Goal: Task Accomplishment & Management: Complete application form

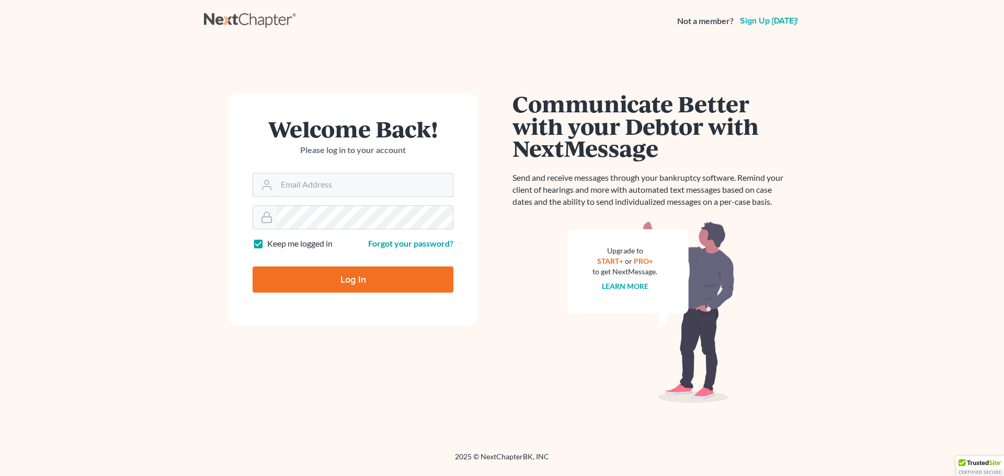
type input "[EMAIL_ADDRESS][DOMAIN_NAME]"
click at [334, 282] on input "Log In" at bounding box center [353, 280] width 201 height 26
type input "Thinking..."
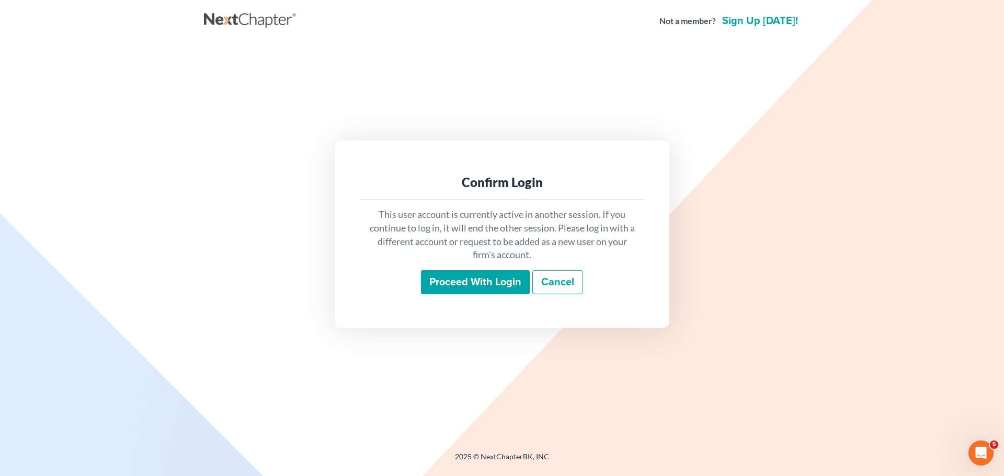
click at [503, 286] on input "Proceed with login" at bounding box center [475, 282] width 109 height 24
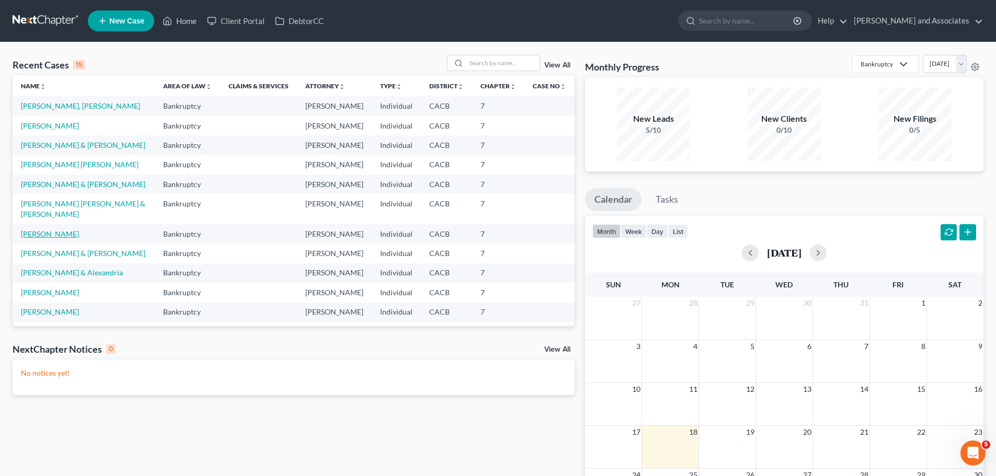
click at [53, 238] on link "[PERSON_NAME]" at bounding box center [50, 234] width 58 height 9
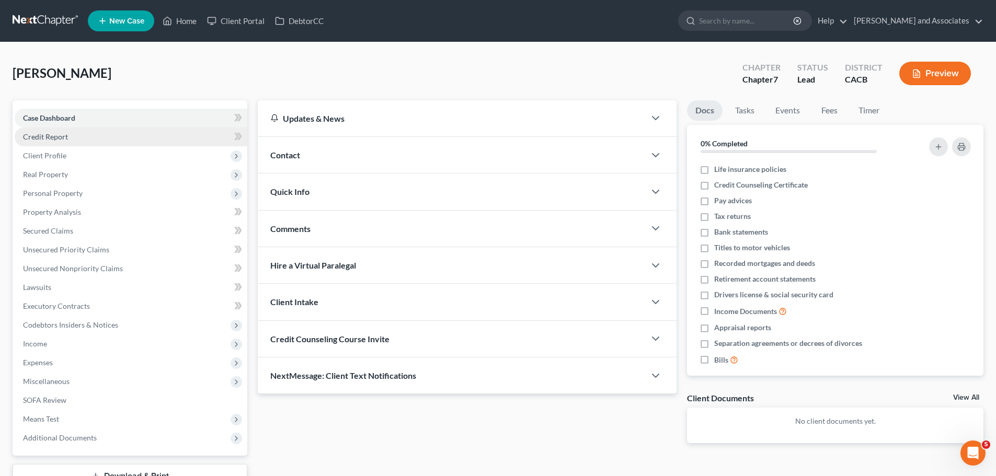
click at [69, 134] on link "Credit Report" at bounding box center [131, 137] width 233 height 19
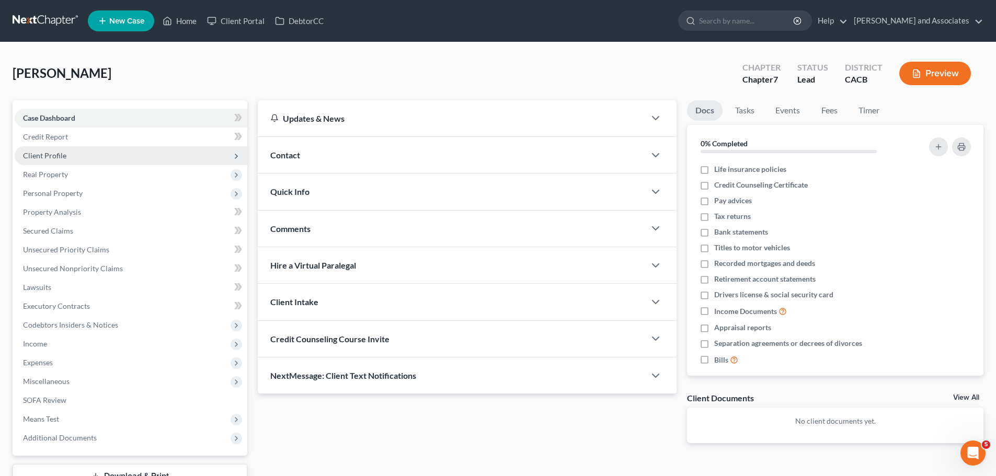
click at [88, 153] on span "Client Profile" at bounding box center [131, 155] width 233 height 19
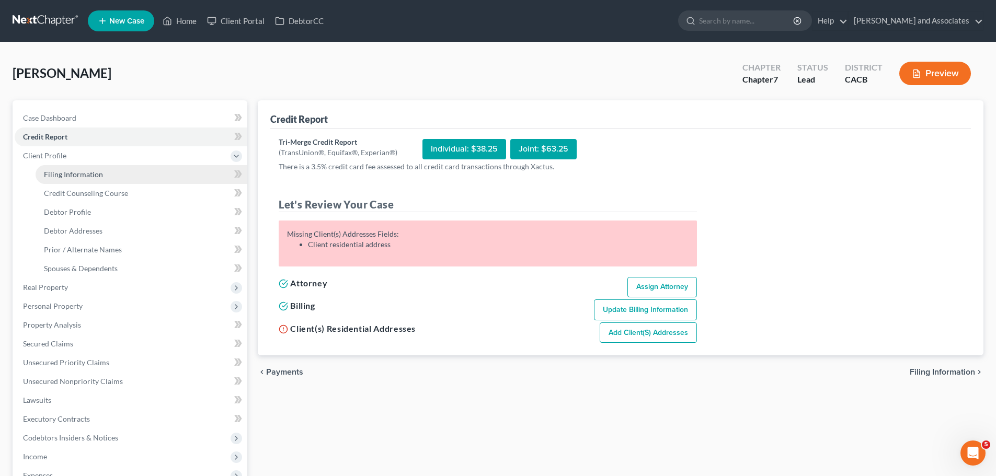
click at [104, 174] on link "Filing Information" at bounding box center [142, 174] width 212 height 19
select select "1"
select select "0"
select select "4"
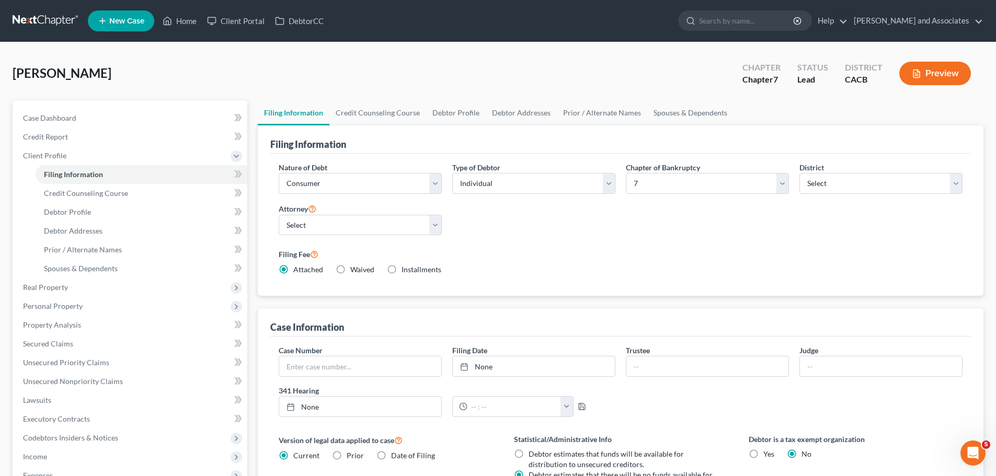
scroll to position [157, 0]
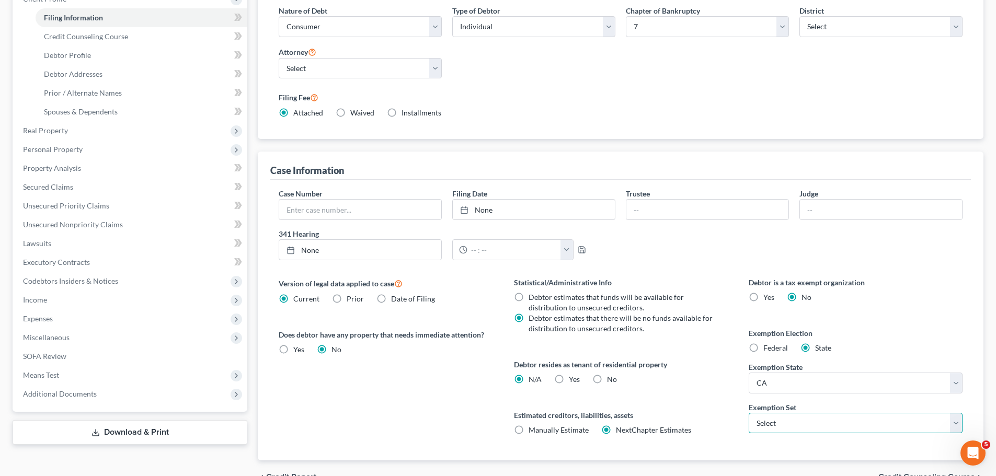
click at [825, 427] on select "Select 703 704" at bounding box center [856, 423] width 214 height 21
select select "1"
click at [749, 413] on select "Select 703 704" at bounding box center [856, 423] width 214 height 21
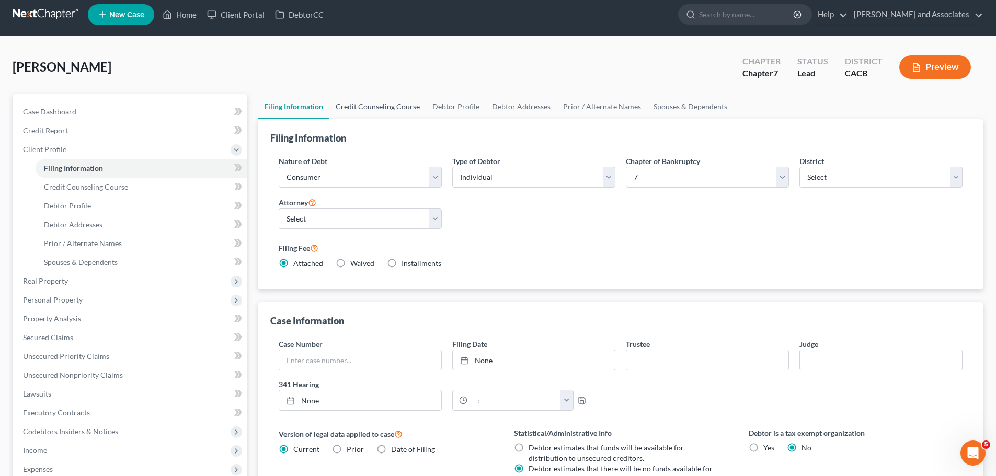
scroll to position [0, 0]
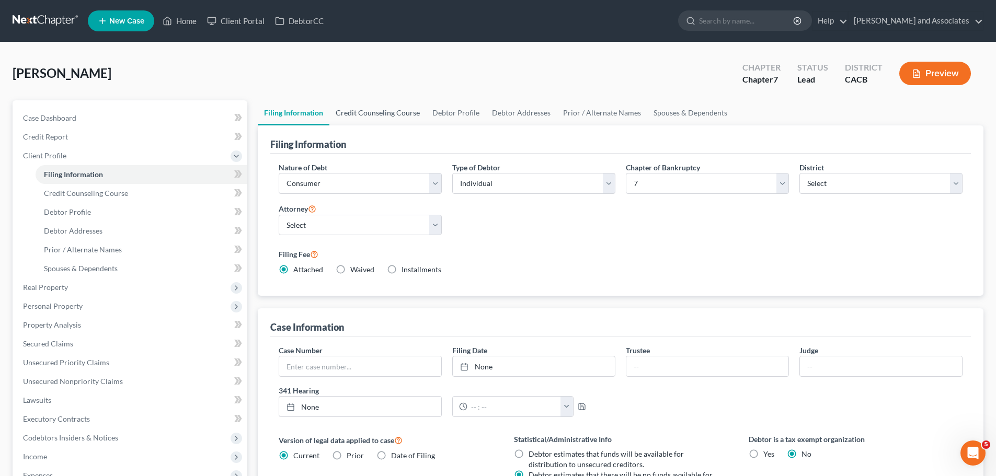
click at [375, 121] on link "Credit Counseling Course" at bounding box center [377, 112] width 97 height 25
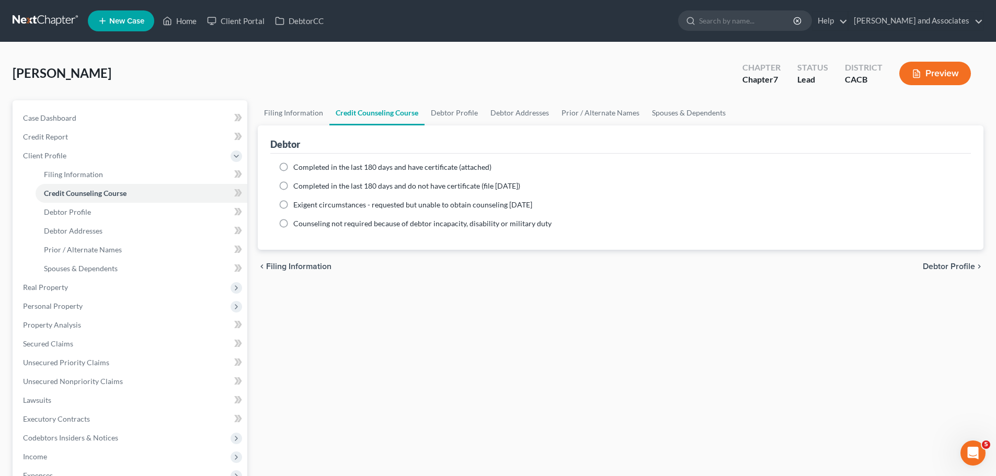
click at [330, 167] on span "Completed in the last 180 days and have certificate (attached)" at bounding box center [392, 167] width 198 height 9
click at [304, 167] on input "Completed in the last 180 days and have certificate (attached)" at bounding box center [301, 165] width 7 height 7
radio input "true"
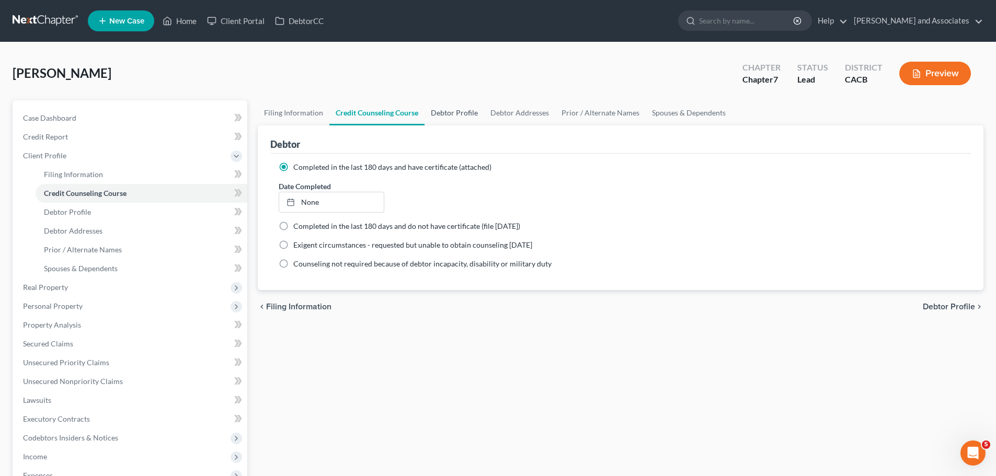
click at [449, 116] on link "Debtor Profile" at bounding box center [455, 112] width 60 height 25
select select "0"
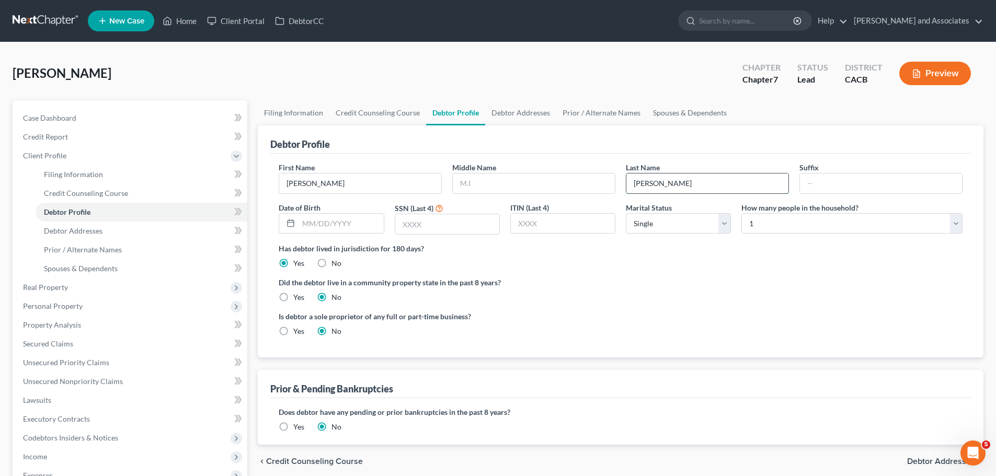
click at [681, 189] on input "[PERSON_NAME]" at bounding box center [708, 184] width 162 height 20
drag, startPoint x: 339, startPoint y: 232, endPoint x: 408, endPoint y: 225, distance: 69.3
click at [343, 230] on input "text" at bounding box center [341, 224] width 85 height 20
type input "[DATE]"
click at [465, 232] on input "text" at bounding box center [447, 224] width 104 height 20
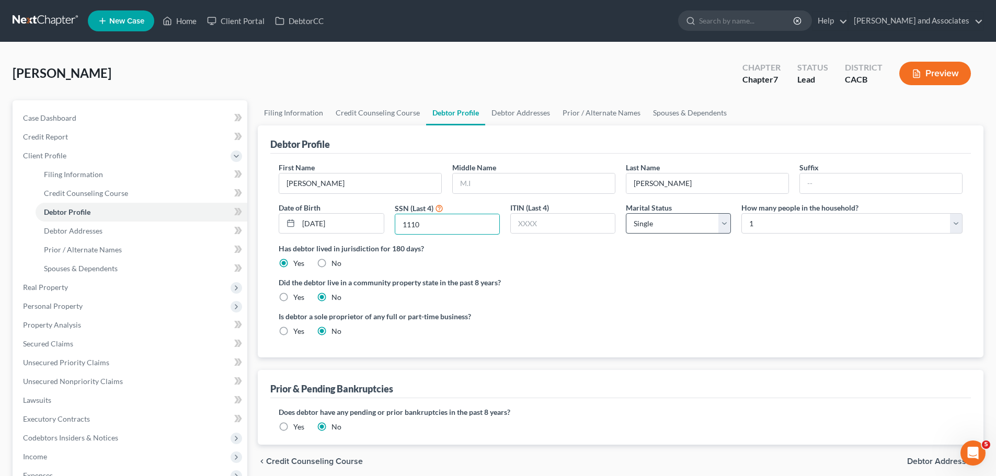
type input "1110"
click at [670, 225] on select "Select Single Married Separated Divorced Widowed" at bounding box center [678, 223] width 105 height 21
select select "1"
click at [626, 213] on select "Select Single Married Separated Divorced Widowed" at bounding box center [678, 223] width 105 height 21
click at [840, 224] on select "Select 1 2 3 4 5 6 7 8 9 10 11 12 13 14 15 16 17 18 19 20" at bounding box center [852, 223] width 221 height 21
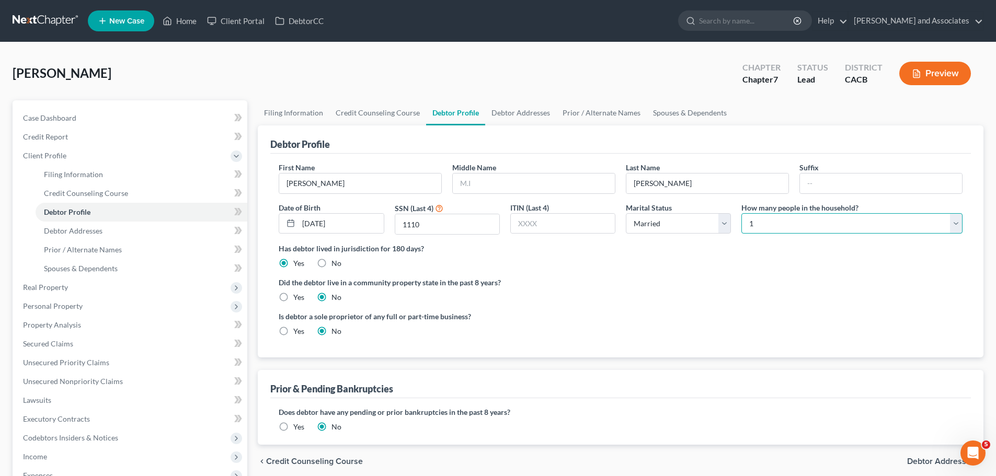
select select "1"
click at [742, 213] on select "Select 1 2 3 4 5 6 7 8 9 10 11 12 13 14 15 16 17 18 19 20" at bounding box center [852, 223] width 221 height 21
click at [794, 275] on ng-include "First Name [PERSON_NAME] Middle Name Last Name [PERSON_NAME] Date of Birth [DEM…" at bounding box center [621, 253] width 684 height 183
click at [721, 350] on div "First Name [PERSON_NAME] Middle Name Last Name [PERSON_NAME] Date of Birth [DEM…" at bounding box center [620, 256] width 701 height 204
click at [54, 98] on div "[PERSON_NAME] Upgraded Chapter Chapter 7 Status Lead District CACB Preview" at bounding box center [498, 77] width 971 height 45
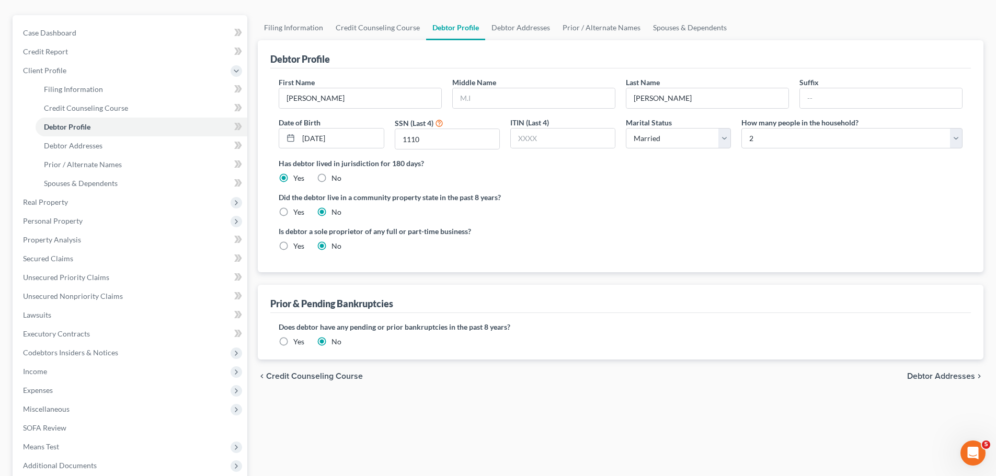
scroll to position [52, 0]
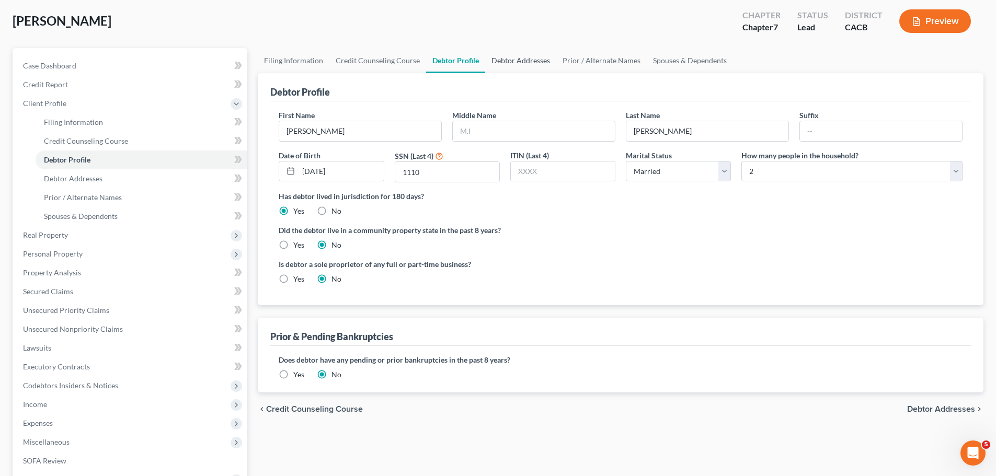
click at [518, 66] on link "Debtor Addresses" at bounding box center [520, 60] width 71 height 25
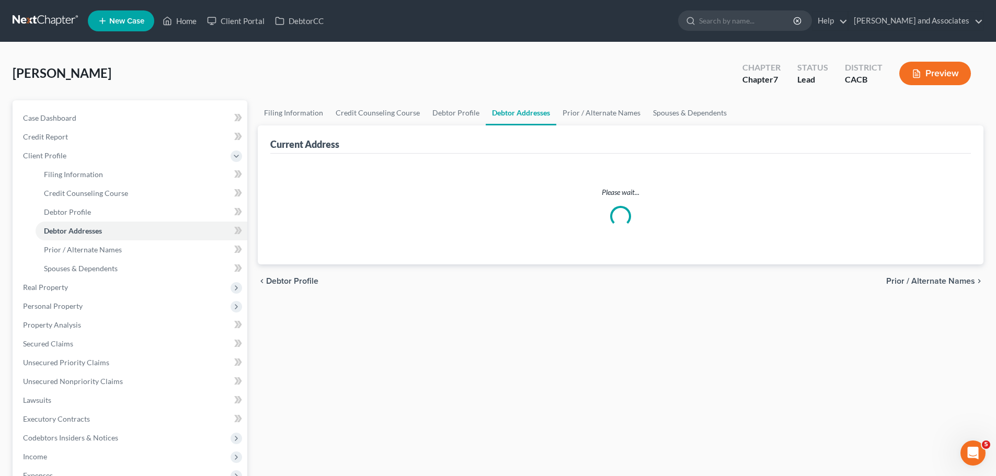
select select "0"
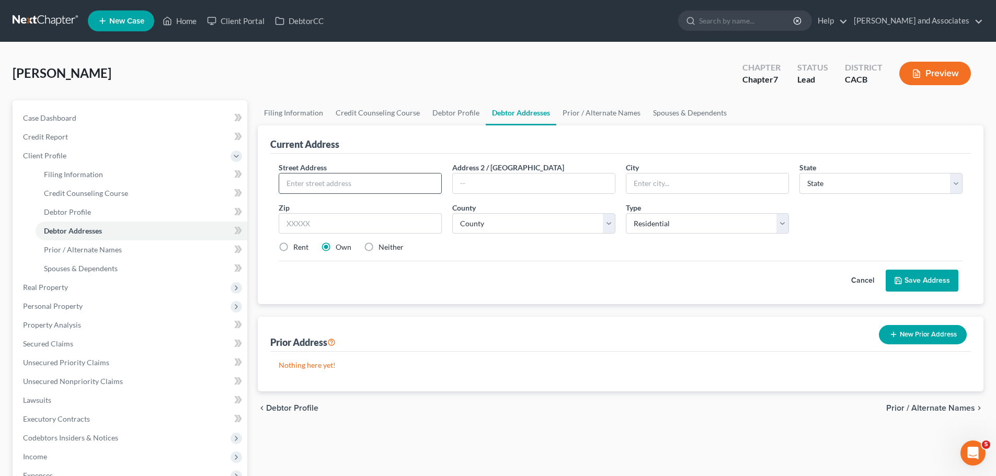
click at [427, 183] on input "text" at bounding box center [360, 184] width 162 height 20
type input "[STREET_ADDRESS]"
click at [298, 249] on label "Rent" at bounding box center [300, 247] width 15 height 10
click at [298, 249] on input "Rent" at bounding box center [301, 245] width 7 height 7
radio input "true"
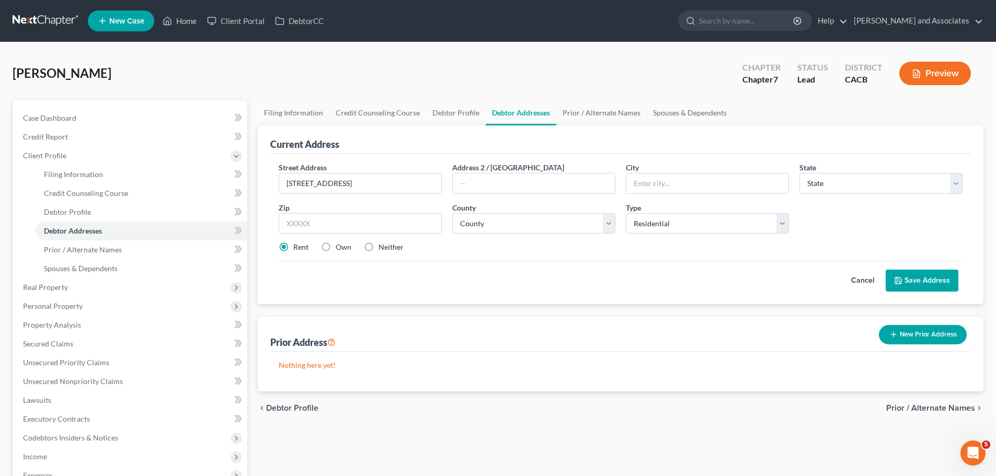
click at [336, 250] on label "Own" at bounding box center [344, 247] width 16 height 10
click at [340, 249] on input "Own" at bounding box center [343, 245] width 7 height 7
radio input "true"
click at [348, 223] on input "text" at bounding box center [360, 223] width 163 height 21
type input "93436"
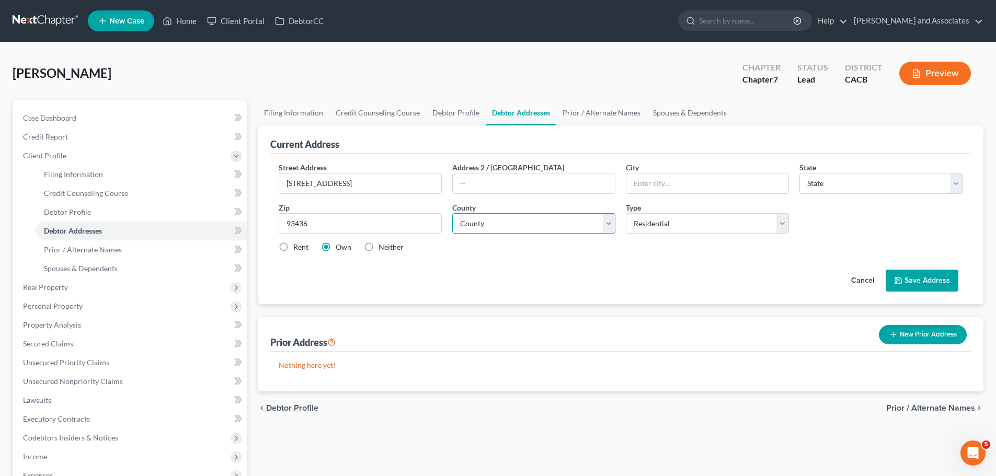
click at [499, 221] on select "County" at bounding box center [533, 223] width 163 height 21
type input "Lompoc"
select select "4"
click at [575, 276] on div "Cancel Save Address" at bounding box center [621, 276] width 684 height 31
click at [760, 229] on select "Select Residential Mailing Rental Business" at bounding box center [707, 223] width 163 height 21
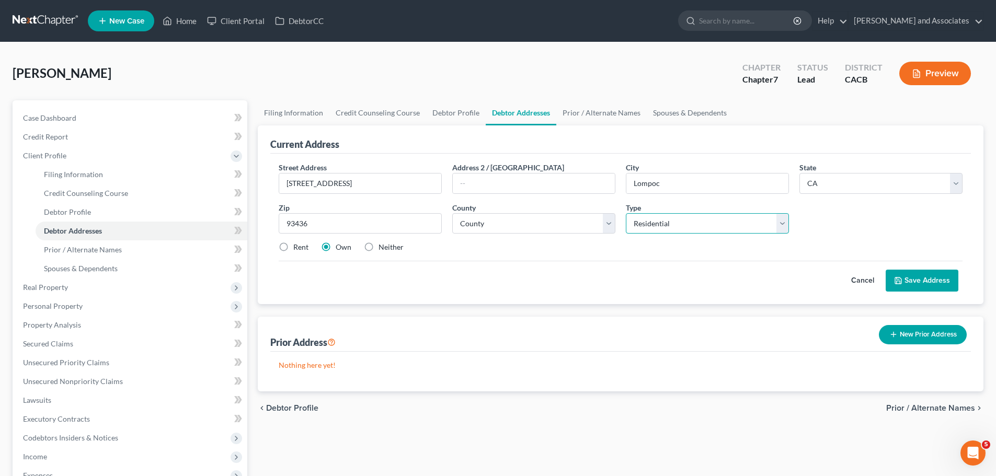
click at [626, 213] on select "Select Residential Mailing Rental Business" at bounding box center [707, 223] width 163 height 21
drag, startPoint x: 935, startPoint y: 281, endPoint x: 822, endPoint y: 297, distance: 113.6
click at [935, 280] on button "Save Address" at bounding box center [922, 281] width 73 height 22
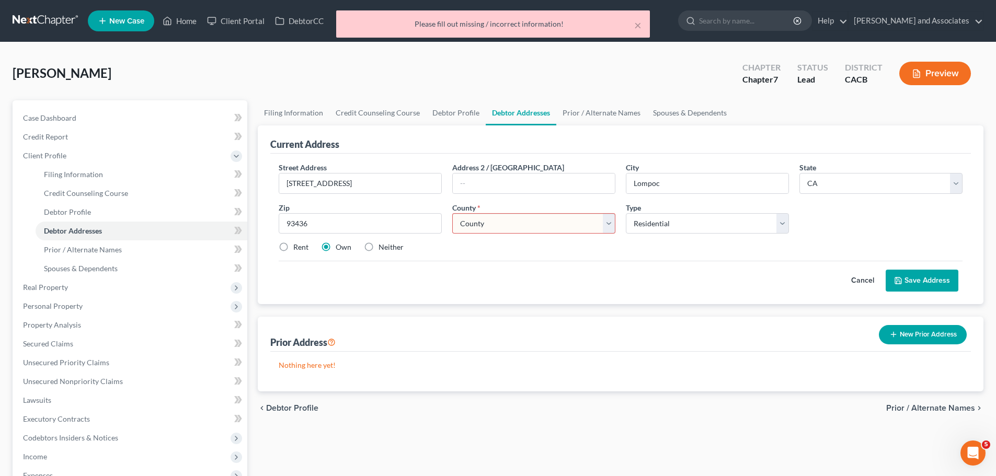
click at [503, 218] on select "County [GEOGRAPHIC_DATA] [GEOGRAPHIC_DATA] [GEOGRAPHIC_DATA] [GEOGRAPHIC_DATA] …" at bounding box center [533, 223] width 163 height 21
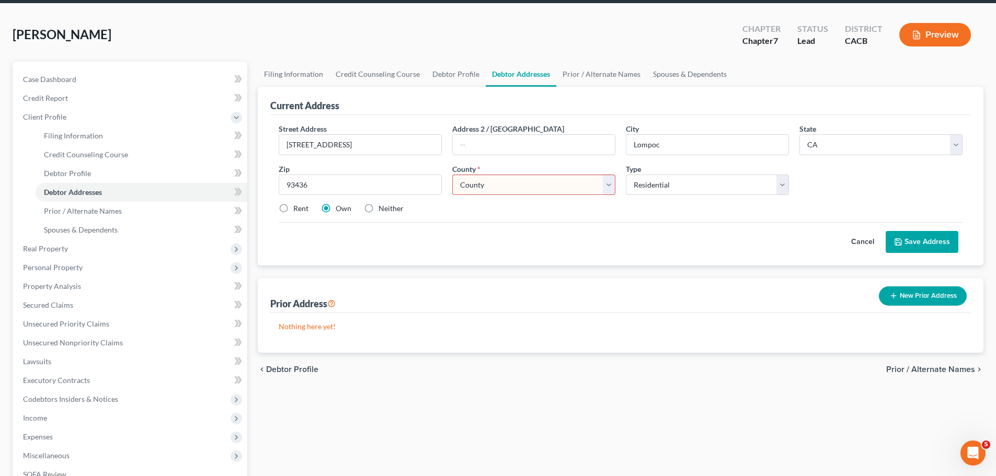
scroll to position [52, 0]
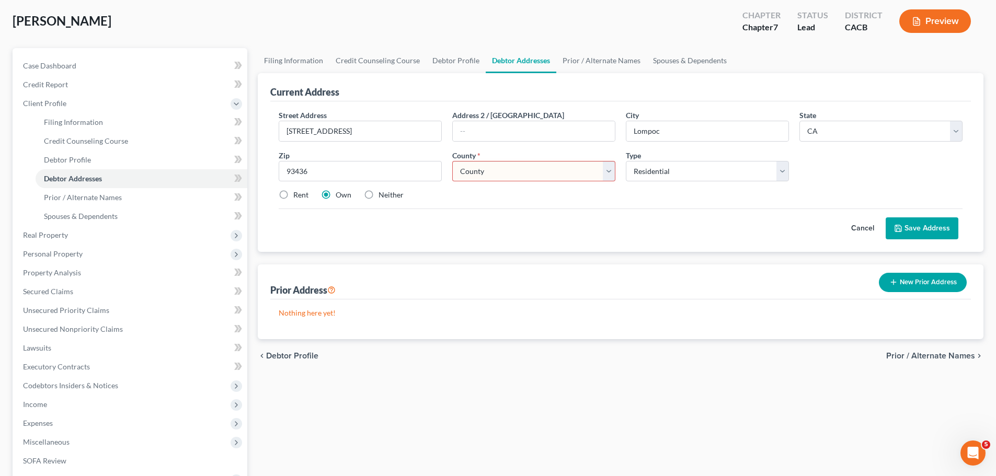
click at [521, 174] on select "County [GEOGRAPHIC_DATA] [GEOGRAPHIC_DATA] [GEOGRAPHIC_DATA] [GEOGRAPHIC_DATA] …" at bounding box center [533, 171] width 163 height 21
select select "41"
click at [452, 161] on select "County [GEOGRAPHIC_DATA] [GEOGRAPHIC_DATA] [GEOGRAPHIC_DATA] [GEOGRAPHIC_DATA] …" at bounding box center [533, 171] width 163 height 21
drag, startPoint x: 917, startPoint y: 225, endPoint x: 908, endPoint y: 233, distance: 11.9
click at [917, 225] on button "Save Address" at bounding box center [922, 229] width 73 height 22
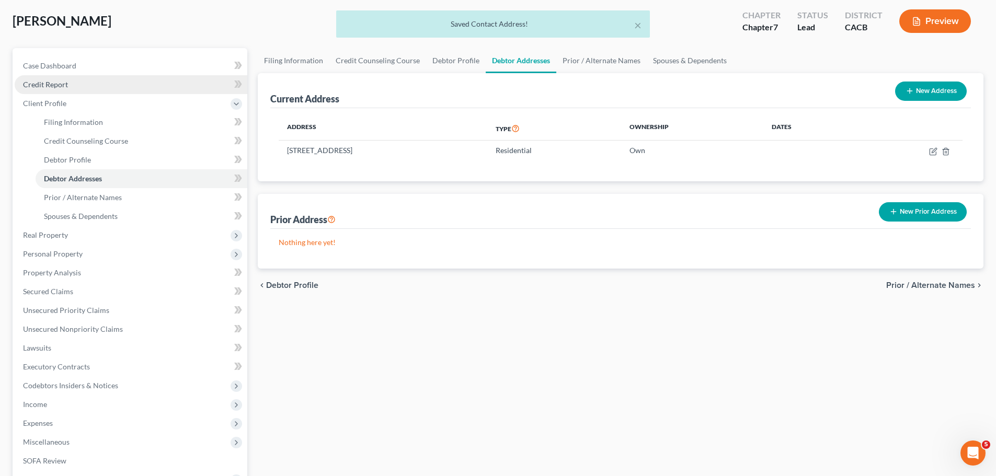
click at [81, 87] on link "Credit Report" at bounding box center [131, 84] width 233 height 19
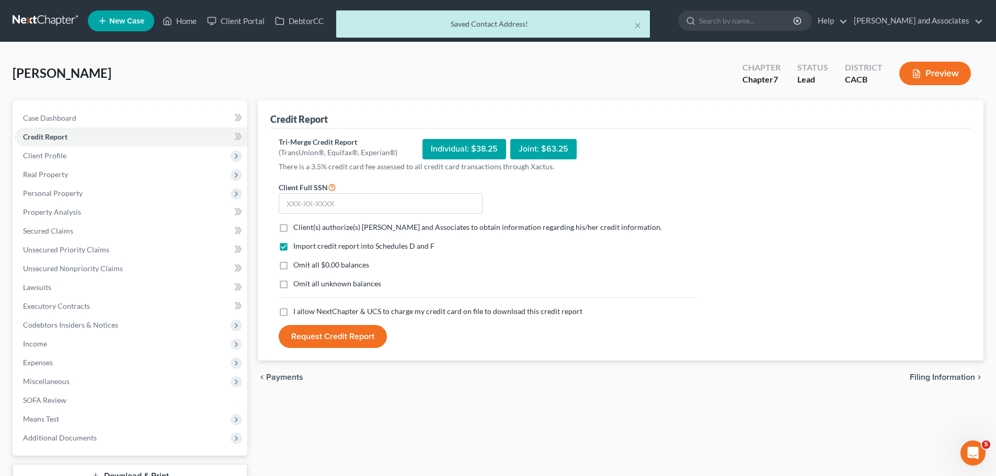
drag, startPoint x: 280, startPoint y: 228, endPoint x: 292, endPoint y: 247, distance: 22.8
click at [293, 229] on label "Client(s) authorize(s) [PERSON_NAME] and Associates to obtain information regar…" at bounding box center [477, 227] width 369 height 10
click at [298, 229] on input "Client(s) authorize(s) [PERSON_NAME] and Associates to obtain information regar…" at bounding box center [301, 225] width 7 height 7
checkbox input "true"
click at [293, 268] on label "Omit all $0.00 balances" at bounding box center [331, 265] width 76 height 10
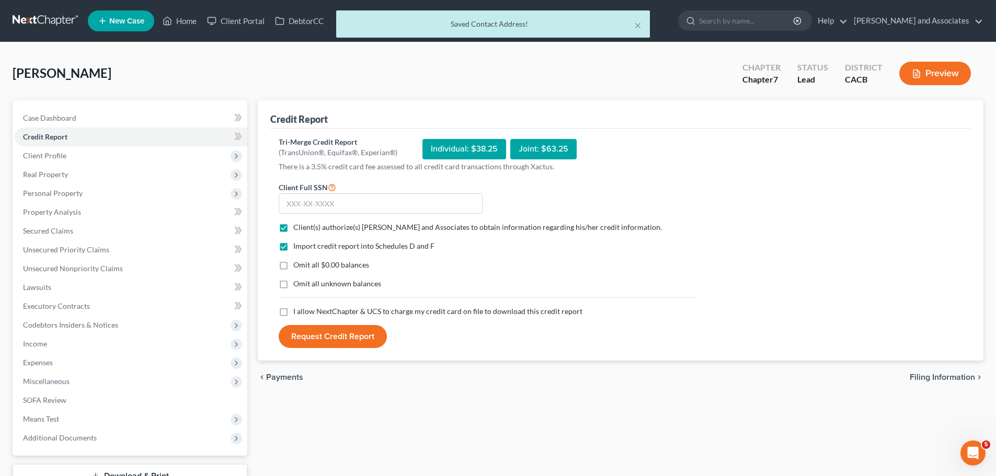
click at [298, 267] on input "Omit all $0.00 balances" at bounding box center [301, 263] width 7 height 7
checkbox input "true"
click at [293, 285] on label "Omit all unknown balances" at bounding box center [337, 284] width 88 height 10
click at [298, 285] on input "Omit all unknown balances" at bounding box center [301, 282] width 7 height 7
checkbox input "true"
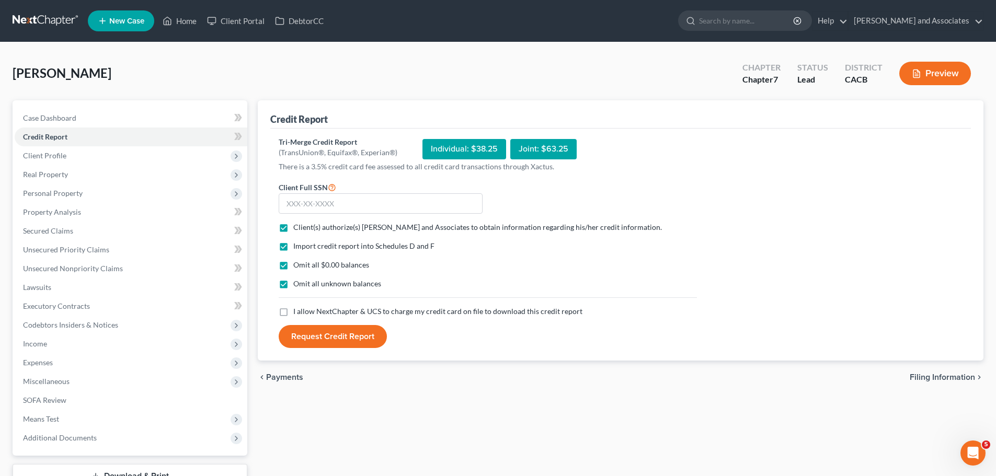
click at [293, 313] on label "I allow NextChapter & UCS to charge my credit card on file to download this cre…" at bounding box center [437, 311] width 289 height 10
click at [298, 313] on input "I allow NextChapter & UCS to charge my credit card on file to download this cre…" at bounding box center [301, 309] width 7 height 7
checkbox input "true"
click at [356, 205] on input "text" at bounding box center [381, 203] width 204 height 21
type input "607-88-1110"
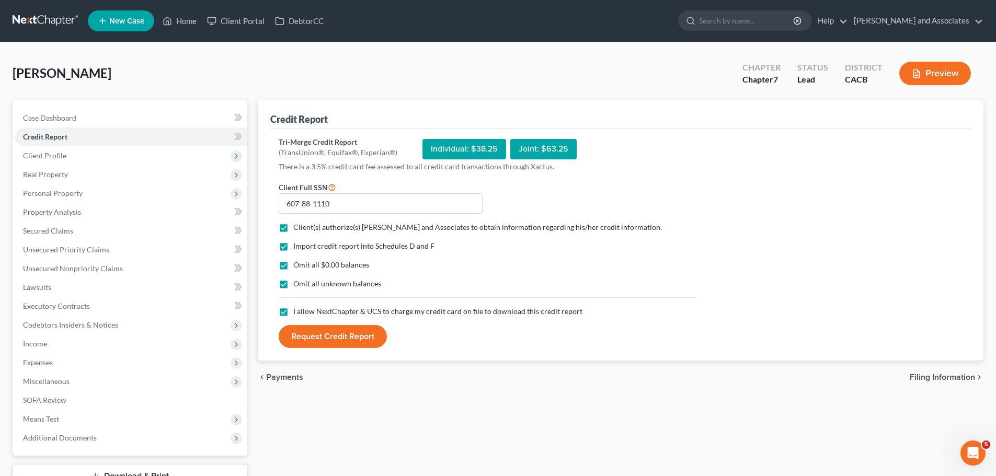
click at [360, 345] on button "Request Credit Report" at bounding box center [333, 336] width 108 height 23
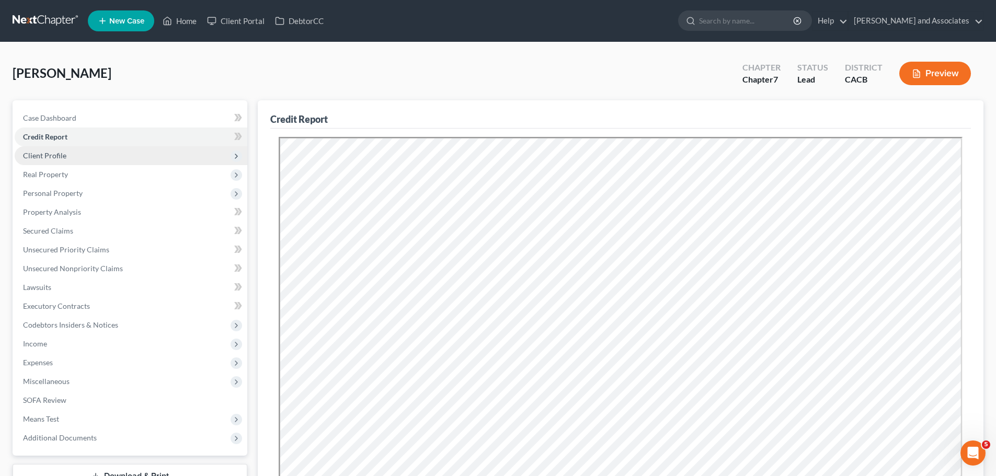
drag, startPoint x: 93, startPoint y: 160, endPoint x: 107, endPoint y: 161, distance: 14.7
click at [93, 160] on span "Client Profile" at bounding box center [131, 155] width 233 height 19
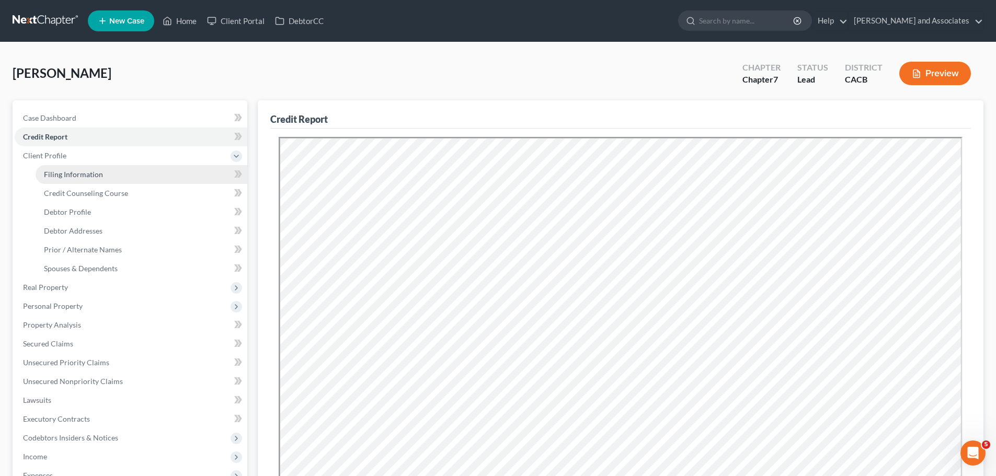
click at [108, 178] on link "Filing Information" at bounding box center [142, 174] width 212 height 19
select select "1"
select select "0"
select select "7"
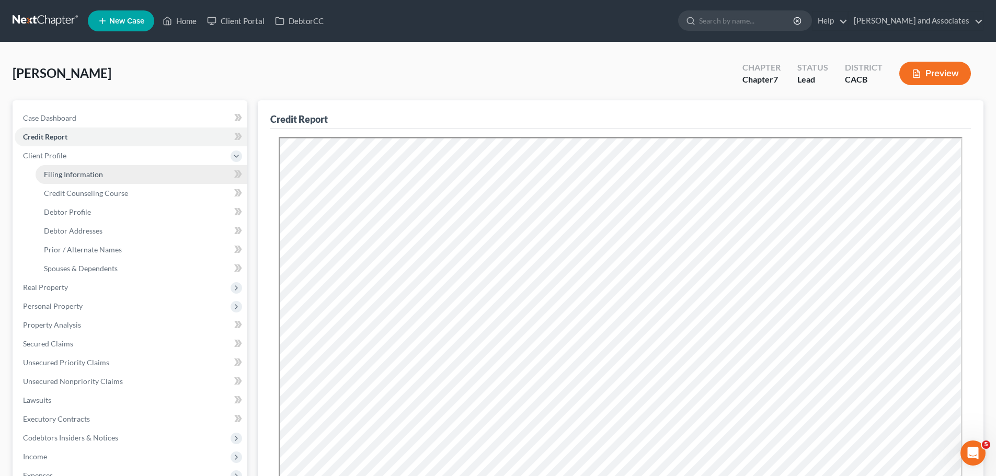
select select "0"
select select "4"
select select "1"
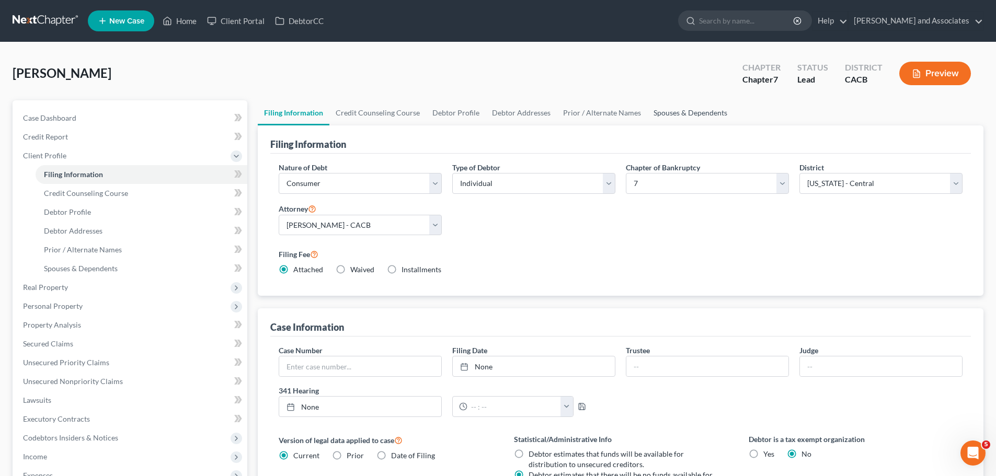
click at [671, 113] on link "Spouses & Dependents" at bounding box center [690, 112] width 86 height 25
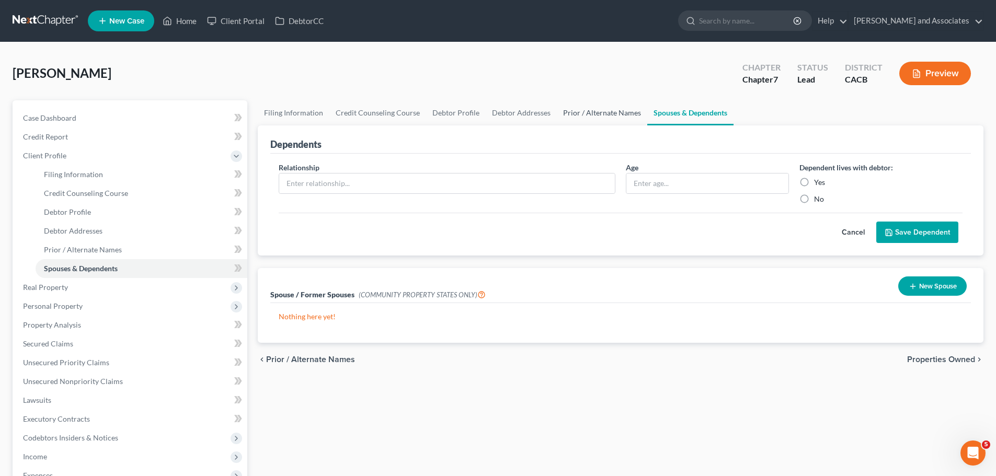
click at [599, 116] on link "Prior / Alternate Names" at bounding box center [602, 112] width 90 height 25
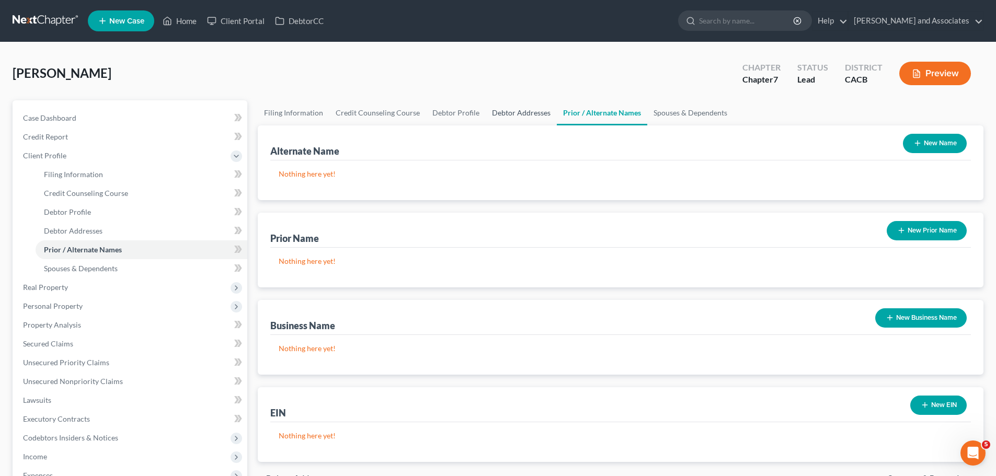
click at [506, 106] on link "Debtor Addresses" at bounding box center [521, 112] width 71 height 25
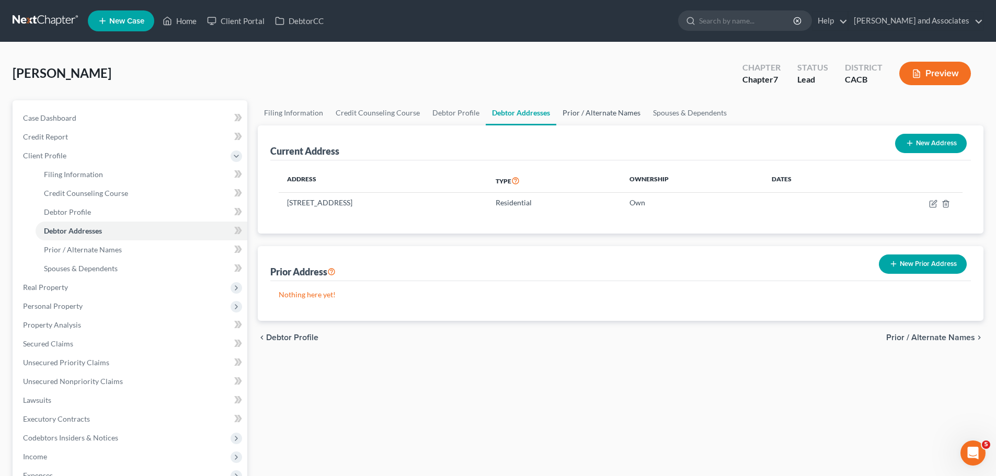
click at [591, 109] on link "Prior / Alternate Names" at bounding box center [601, 112] width 90 height 25
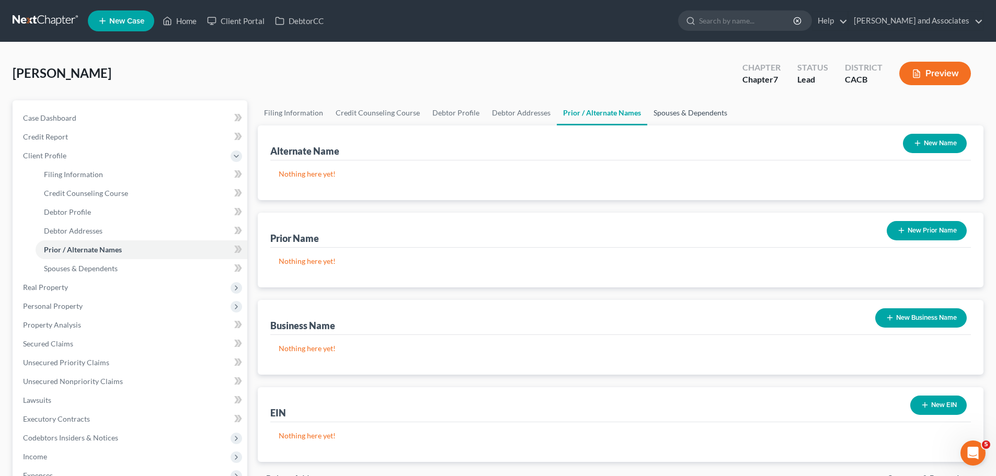
click at [690, 100] on link "Spouses & Dependents" at bounding box center [690, 112] width 86 height 25
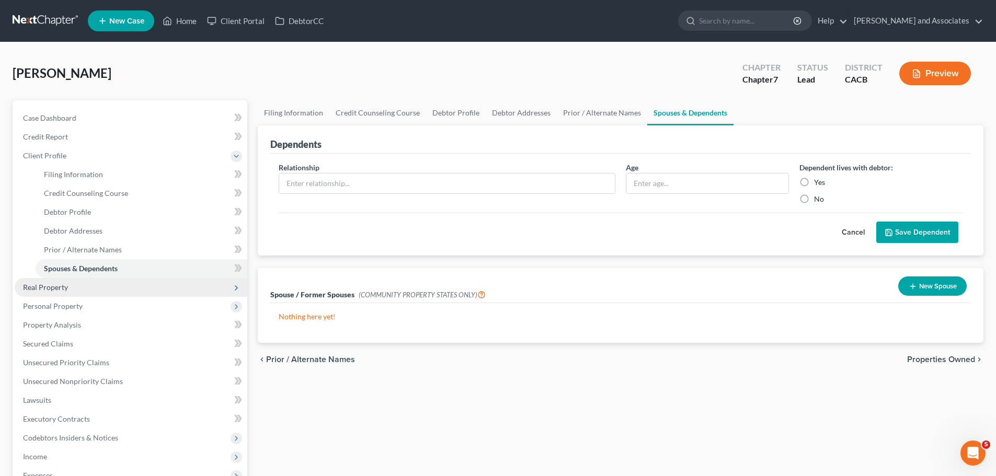
click at [108, 293] on span "Real Property" at bounding box center [131, 287] width 233 height 19
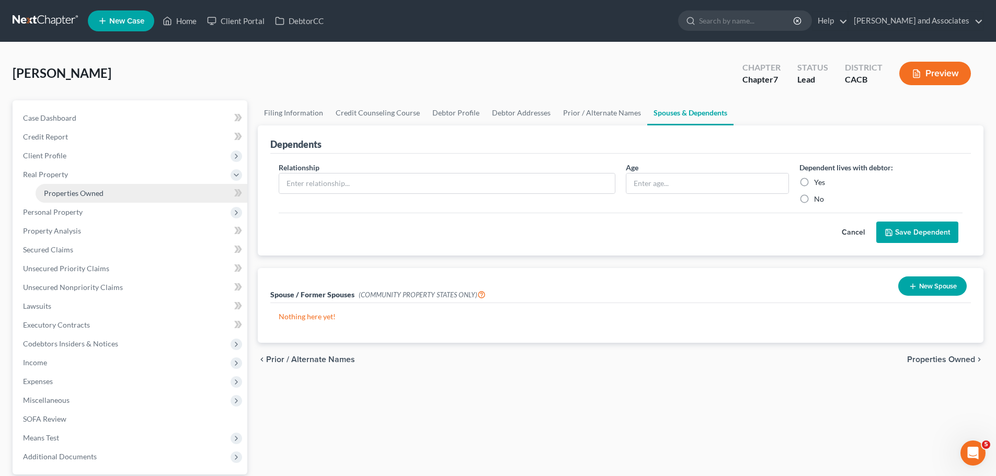
click at [106, 188] on link "Properties Owned" at bounding box center [142, 193] width 212 height 19
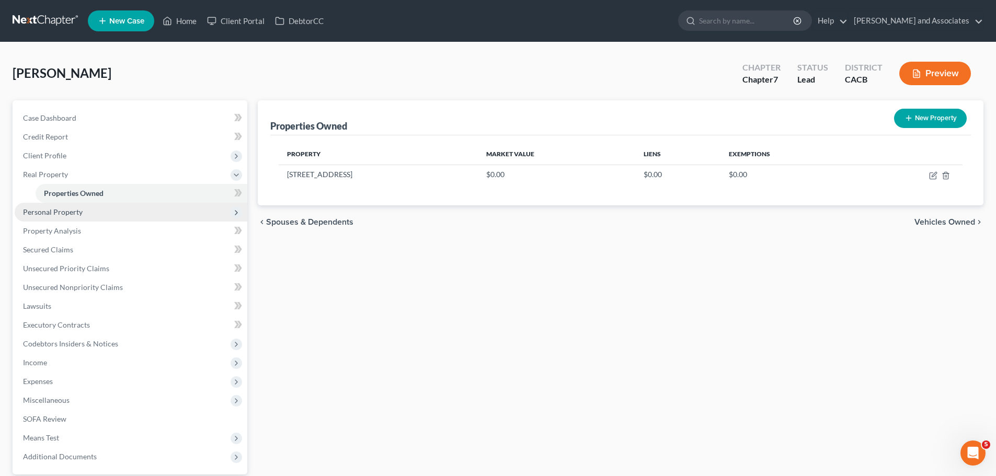
click at [154, 215] on span "Personal Property" at bounding box center [131, 212] width 233 height 19
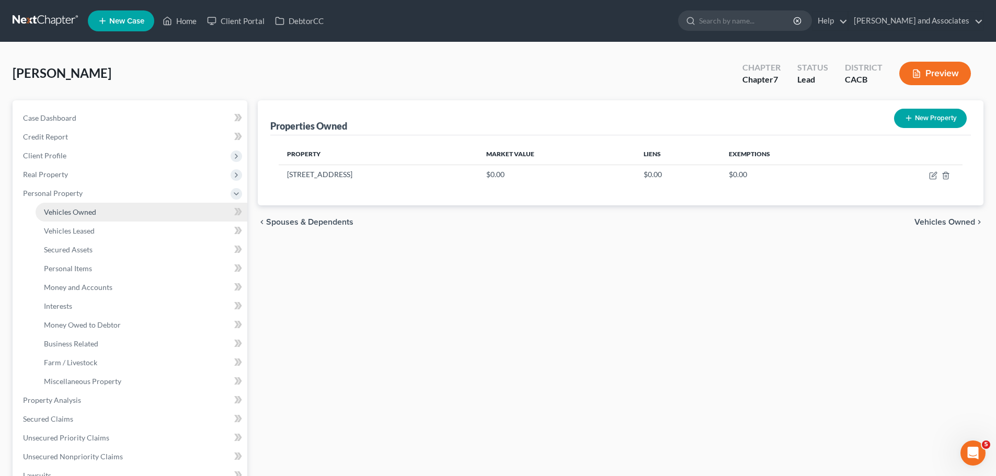
drag, startPoint x: 120, startPoint y: 207, endPoint x: 220, endPoint y: 208, distance: 99.9
click at [120, 206] on link "Vehicles Owned" at bounding box center [142, 212] width 212 height 19
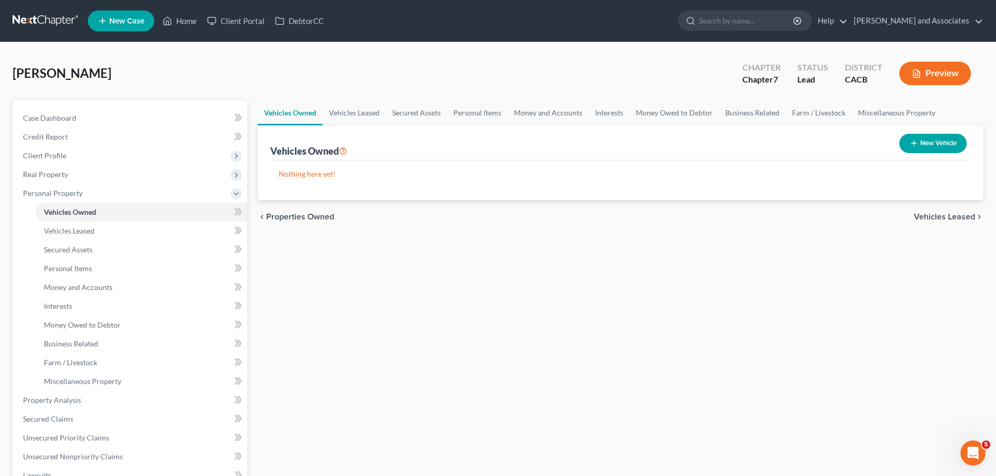
click at [895, 145] on div "New Vehicle" at bounding box center [933, 144] width 76 height 28
click at [945, 142] on button "New Vehicle" at bounding box center [932, 143] width 67 height 19
select select "0"
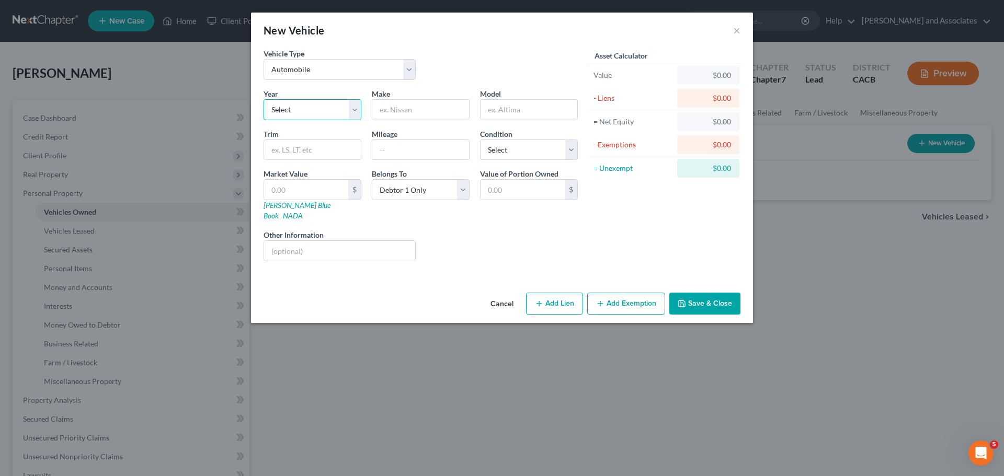
click at [330, 112] on select "Select 2026 2025 2024 2023 2022 2021 2020 2019 2018 2017 2016 2015 2014 2013 20…" at bounding box center [313, 109] width 98 height 21
select select "8"
click at [264, 99] on select "Select 2026 2025 2024 2023 2022 2021 2020 2019 2018 2017 2016 2015 2014 2013 20…" at bounding box center [313, 109] width 98 height 21
click at [405, 115] on input "text" at bounding box center [420, 110] width 97 height 20
type input "Chevrolet"
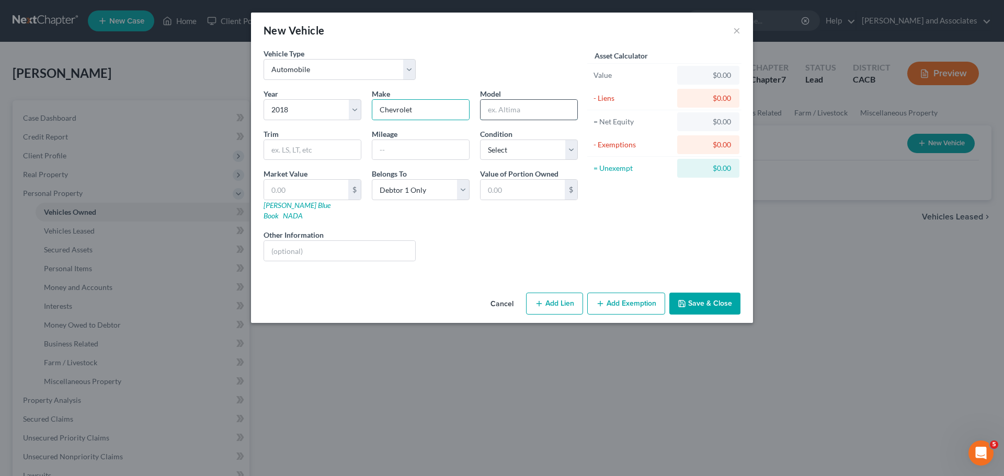
click at [531, 108] on input "text" at bounding box center [529, 110] width 97 height 20
click at [426, 156] on input "text" at bounding box center [420, 150] width 97 height 20
click at [516, 104] on input "Eqinox" at bounding box center [529, 110] width 97 height 20
click at [431, 152] on input "text" at bounding box center [420, 150] width 97 height 20
click at [519, 111] on input "Eqinox" at bounding box center [529, 110] width 97 height 20
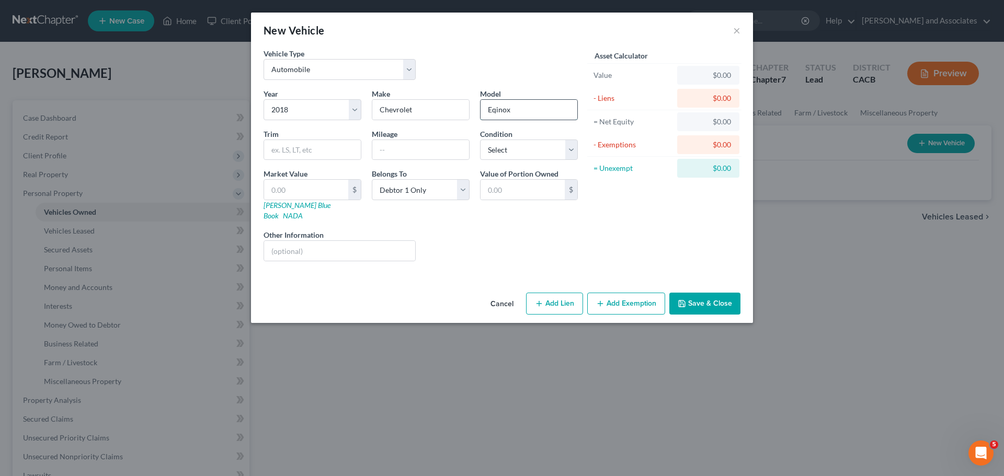
click at [502, 111] on input "Eqinox" at bounding box center [529, 110] width 97 height 20
type input "Equinox"
click at [448, 158] on input "text" at bounding box center [420, 150] width 97 height 20
type input "1"
click at [442, 147] on input "15" at bounding box center [420, 150] width 97 height 20
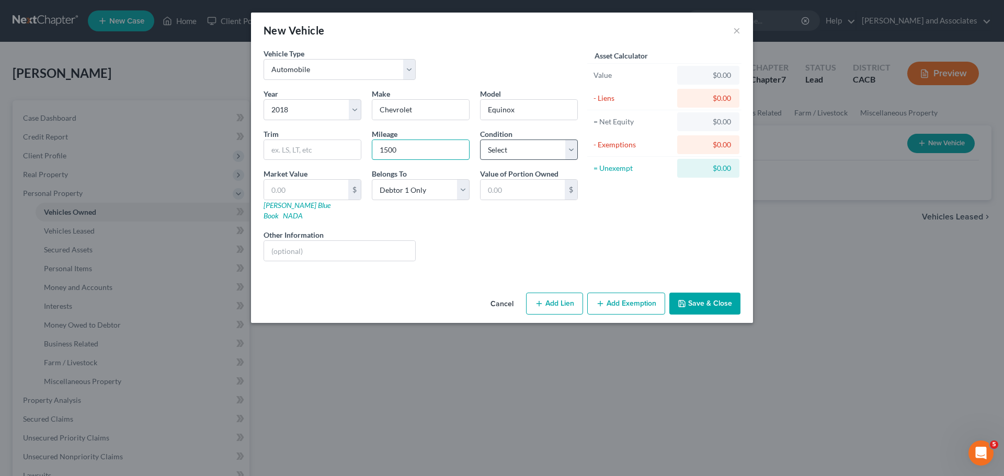
type input "1500"
click at [563, 150] on select "Select Excellent Very Good Good Fair Poor" at bounding box center [529, 150] width 98 height 21
select select "2"
click at [480, 140] on select "Select Excellent Very Good Good Fair Poor" at bounding box center [529, 150] width 98 height 21
click at [436, 189] on select "Select Debtor 1 Only Debtor 2 Only Debtor 1 And Debtor 2 Only At Least One Of T…" at bounding box center [421, 189] width 98 height 21
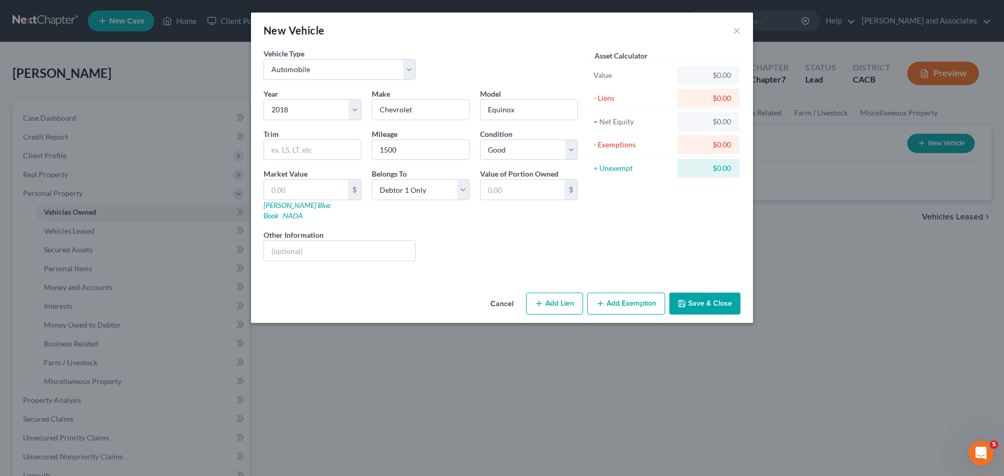
click at [593, 218] on div "Asset Calculator Value $0.00 - Liens $0.00 = Net Equity $0.00 - Exemptions $0.0…" at bounding box center [664, 159] width 163 height 222
drag, startPoint x: 450, startPoint y: 191, endPoint x: 452, endPoint y: 198, distance: 7.0
click at [451, 191] on select "Select Debtor 1 Only Debtor 2 Only Debtor 1 And Debtor 2 Only At Least One Of T…" at bounding box center [421, 189] width 98 height 21
select select "4"
click at [372, 179] on select "Select Debtor 1 Only Debtor 2 Only Debtor 1 And Debtor 2 Only At Least One Of T…" at bounding box center [421, 189] width 98 height 21
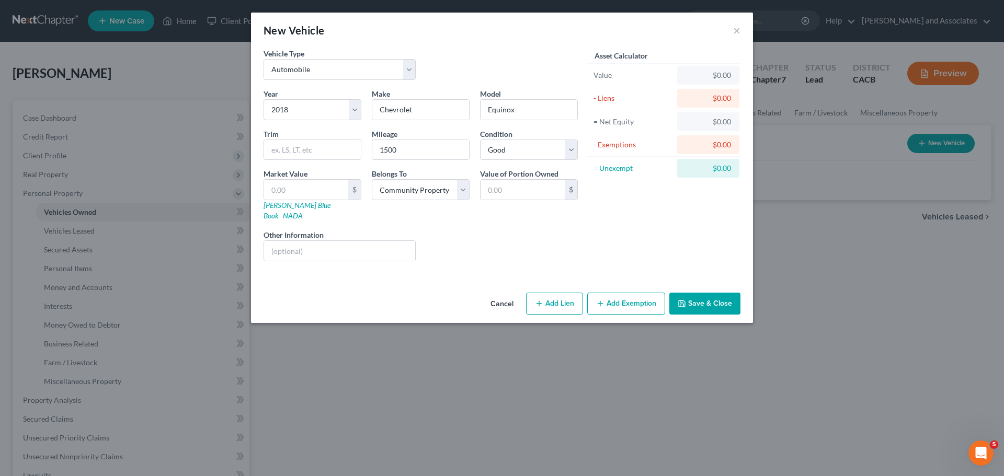
click at [692, 293] on button "Save & Close" at bounding box center [704, 304] width 71 height 22
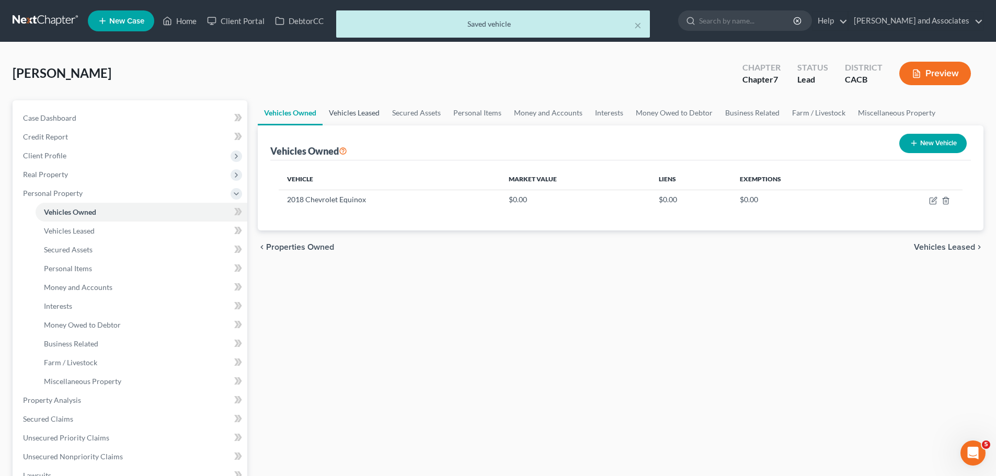
drag, startPoint x: 367, startPoint y: 112, endPoint x: 380, endPoint y: 110, distance: 12.6
click at [369, 112] on link "Vehicles Leased" at bounding box center [354, 112] width 63 height 25
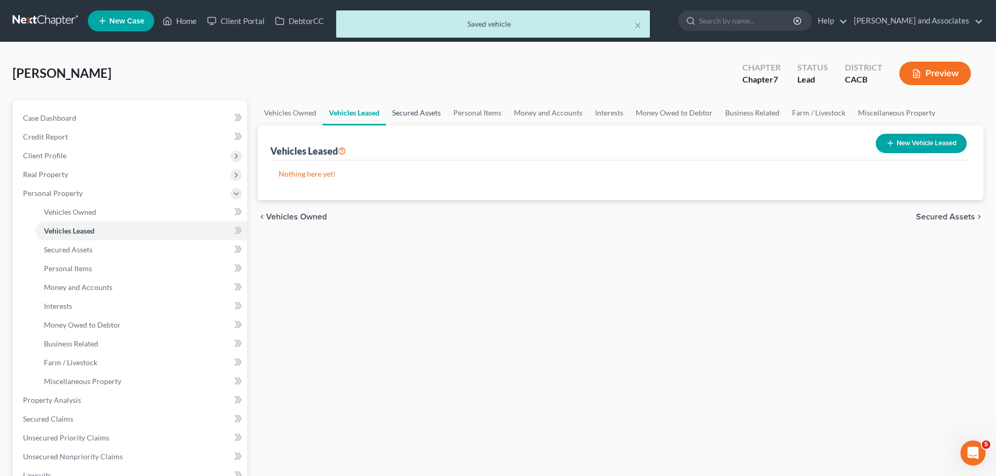
click at [443, 112] on link "Secured Assets" at bounding box center [416, 112] width 61 height 25
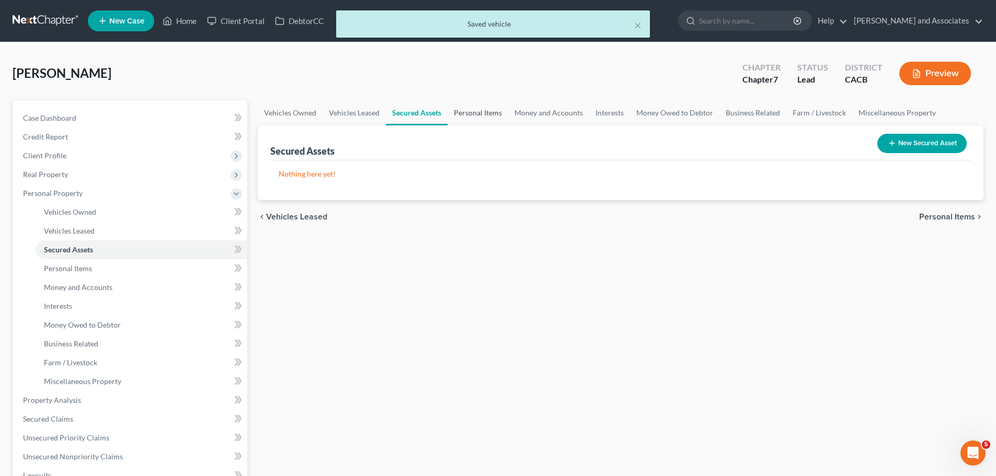
click at [482, 112] on link "Personal Items" at bounding box center [478, 112] width 61 height 25
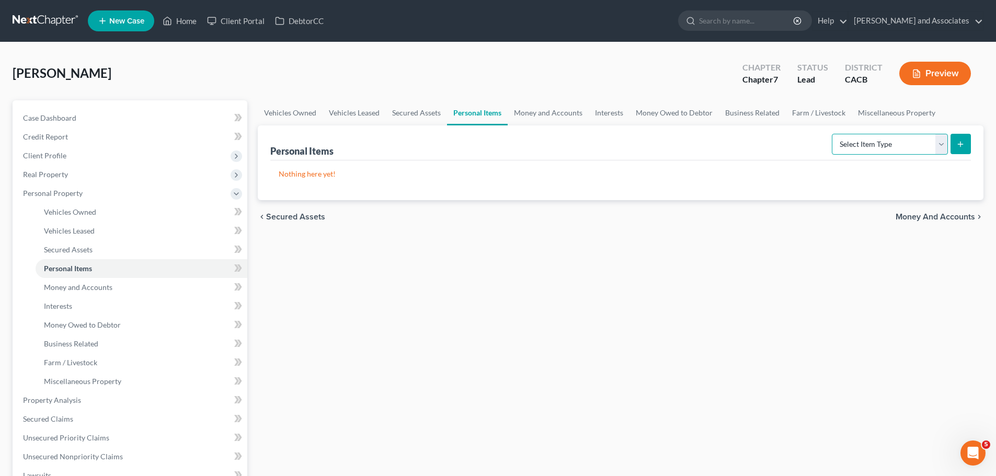
click at [856, 154] on select "Select Item Type Clothing Collectibles Of Value Electronics Firearms Household …" at bounding box center [890, 144] width 116 height 21
select select "clothing"
click at [833, 134] on select "Select Item Type Clothing Collectibles Of Value Electronics Firearms Household …" at bounding box center [890, 144] width 116 height 21
click at [966, 154] on button "submit" at bounding box center [961, 144] width 20 height 20
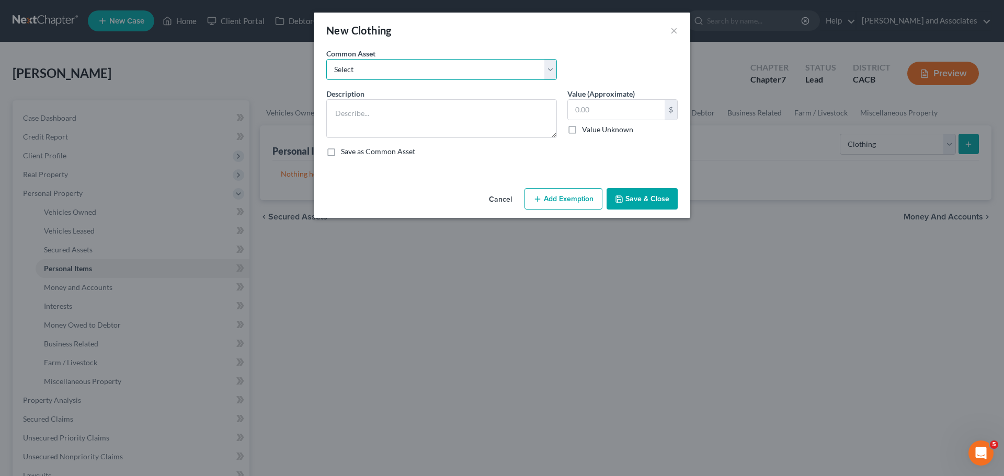
click at [436, 77] on select "Select Clothing for Family of" at bounding box center [441, 69] width 231 height 21
select select "0"
click at [326, 59] on select "Select Clothing for Family of" at bounding box center [441, 69] width 231 height 21
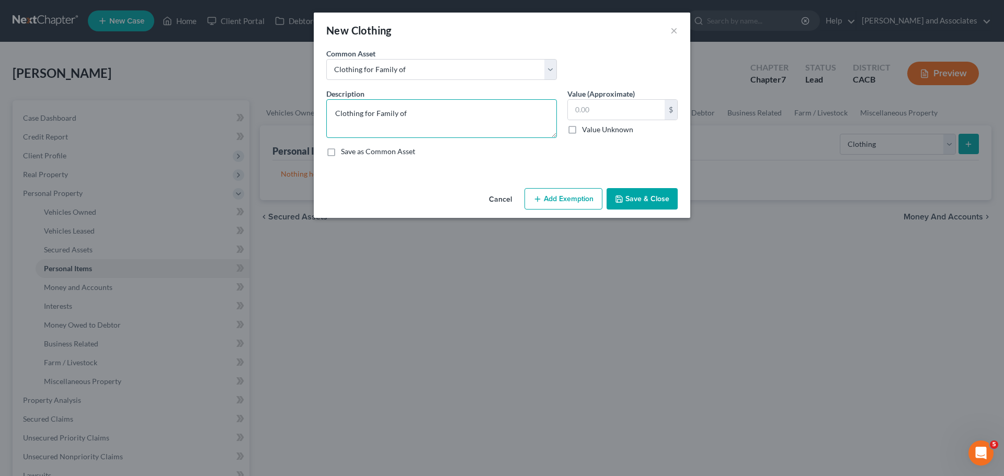
click at [476, 115] on textarea "Clothing for Family of" at bounding box center [441, 118] width 231 height 39
type textarea "Clothing for Family of 2"
click at [632, 104] on input "text" at bounding box center [616, 110] width 97 height 20
type input "200"
click at [568, 206] on button "Add Exemption" at bounding box center [564, 199] width 78 height 22
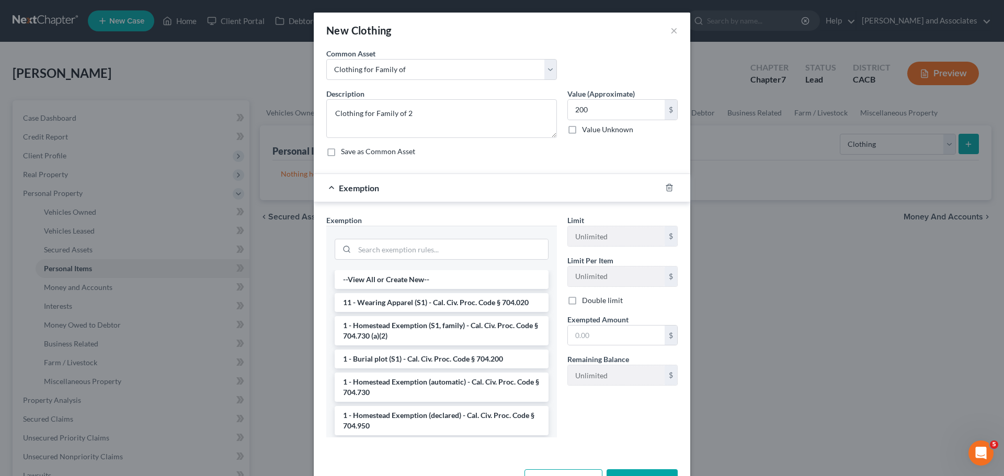
drag, startPoint x: 461, startPoint y: 302, endPoint x: 550, endPoint y: 302, distance: 89.4
click at [462, 302] on li "11 - Wearing Apparel (S1) - Cal. Civ. Proc. Code § 704.020" at bounding box center [442, 302] width 214 height 19
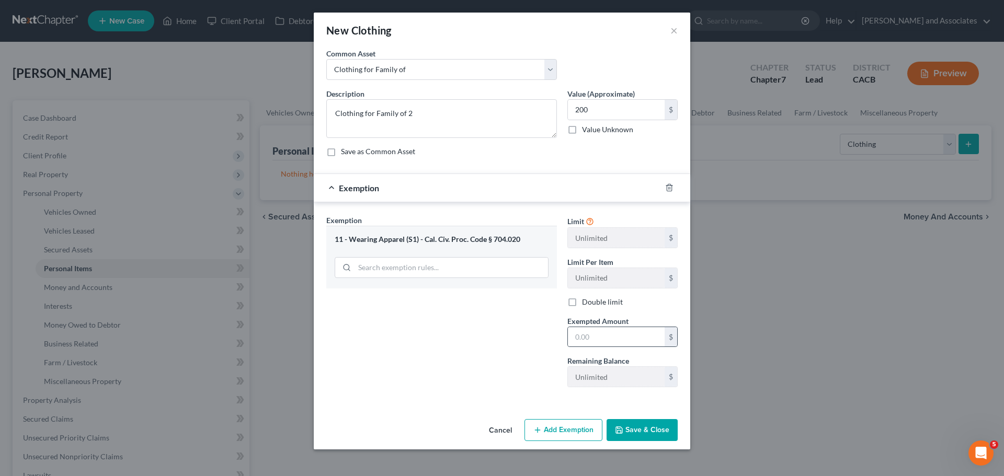
click at [603, 327] on div "$" at bounding box center [622, 337] width 110 height 21
click at [597, 345] on input "text" at bounding box center [616, 337] width 97 height 20
type input "200"
click at [666, 436] on button "Save & Close" at bounding box center [642, 430] width 71 height 22
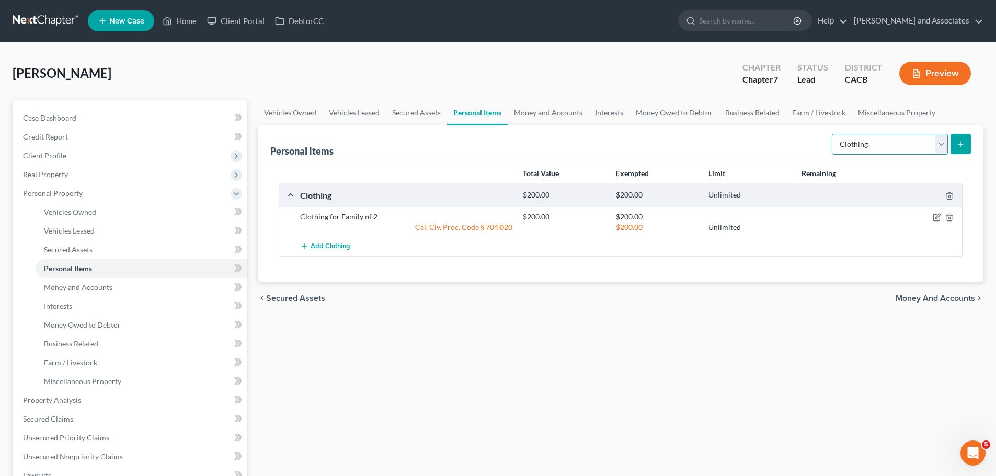
click at [884, 140] on select "Select Item Type Clothing Collectibles Of Value Electronics Firearms Household …" at bounding box center [890, 144] width 116 height 21
select select "electronics"
click at [833, 134] on select "Select Item Type Clothing Collectibles Of Value Electronics Firearms Household …" at bounding box center [890, 144] width 116 height 21
click at [960, 142] on icon "submit" at bounding box center [960, 144] width 8 height 8
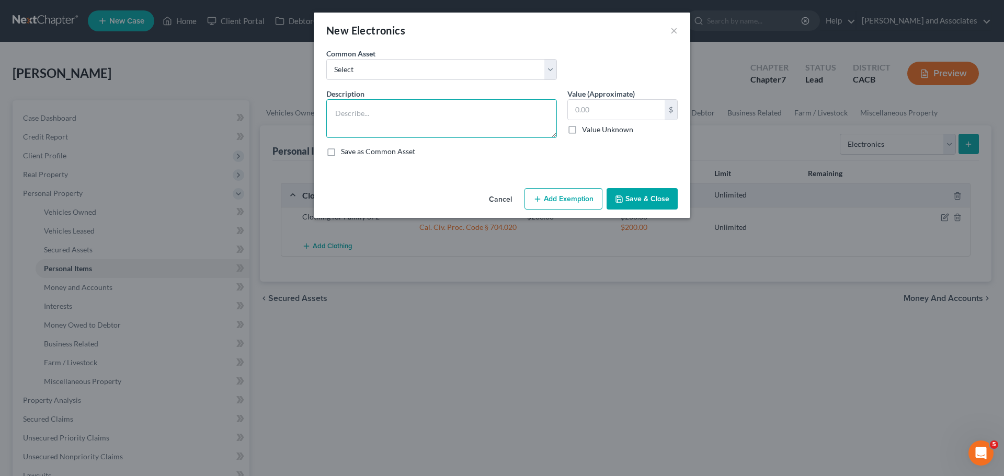
click at [464, 101] on textarea at bounding box center [441, 118] width 231 height 39
type textarea "2 phones, 1 tv"
click at [605, 99] on div "Value (Approximate) $ Value Unknown Balance Undetermined $ Value Unknown" at bounding box center [622, 113] width 121 height 50
click at [606, 115] on input "text" at bounding box center [616, 110] width 97 height 20
type input "800"
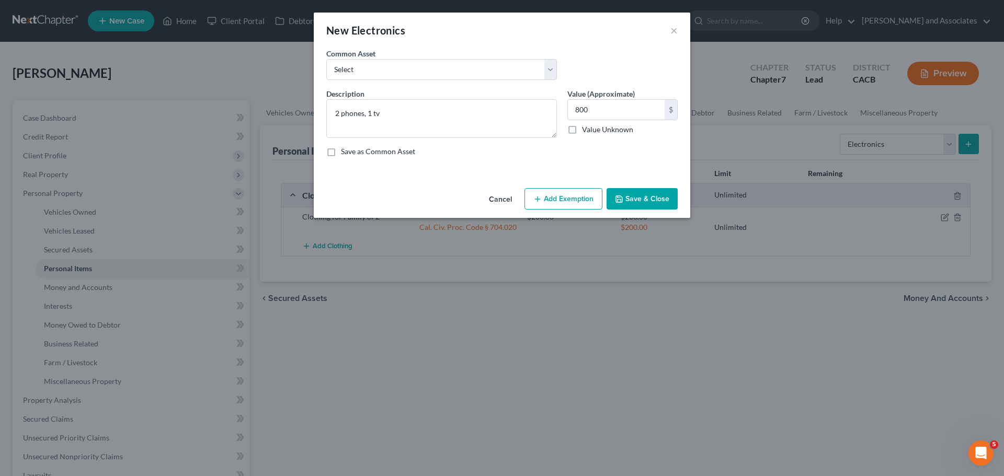
drag, startPoint x: 552, startPoint y: 205, endPoint x: 571, endPoint y: 208, distance: 19.0
click at [553, 204] on button "Add Exemption" at bounding box center [564, 199] width 78 height 22
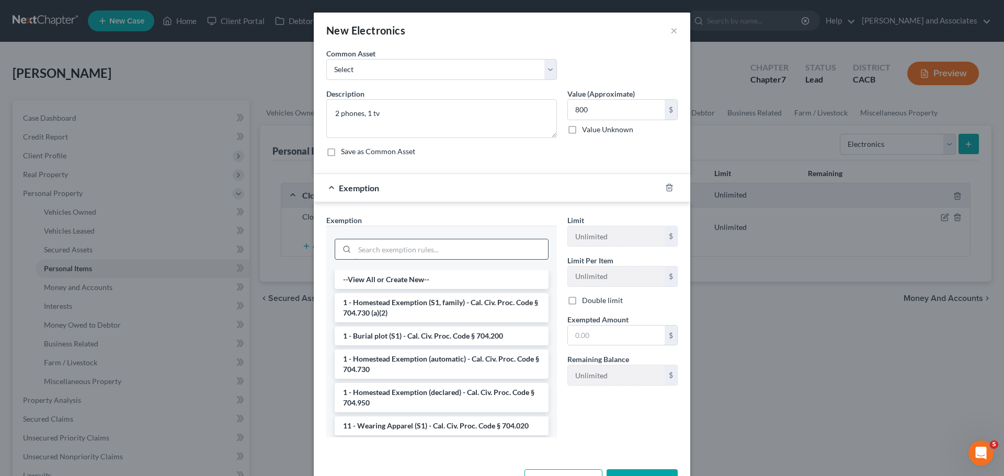
click at [431, 254] on input "search" at bounding box center [451, 250] width 193 height 20
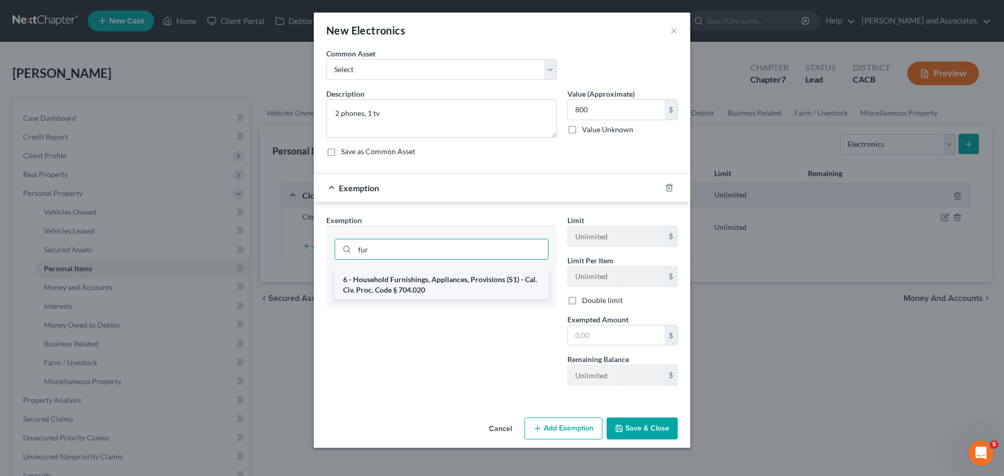
type input "fur"
drag, startPoint x: 466, startPoint y: 279, endPoint x: 553, endPoint y: 314, distance: 93.4
click at [466, 279] on li "6 - Household Furnishings, Appliances, Provisions (S1) - Cal. Civ. Proc. Code §…" at bounding box center [442, 284] width 214 height 29
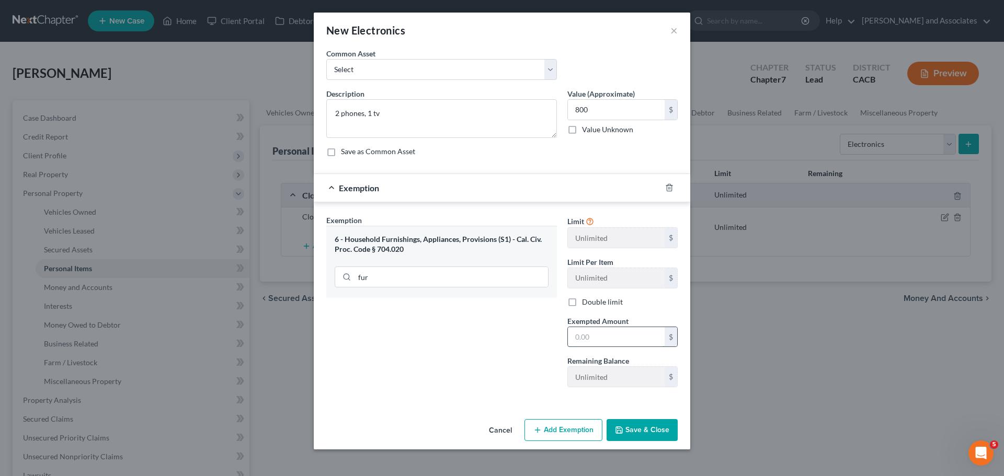
click at [604, 337] on input "text" at bounding box center [616, 337] width 97 height 20
type input "800"
click at [653, 426] on button "Save & Close" at bounding box center [642, 430] width 71 height 22
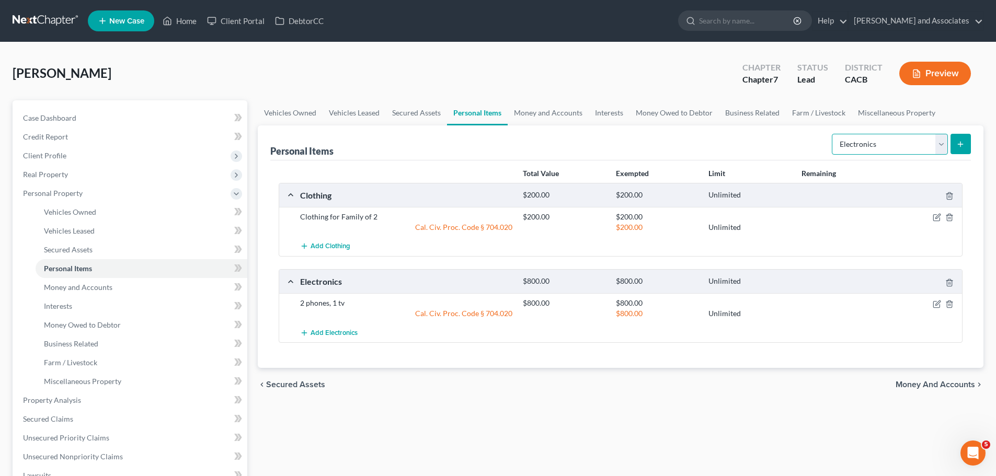
click at [905, 143] on select "Select Item Type Clothing Collectibles Of Value Electronics Firearms Household …" at bounding box center [890, 144] width 116 height 21
select select "other"
click at [833, 134] on select "Select Item Type Clothing Collectibles Of Value Electronics Firearms Household …" at bounding box center [890, 144] width 116 height 21
click at [957, 141] on icon "submit" at bounding box center [960, 144] width 8 height 8
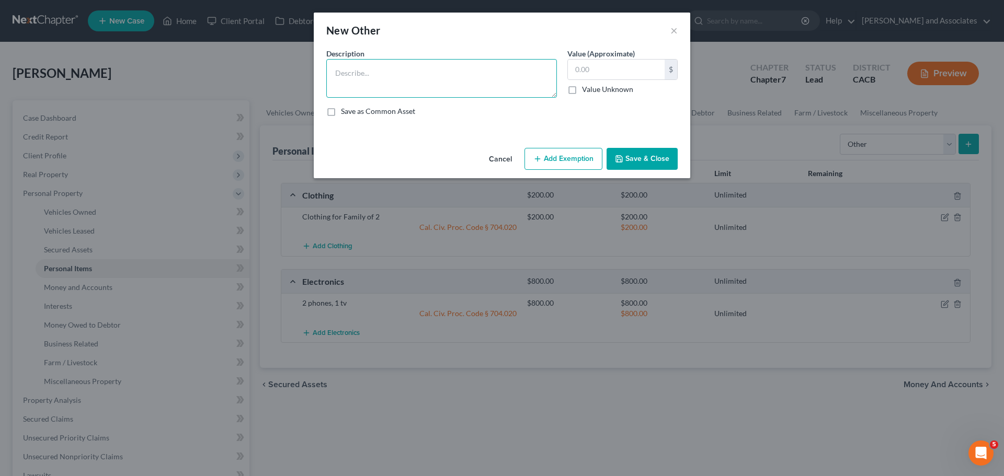
click at [462, 86] on textarea at bounding box center [441, 78] width 231 height 39
type textarea "1"
click at [671, 30] on div "New Other ×" at bounding box center [502, 31] width 377 height 36
click at [672, 31] on button "×" at bounding box center [673, 30] width 7 height 13
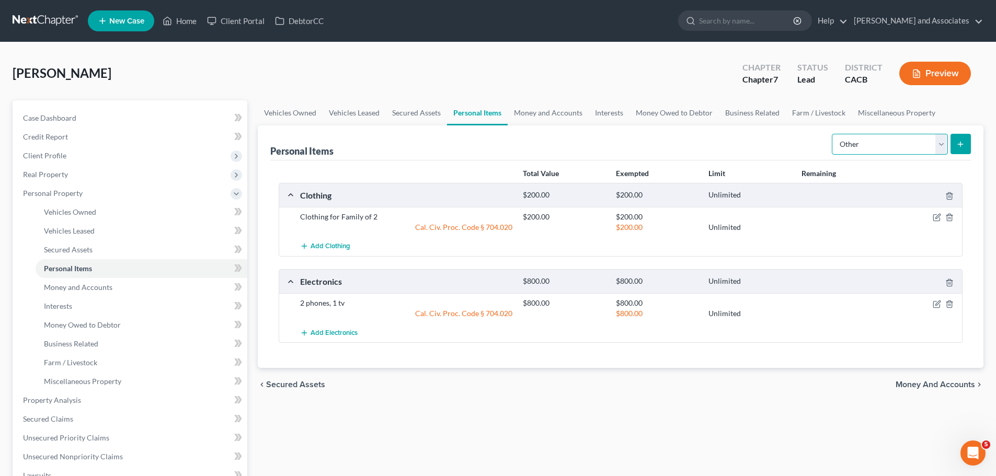
click at [881, 134] on select "Select Item Type Clothing Collectibles Of Value Electronics Firearms Household …" at bounding box center [890, 144] width 116 height 21
click at [822, 121] on link "Farm / Livestock" at bounding box center [819, 112] width 66 height 25
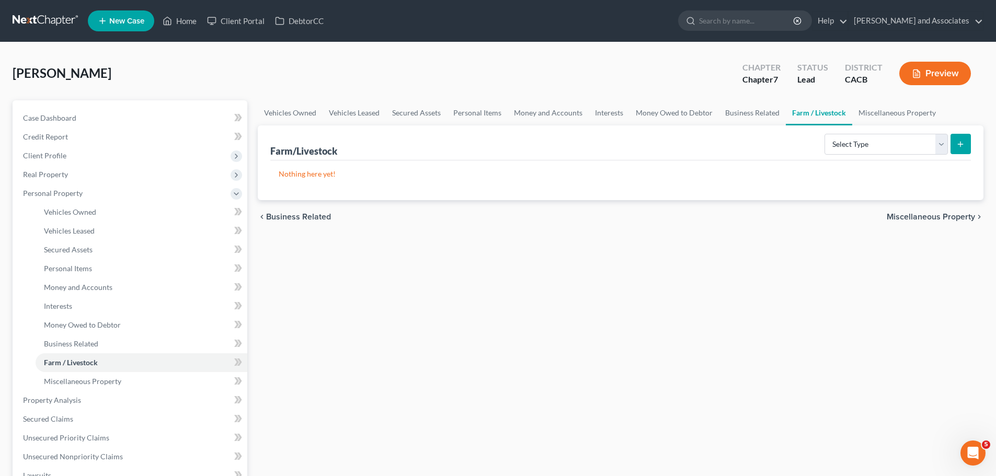
drag, startPoint x: 957, startPoint y: 143, endPoint x: 950, endPoint y: 144, distance: 7.0
click at [956, 143] on button "submit" at bounding box center [961, 144] width 20 height 20
drag, startPoint x: 882, startPoint y: 126, endPoint x: 872, endPoint y: 136, distance: 14.1
click at [879, 129] on div "Farm/Livestock Select Type Animals & Livestock Crops: Growing or Harvested Farm…" at bounding box center [620, 143] width 701 height 35
click at [870, 139] on select "Select Type Animals & Livestock Crops: Growing or Harvested Farming Equipment F…" at bounding box center [886, 144] width 123 height 21
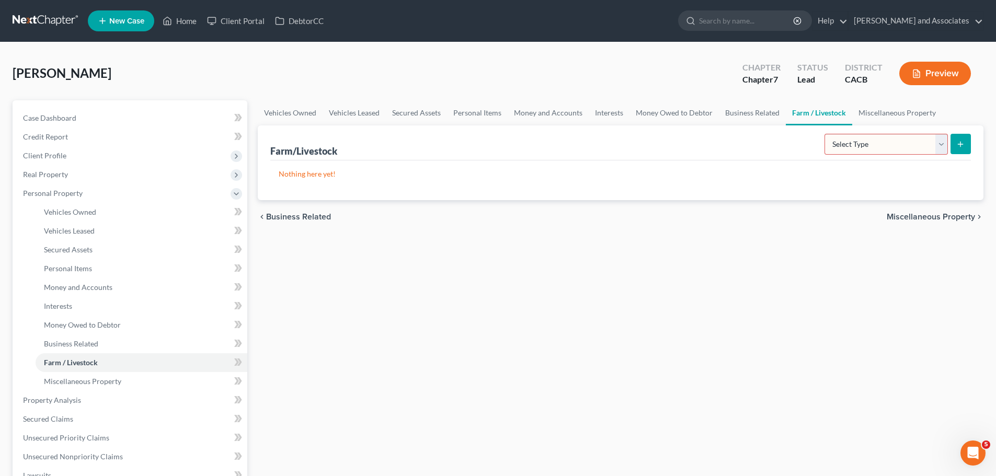
select select "animals"
click at [826, 134] on select "Select Type Animals & Livestock Crops: Growing or Harvested Farming Equipment F…" at bounding box center [886, 144] width 123 height 21
click at [953, 141] on button "submit" at bounding box center [961, 144] width 20 height 20
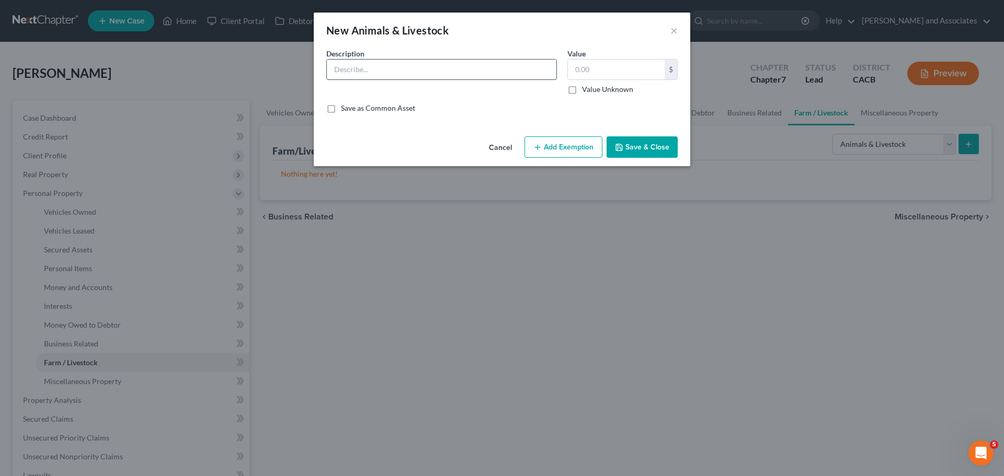
click at [423, 78] on input "text" at bounding box center [442, 70] width 230 height 20
type input "1 Hen"
click at [622, 66] on input "text" at bounding box center [616, 70] width 97 height 20
type input "20"
drag, startPoint x: 563, startPoint y: 143, endPoint x: 575, endPoint y: 161, distance: 21.5
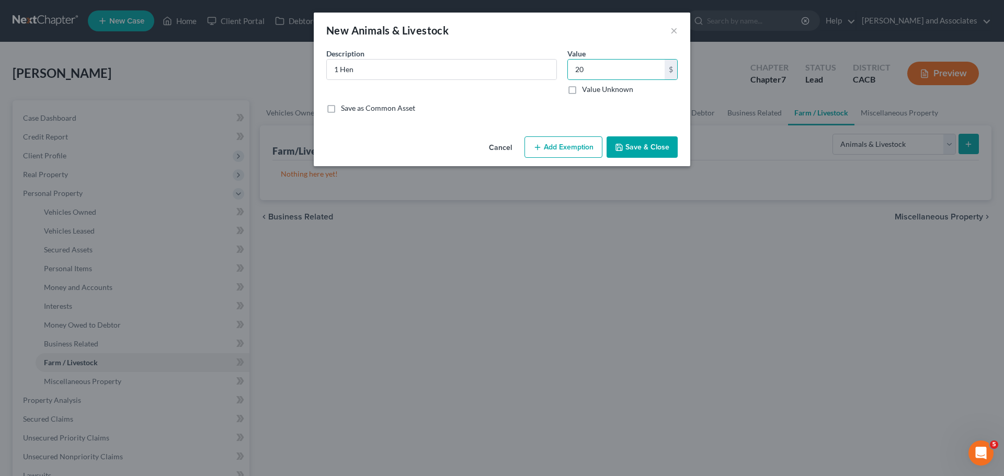
click at [564, 143] on button "Add Exemption" at bounding box center [564, 147] width 78 height 22
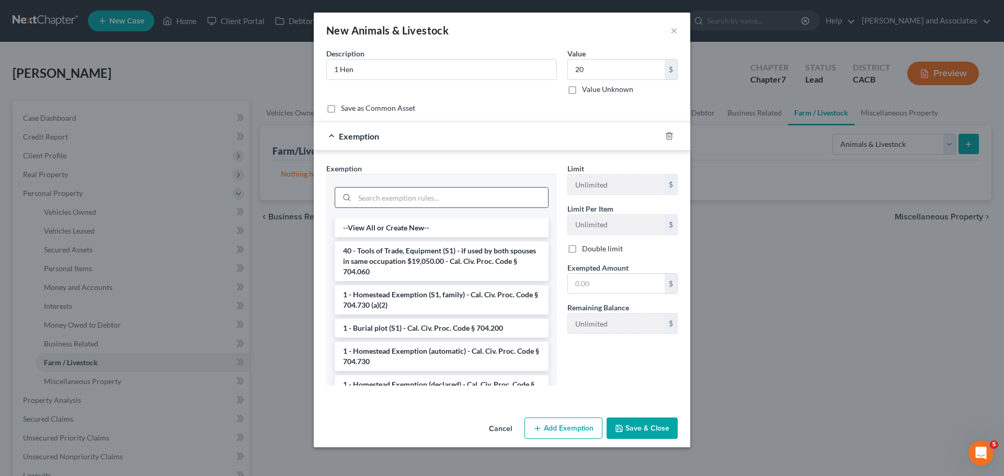
click at [420, 189] on input "search" at bounding box center [451, 198] width 193 height 20
type input "q"
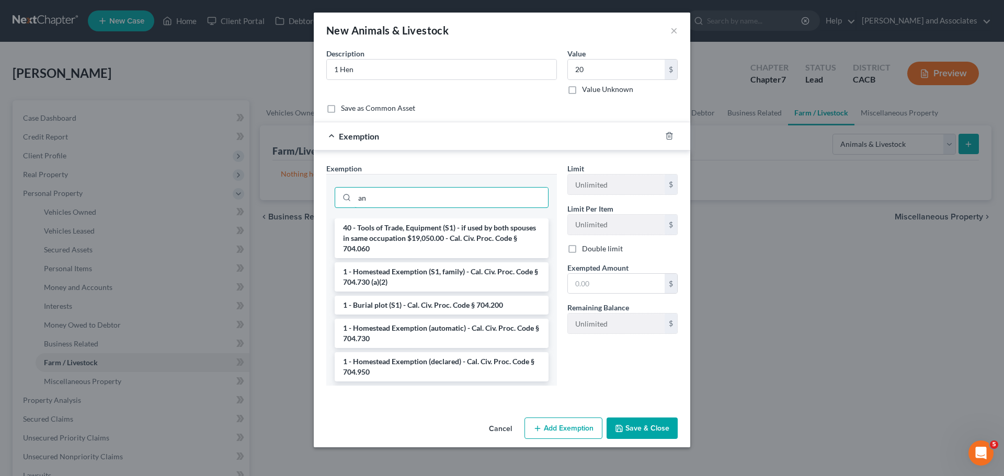
type input "a"
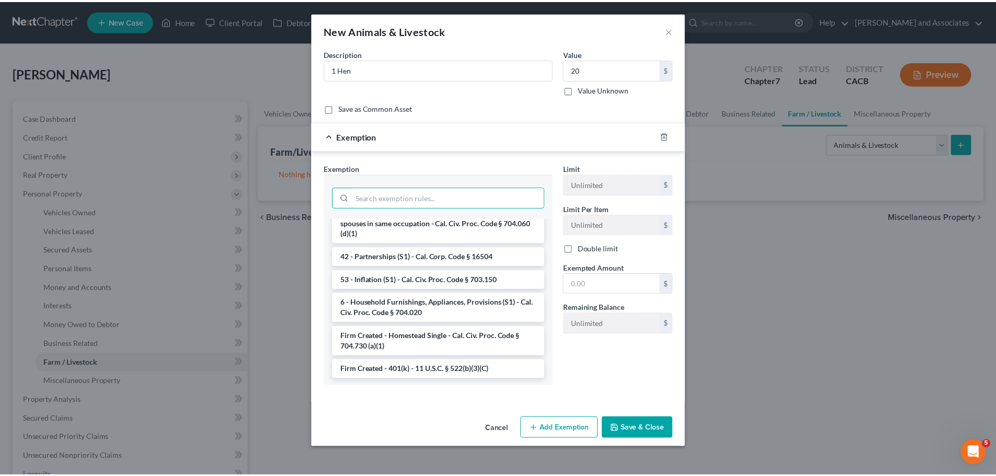
scroll to position [1577, 0]
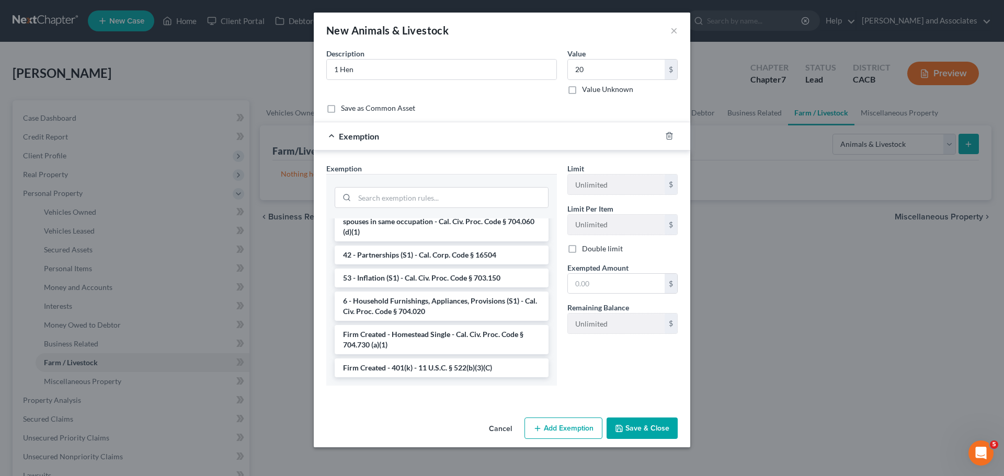
drag, startPoint x: 496, startPoint y: 429, endPoint x: 548, endPoint y: 425, distance: 51.4
click at [497, 429] on button "Cancel" at bounding box center [501, 429] width 40 height 21
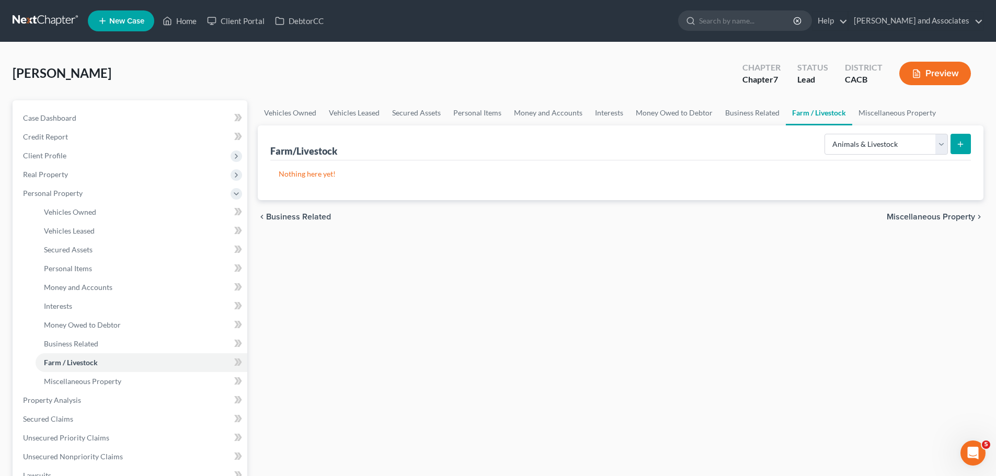
click at [962, 147] on icon "submit" at bounding box center [960, 144] width 8 height 8
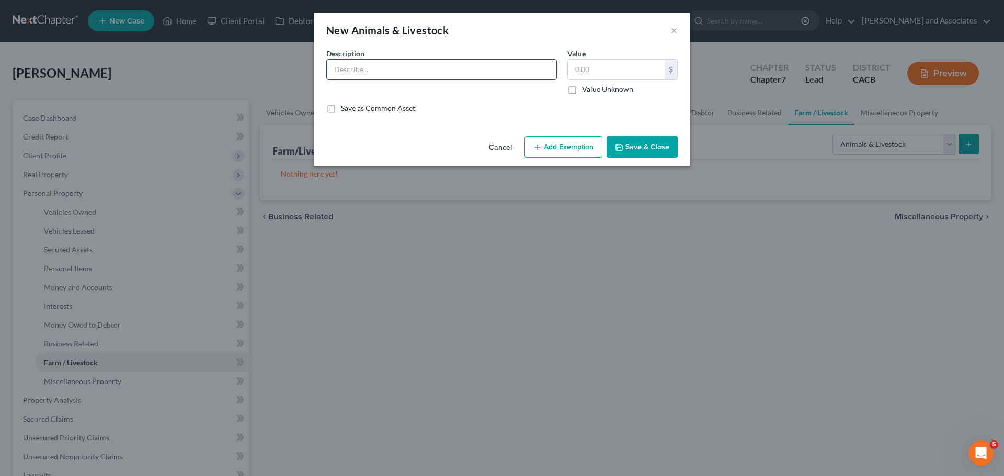
drag, startPoint x: 480, startPoint y: 81, endPoint x: 488, endPoint y: 72, distance: 12.6
click at [480, 79] on div "Description *" at bounding box center [441, 71] width 241 height 47
click at [488, 71] on input "text" at bounding box center [442, 70] width 230 height 20
type input "1 hen"
click at [659, 150] on button "Save & Close" at bounding box center [642, 147] width 71 height 22
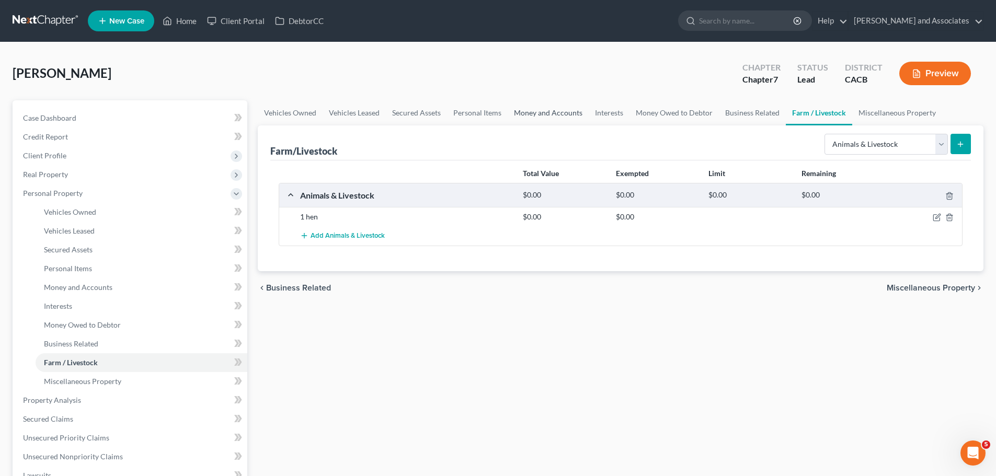
click at [510, 110] on link "Money and Accounts" at bounding box center [548, 112] width 81 height 25
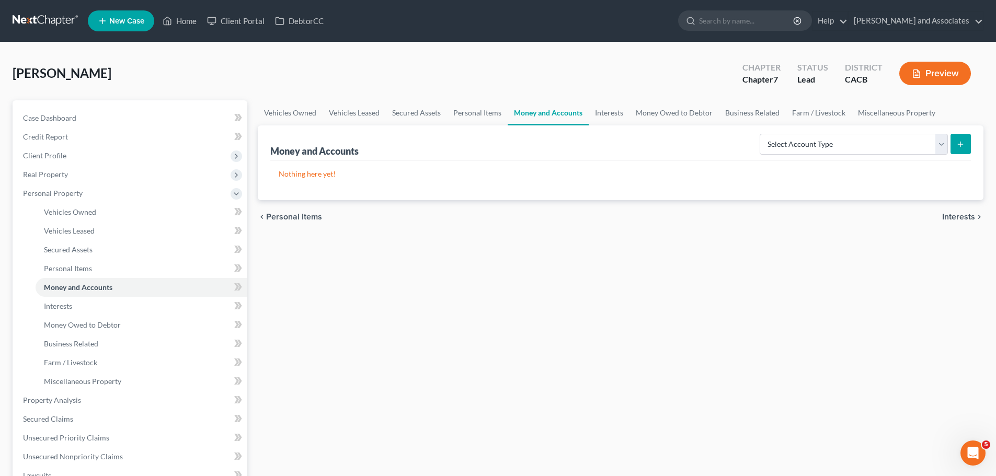
click at [828, 157] on div "Money and Accounts Select Account Type Brokerage Cash on Hand Certificates of D…" at bounding box center [620, 143] width 701 height 35
click at [839, 149] on select "Select Account Type Brokerage Cash on Hand Certificates of Deposit Checking Acc…" at bounding box center [854, 144] width 188 height 21
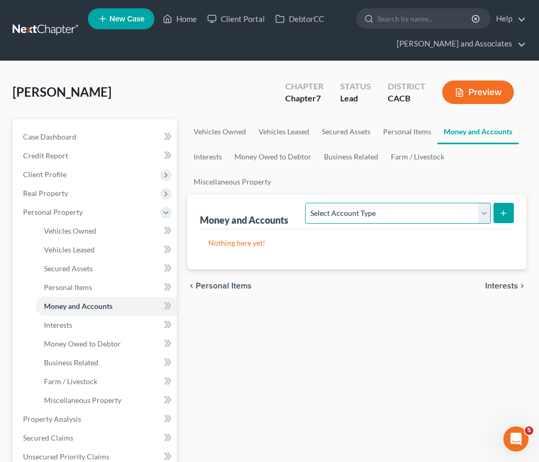
click at [394, 213] on select "Select Account Type Brokerage Cash on Hand Certificates of Deposit Checking Acc…" at bounding box center [397, 213] width 185 height 21
select select "checking"
click at [307, 203] on select "Select Account Type Brokerage Cash on Hand Certificates of Deposit Checking Acc…" at bounding box center [397, 213] width 185 height 21
click at [504, 204] on button "submit" at bounding box center [503, 213] width 20 height 20
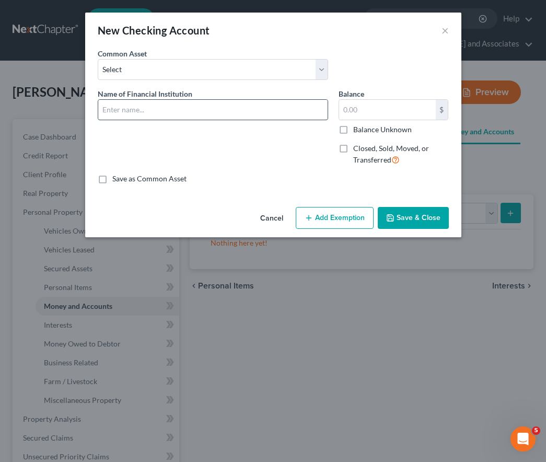
click at [200, 108] on input "text" at bounding box center [213, 110] width 230 height 20
type input "Direct Express #1285"
click at [365, 111] on input "text" at bounding box center [387, 110] width 97 height 20
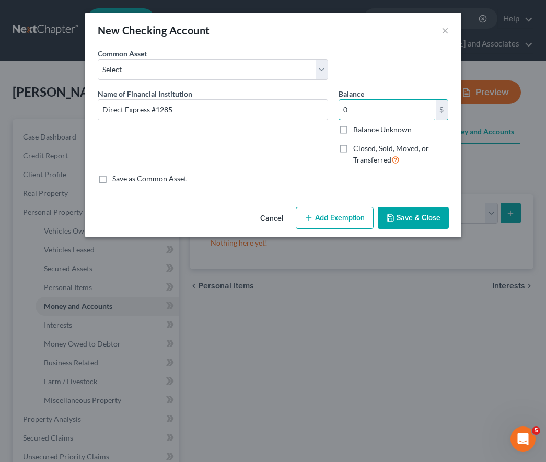
type input "0"
click at [406, 220] on button "Save & Close" at bounding box center [413, 218] width 71 height 22
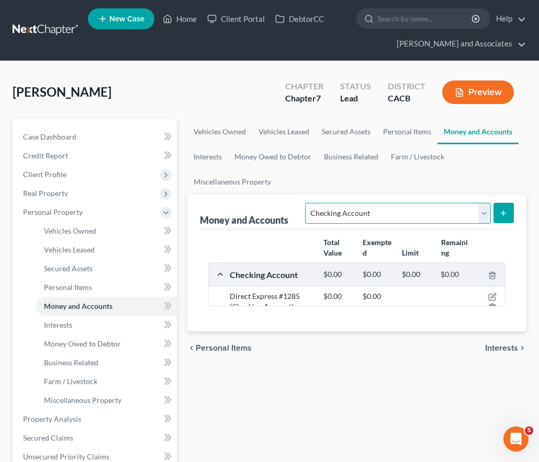
click at [400, 216] on select "Select Account Type Brokerage Cash on Hand Certificates of Deposit Checking Acc…" at bounding box center [397, 213] width 185 height 21
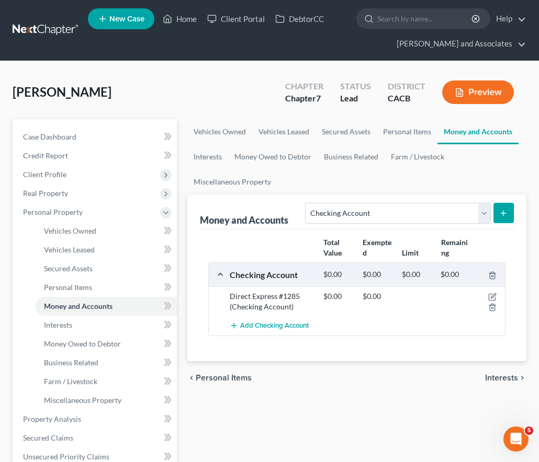
click at [290, 394] on div "chevron_left Personal Items Interests chevron_right" at bounding box center [356, 377] width 339 height 33
click at [203, 155] on link "Interests" at bounding box center [207, 156] width 41 height 25
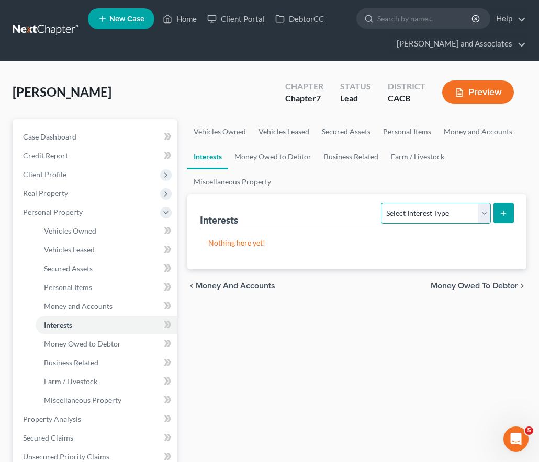
click at [450, 222] on select "Select Interest Type 401K Annuity Bond Education IRA Government Bond Government…" at bounding box center [435, 213] width 109 height 21
click at [343, 346] on div "Vehicles Owned Vehicles Leased Secured Assets Personal Items Money and Accounts…" at bounding box center [356, 407] width 349 height 577
click at [261, 157] on link "Money Owed to Debtor" at bounding box center [272, 156] width 89 height 25
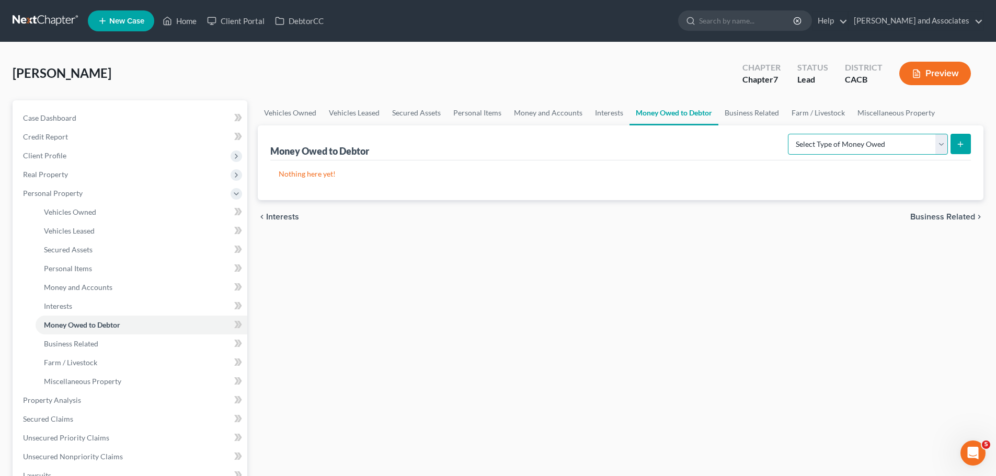
click at [883, 149] on select "Select Type of Money Owed Accounts Receivable Alimony Child Support Claims Agai…" at bounding box center [868, 144] width 160 height 21
click at [656, 235] on div "Vehicles Owned Vehicles Leased Secured Assets Personal Items Money and Accounts…" at bounding box center [621, 388] width 736 height 577
click at [745, 111] on link "Business Related" at bounding box center [752, 112] width 67 height 25
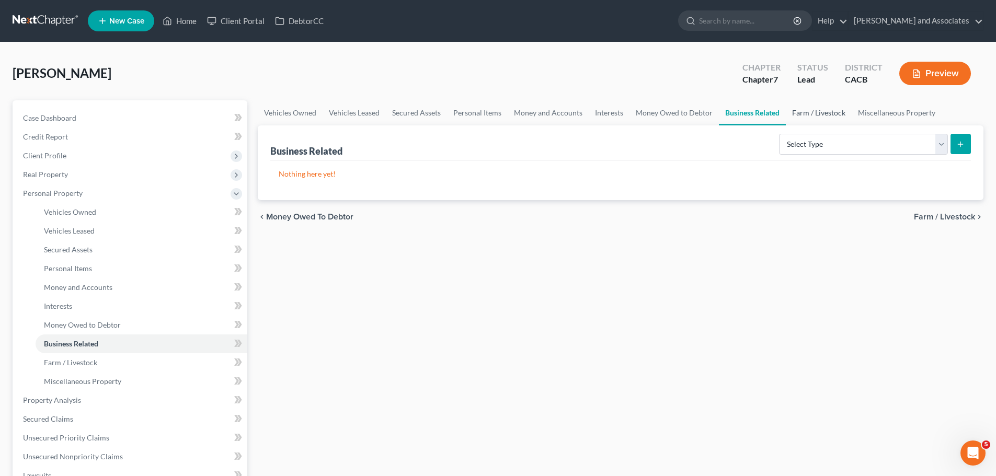
click at [818, 112] on link "Farm / Livestock" at bounding box center [819, 112] width 66 height 25
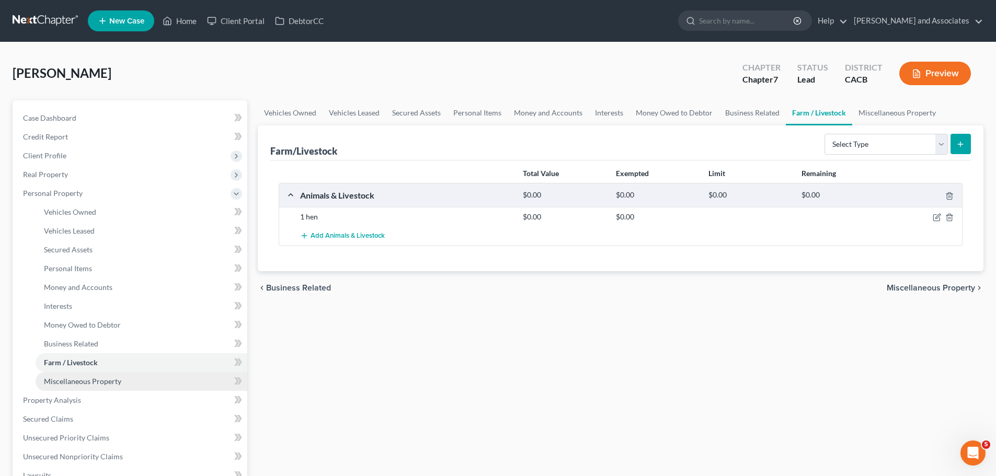
click at [101, 386] on link "Miscellaneous Property" at bounding box center [142, 381] width 212 height 19
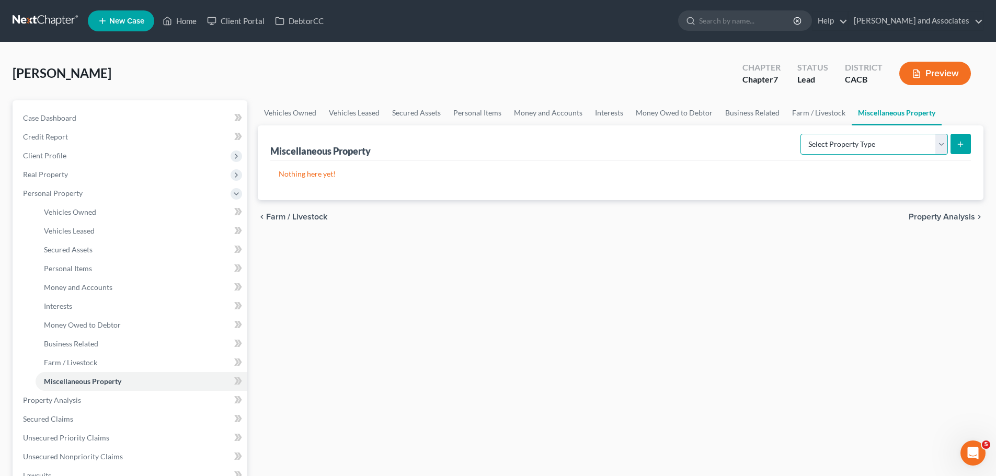
click at [877, 153] on select "Select Property Type Assigned for Creditor Benefit [DATE] Holding for Another N…" at bounding box center [874, 144] width 147 height 21
drag, startPoint x: 512, startPoint y: 300, endPoint x: 484, endPoint y: 296, distance: 28.5
click at [507, 298] on div "Vehicles Owned Vehicles Leased Secured Assets Personal Items Money and Accounts…" at bounding box center [621, 388] width 736 height 577
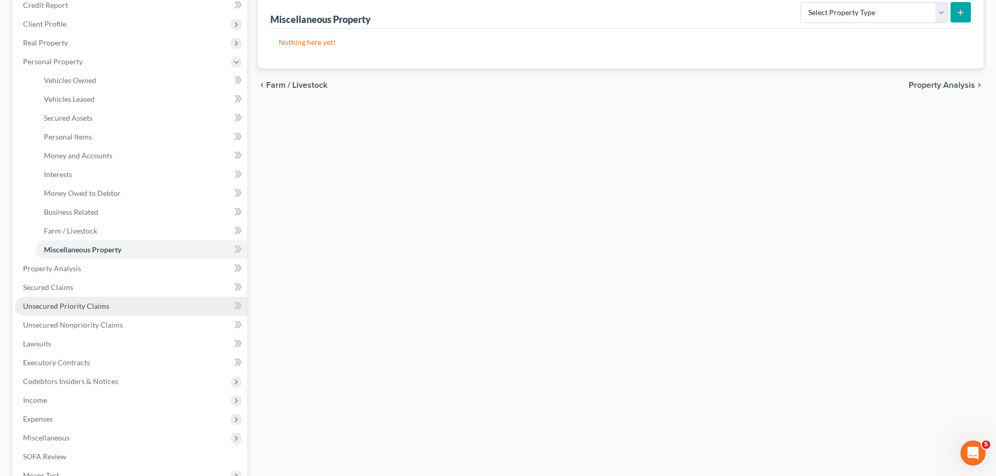
scroll to position [157, 0]
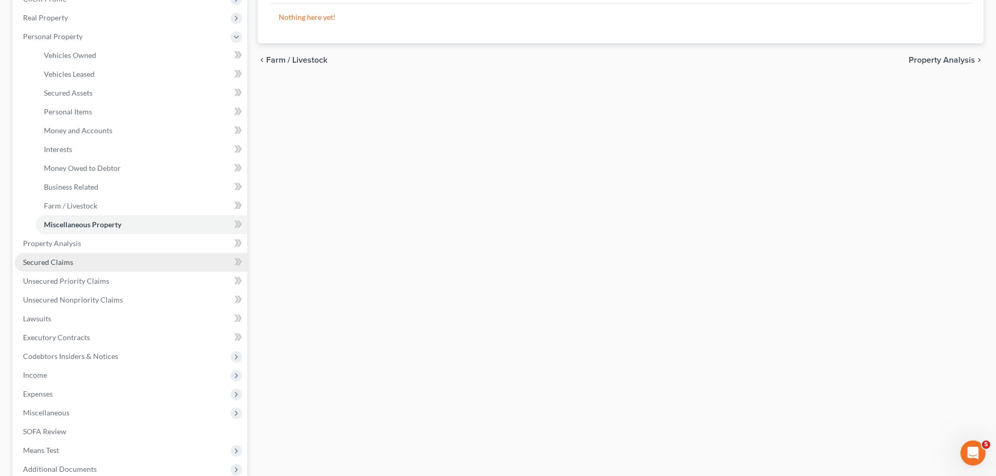
drag, startPoint x: 65, startPoint y: 263, endPoint x: 88, endPoint y: 257, distance: 23.6
click at [65, 263] on span "Secured Claims" at bounding box center [48, 262] width 50 height 9
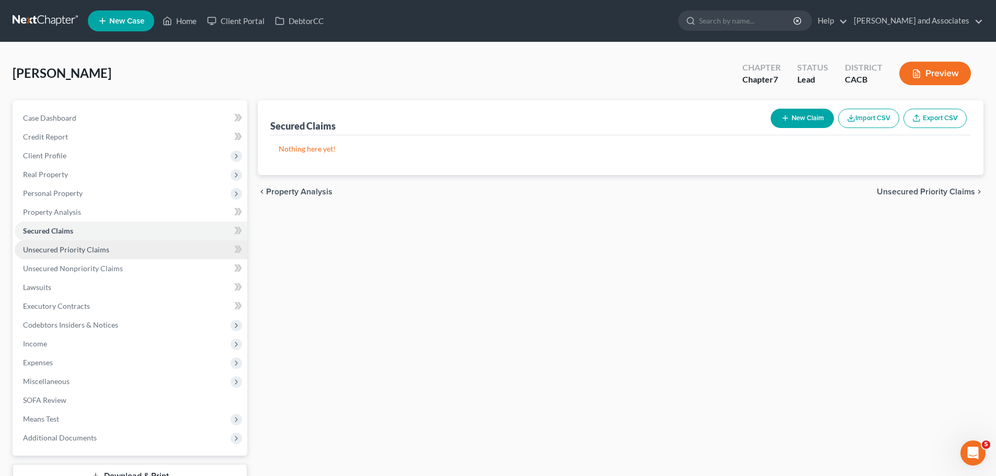
click at [101, 254] on link "Unsecured Priority Claims" at bounding box center [131, 250] width 233 height 19
click at [110, 235] on link "Secured Claims" at bounding box center [131, 231] width 233 height 19
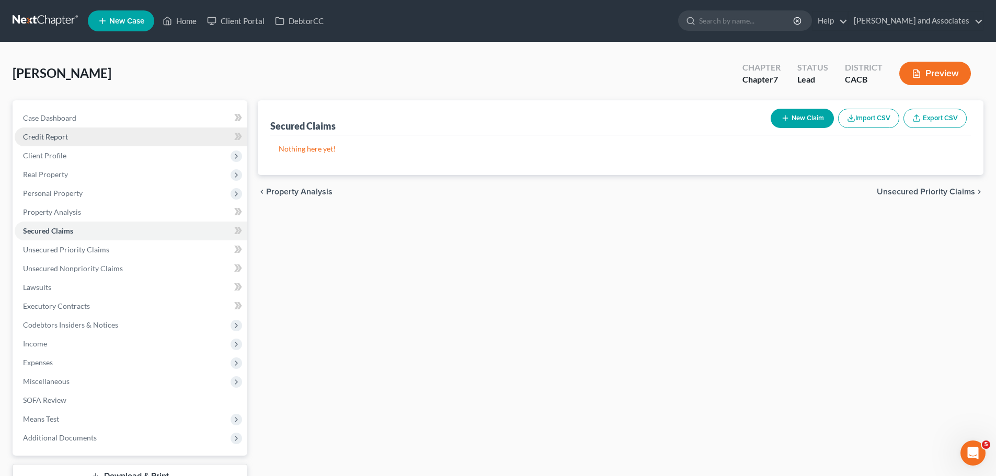
click at [115, 138] on link "Credit Report" at bounding box center [131, 137] width 233 height 19
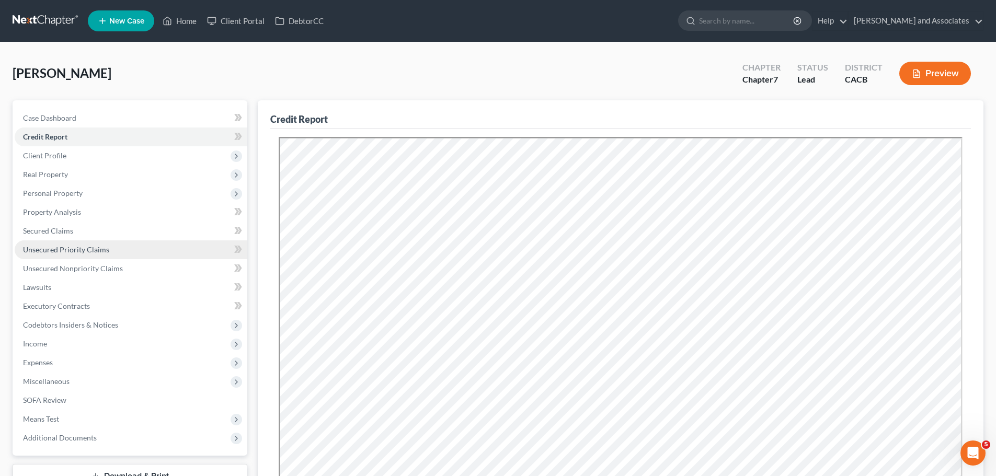
click at [110, 248] on link "Unsecured Priority Claims" at bounding box center [131, 250] width 233 height 19
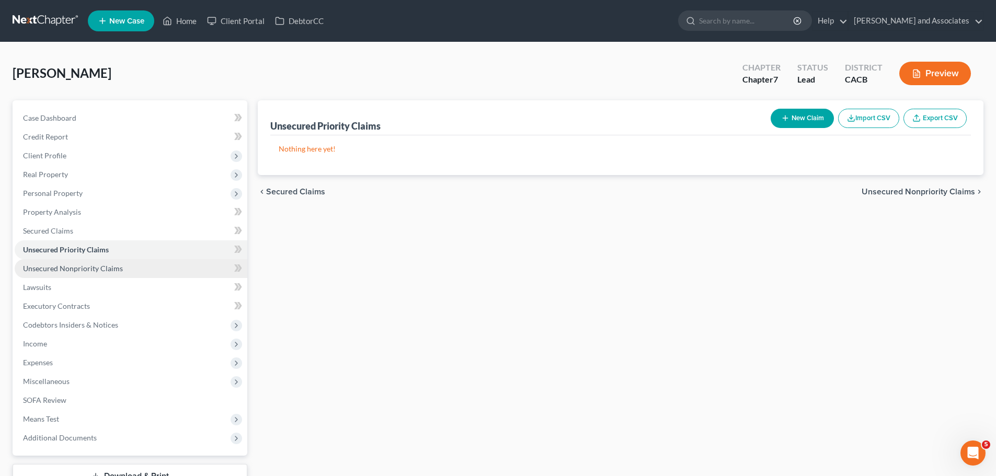
click at [105, 267] on span "Unsecured Nonpriority Claims" at bounding box center [73, 268] width 100 height 9
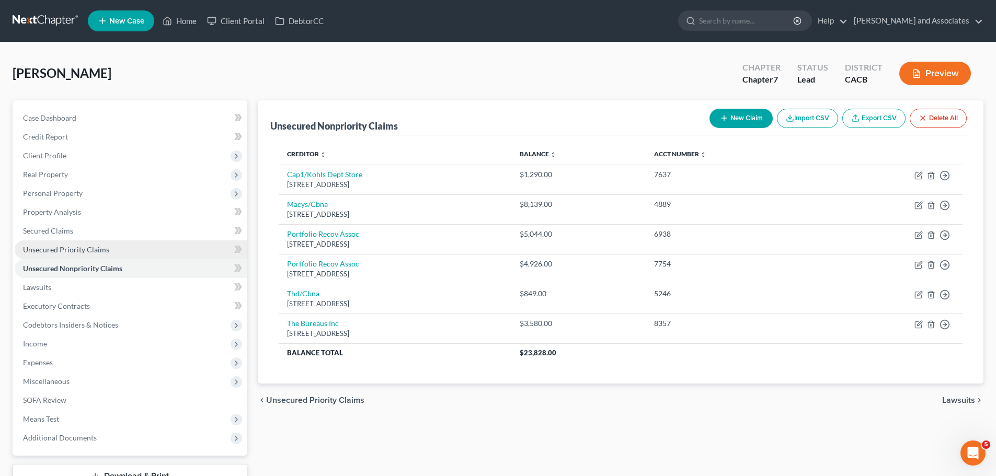
drag, startPoint x: 86, startPoint y: 246, endPoint x: 97, endPoint y: 246, distance: 10.5
click at [87, 246] on span "Unsecured Priority Claims" at bounding box center [66, 249] width 86 height 9
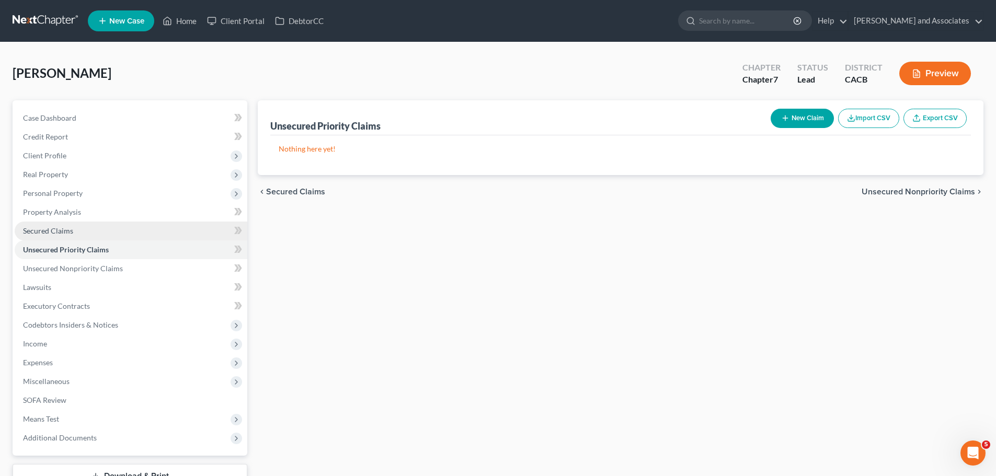
click at [98, 227] on link "Secured Claims" at bounding box center [131, 231] width 233 height 19
drag, startPoint x: 111, startPoint y: 254, endPoint x: 145, endPoint y: 256, distance: 33.6
click at [112, 254] on link "Unsecured Priority Claims" at bounding box center [131, 250] width 233 height 19
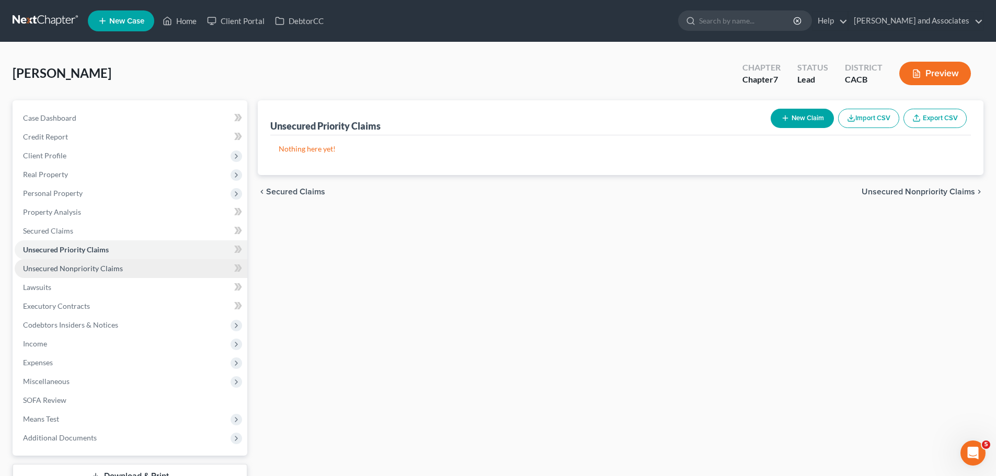
click at [135, 269] on link "Unsecured Nonpriority Claims" at bounding box center [131, 268] width 233 height 19
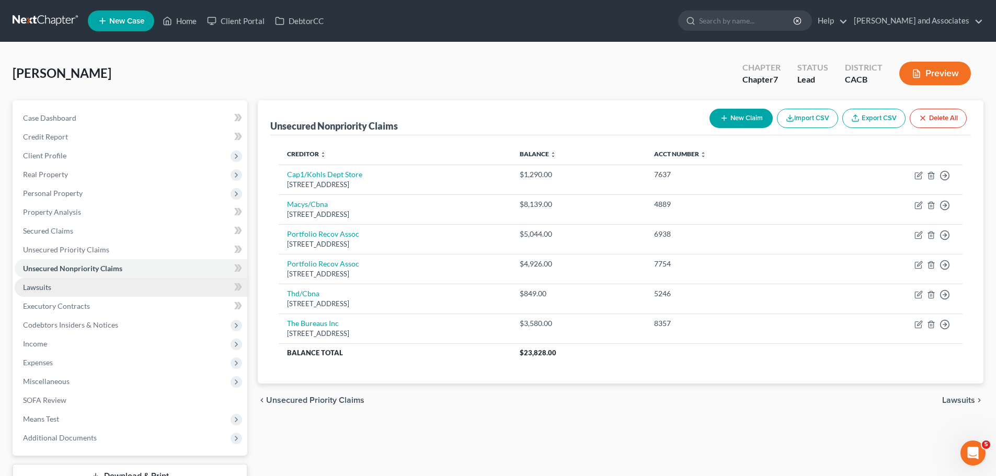
click at [117, 290] on link "Lawsuits" at bounding box center [131, 287] width 233 height 19
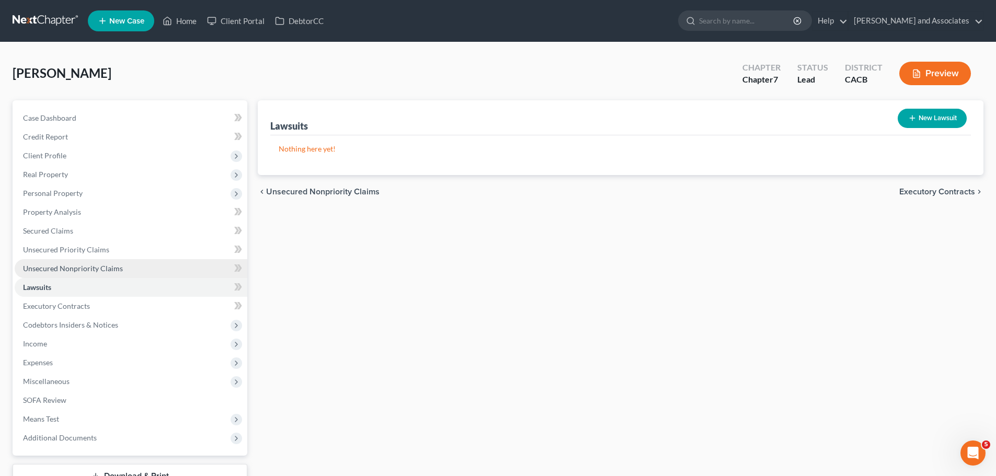
click at [122, 274] on link "Unsecured Nonpriority Claims" at bounding box center [131, 268] width 233 height 19
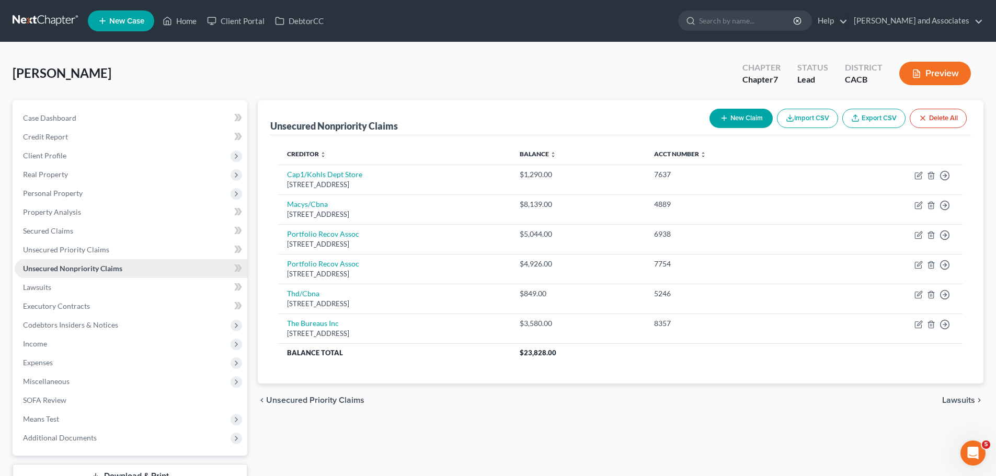
click at [92, 277] on link "Unsecured Nonpriority Claims" at bounding box center [131, 268] width 233 height 19
click at [98, 288] on link "Lawsuits" at bounding box center [131, 287] width 233 height 19
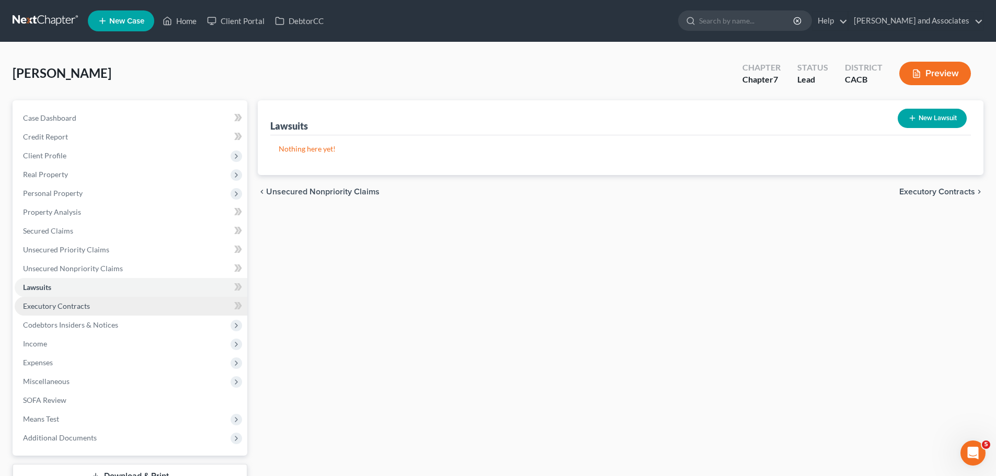
click at [121, 308] on link "Executory Contracts" at bounding box center [131, 306] width 233 height 19
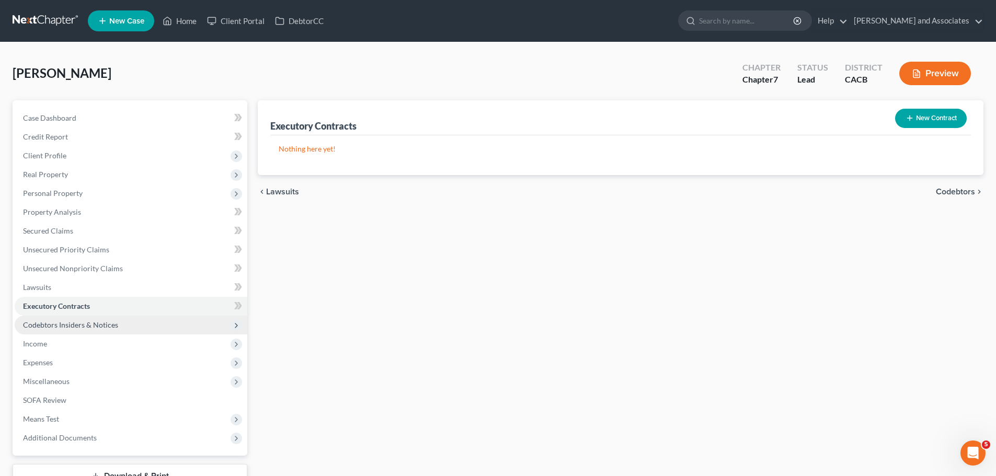
click at [117, 321] on span "Codebtors Insiders & Notices" at bounding box center [131, 325] width 233 height 19
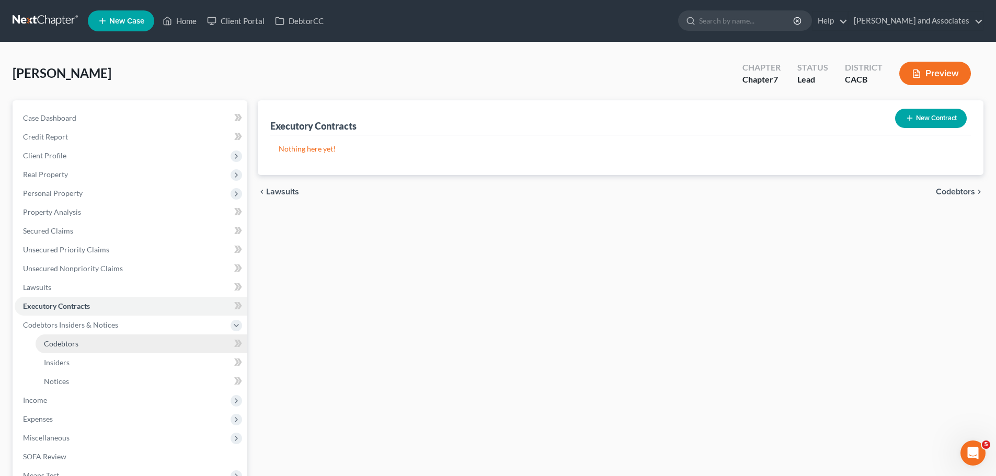
click at [106, 344] on link "Codebtors" at bounding box center [142, 344] width 212 height 19
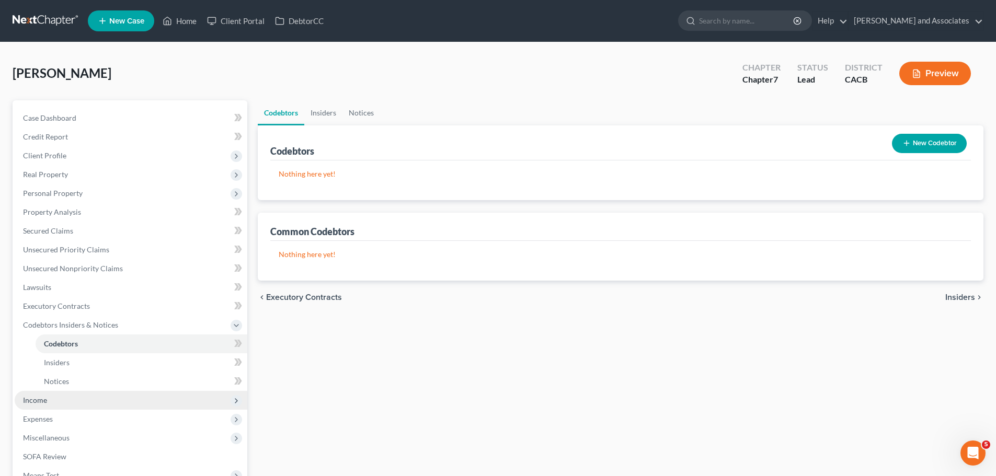
click at [88, 393] on span "Income" at bounding box center [131, 400] width 233 height 19
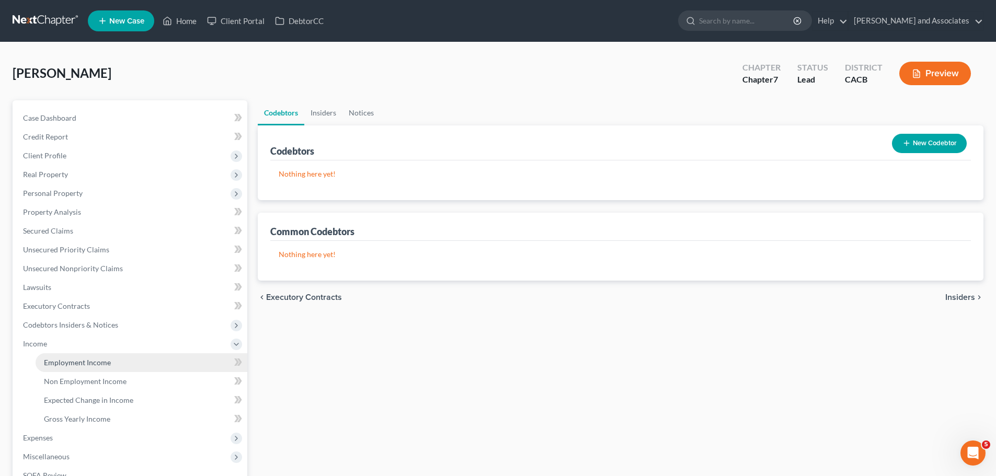
click at [87, 362] on span "Employment Income" at bounding box center [77, 362] width 67 height 9
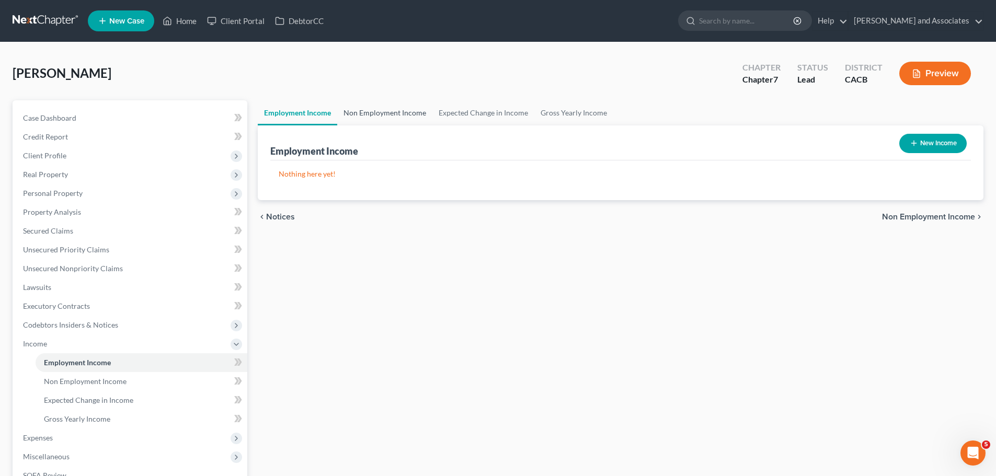
click at [389, 115] on link "Non Employment Income" at bounding box center [384, 112] width 95 height 25
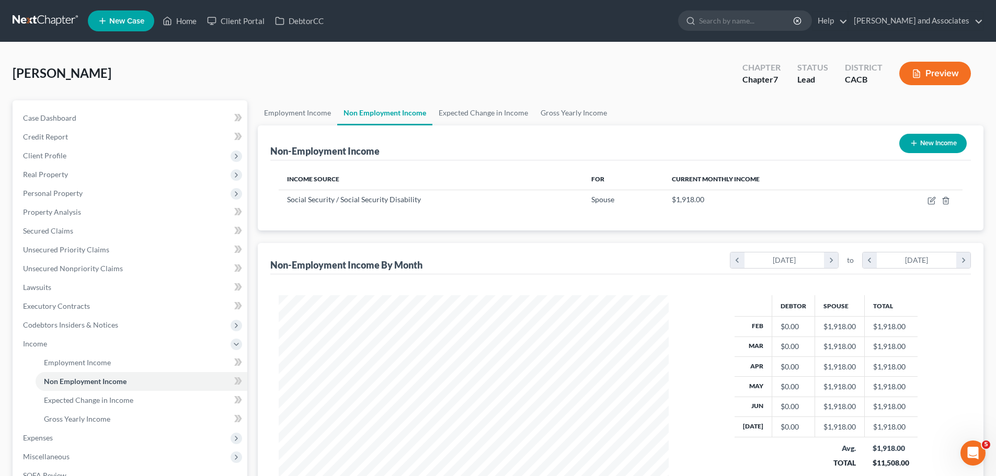
scroll to position [195, 411]
click at [488, 110] on link "Expected Change in Income" at bounding box center [483, 112] width 102 height 25
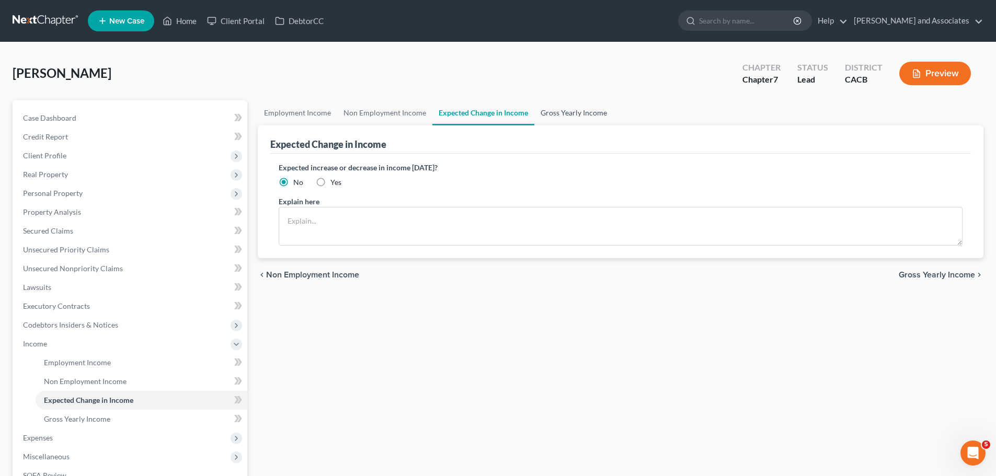
click at [588, 110] on link "Gross Yearly Income" at bounding box center [573, 112] width 79 height 25
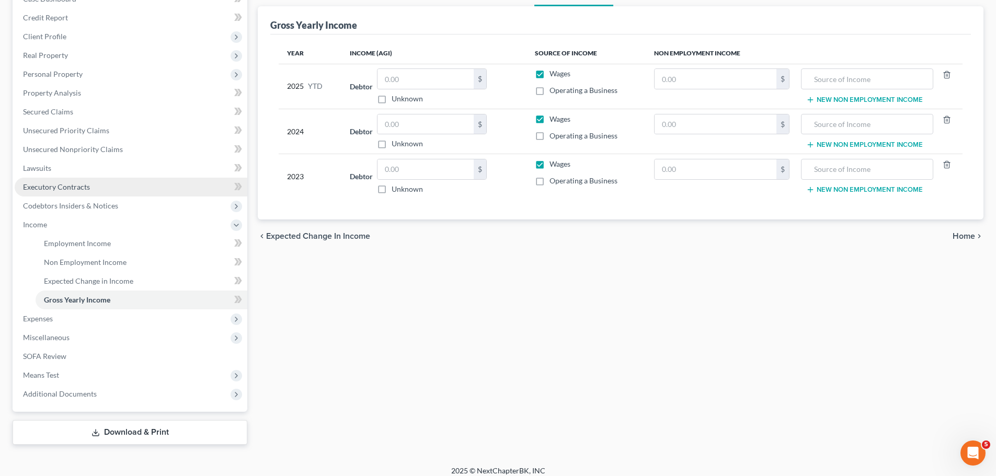
scroll to position [128, 0]
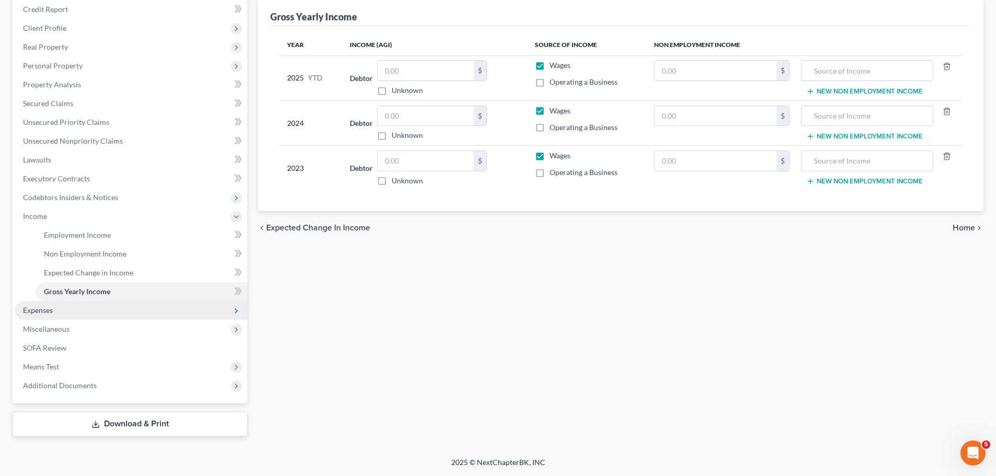
click at [69, 313] on span "Expenses" at bounding box center [131, 310] width 233 height 19
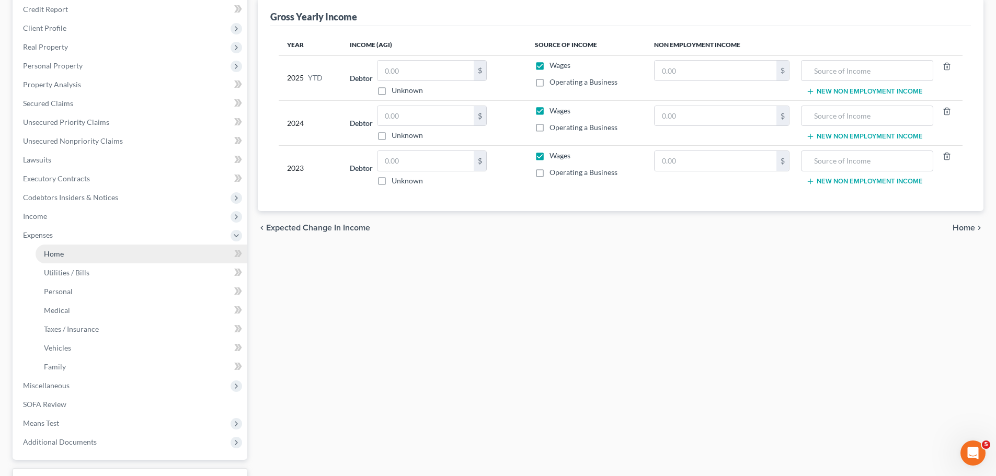
click at [111, 260] on link "Home" at bounding box center [142, 254] width 212 height 19
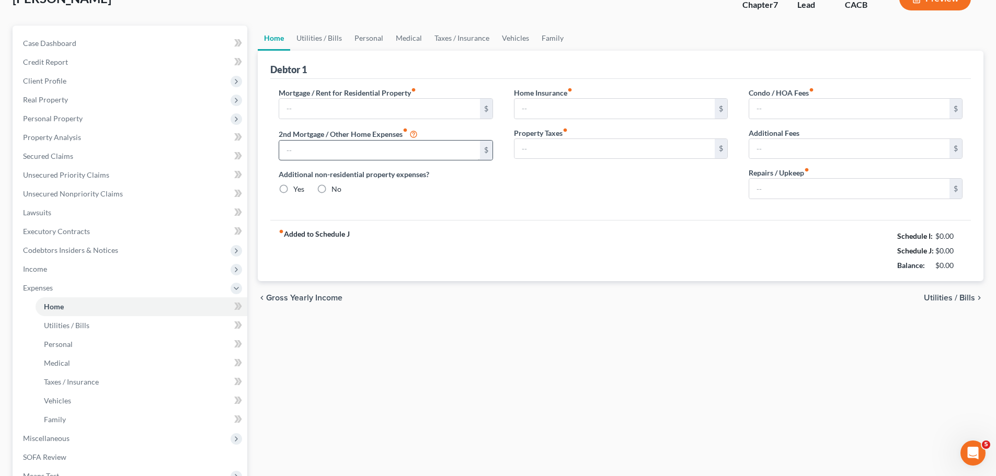
type input "0.00"
radio input "true"
type input "0.00"
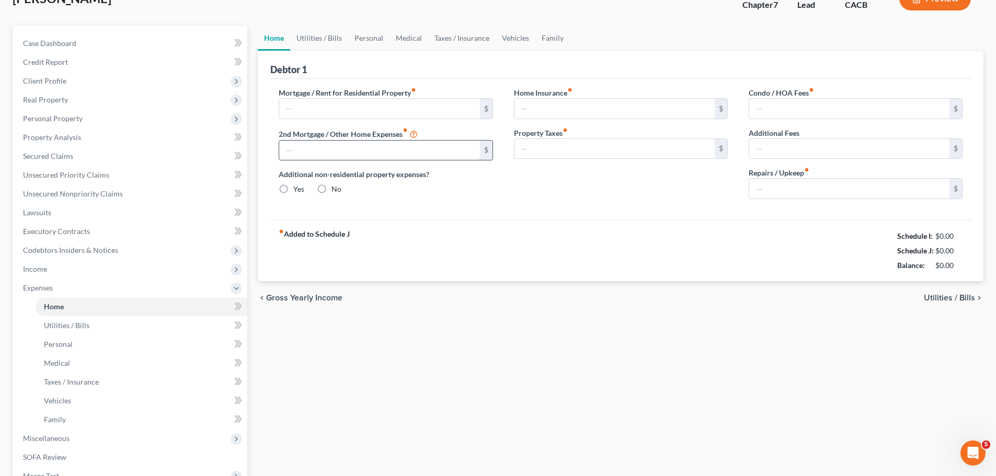
type input "0.00"
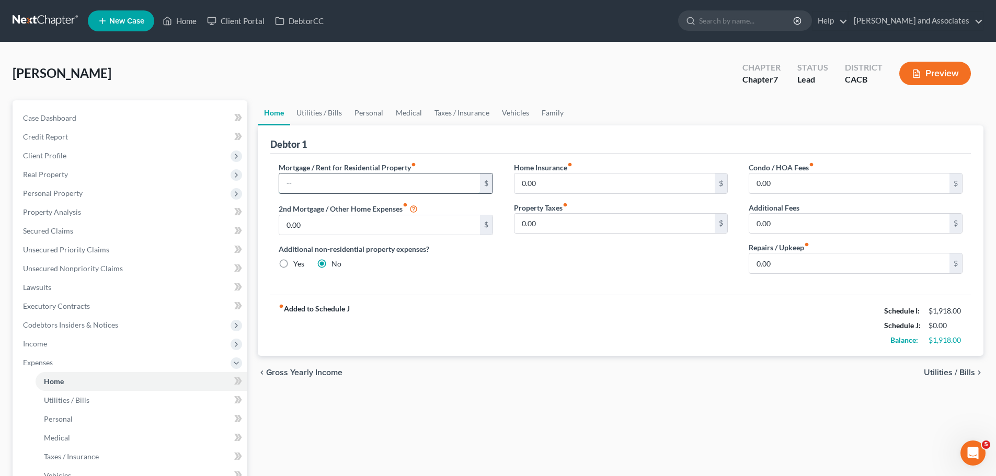
click at [375, 183] on input "text" at bounding box center [379, 184] width 200 height 20
type input "1,720"
click at [626, 186] on input "0.00" at bounding box center [615, 184] width 200 height 20
click at [810, 264] on input "0.00" at bounding box center [849, 264] width 200 height 20
type input "150"
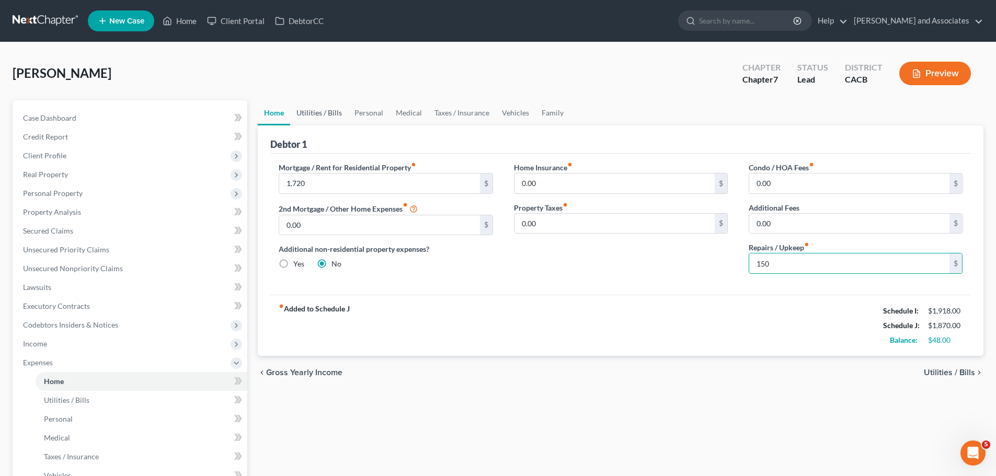
click at [321, 109] on link "Utilities / Bills" at bounding box center [319, 112] width 58 height 25
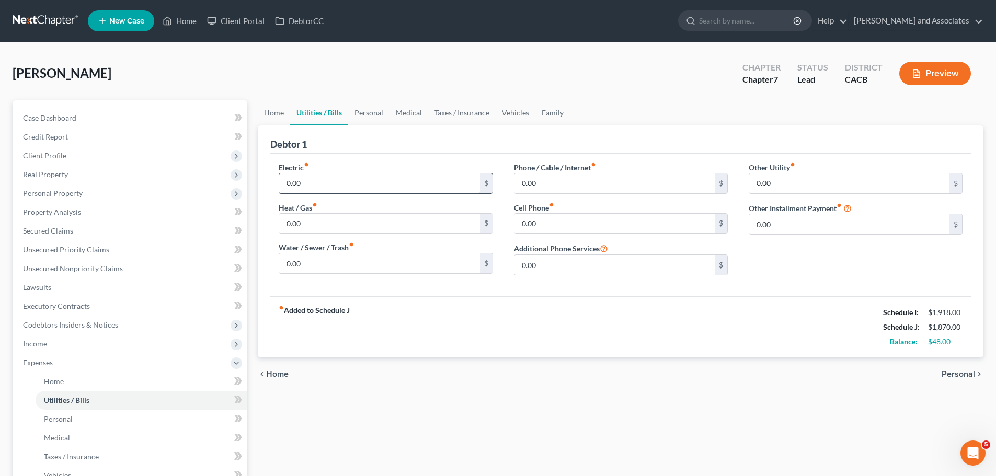
click at [344, 189] on input "0.00" at bounding box center [379, 184] width 200 height 20
type input "350"
click at [340, 220] on input "0.00" at bounding box center [379, 224] width 200 height 20
type input "80"
click at [332, 264] on input "0.00" at bounding box center [379, 264] width 200 height 20
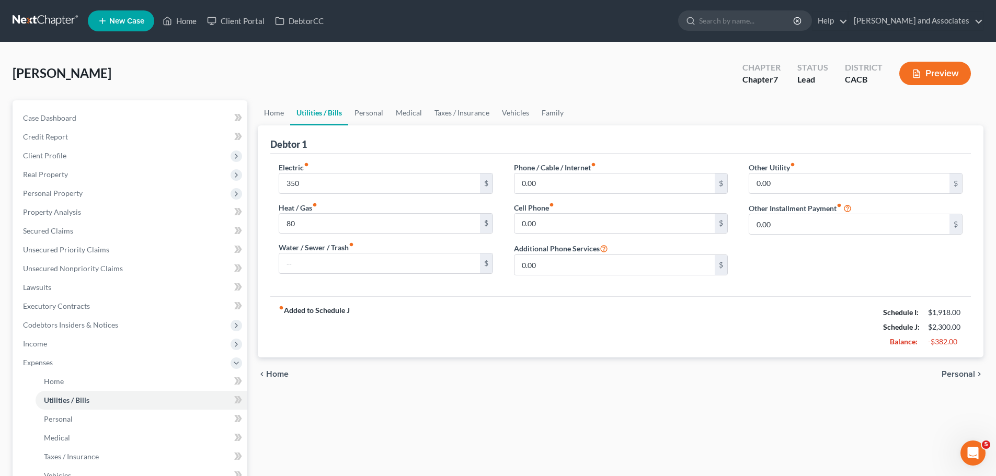
drag, startPoint x: 391, startPoint y: 332, endPoint x: 505, endPoint y: 252, distance: 139.3
click at [397, 327] on div "fiber_manual_record Added to Schedule J Schedule I: $1,918.00 Schedule J: $2,30…" at bounding box center [620, 327] width 701 height 61
click at [573, 190] on input "0.00" at bounding box center [615, 184] width 200 height 20
click at [575, 179] on input "text" at bounding box center [615, 184] width 200 height 20
type input "305"
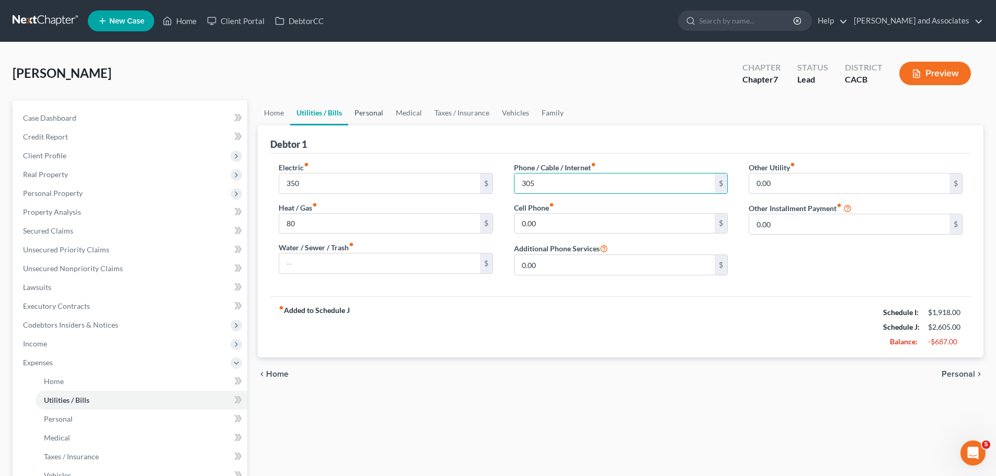
click at [370, 102] on link "Personal" at bounding box center [368, 112] width 41 height 25
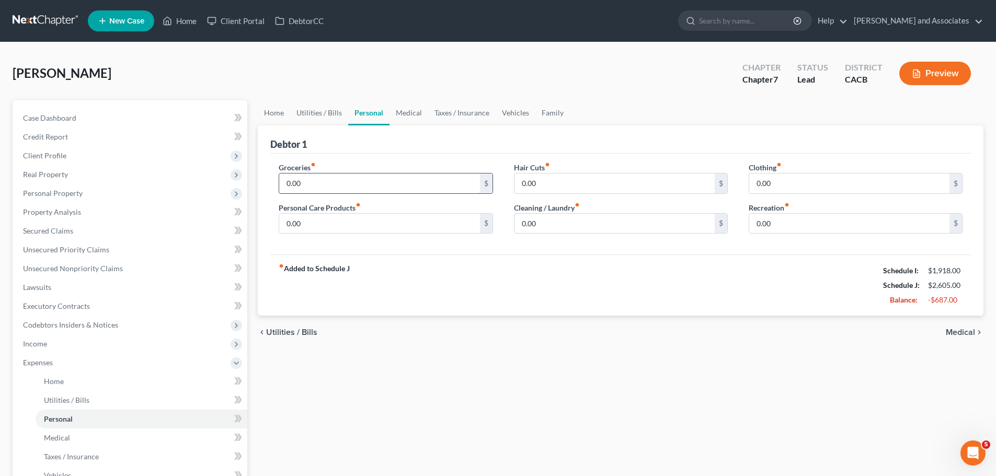
click at [335, 186] on input "0.00" at bounding box center [379, 184] width 200 height 20
type input "820"
click at [614, 185] on input "0.00" at bounding box center [615, 184] width 200 height 20
type input "80"
click at [816, 182] on input "0.00" at bounding box center [849, 184] width 200 height 20
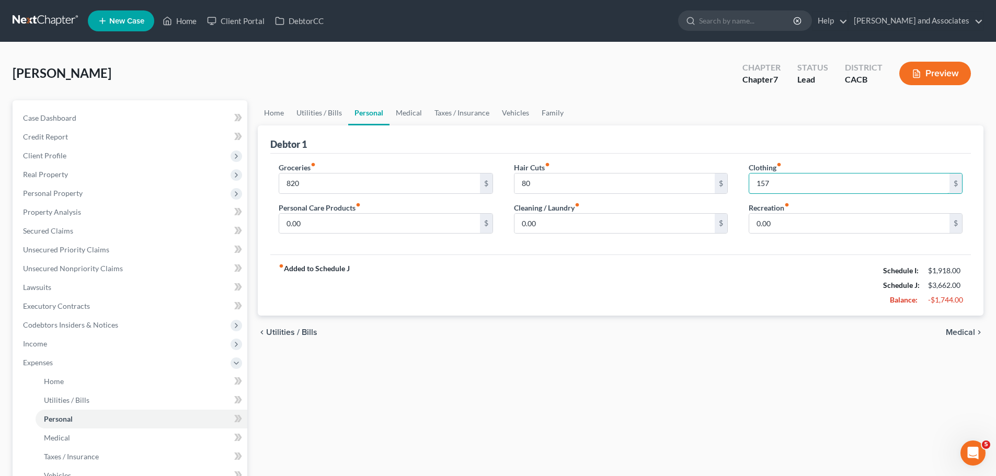
type input "157"
drag, startPoint x: 641, startPoint y: 209, endPoint x: 630, endPoint y: 225, distance: 19.6
click at [641, 211] on div "Cleaning / Laundry fiber_manual_record 0.00 $" at bounding box center [621, 218] width 214 height 32
click at [629, 226] on input "0.00" at bounding box center [615, 224] width 200 height 20
type input "80"
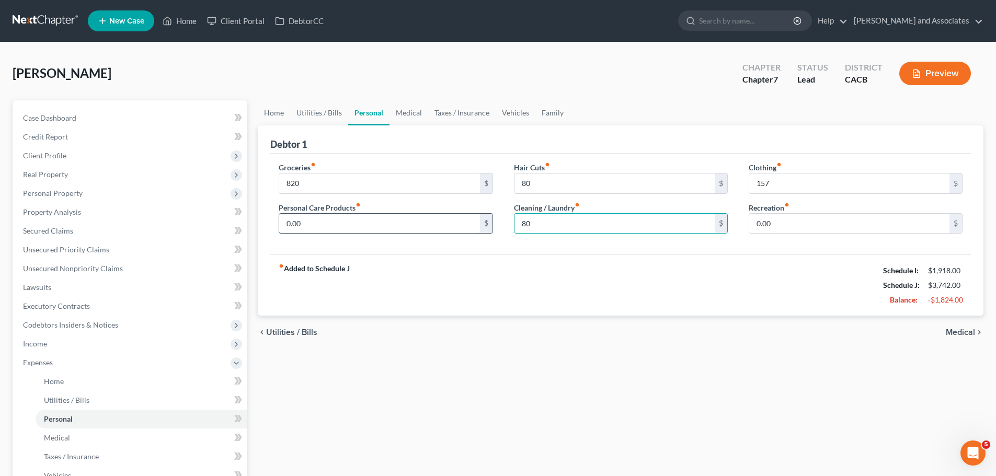
click at [340, 225] on input "0.00" at bounding box center [379, 224] width 200 height 20
type input "40"
click at [789, 223] on input "0.00" at bounding box center [849, 224] width 200 height 20
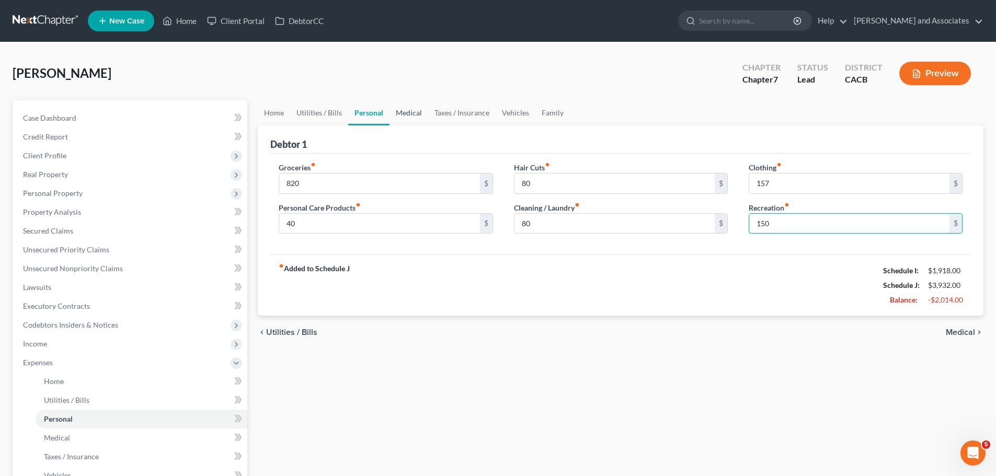
type input "150"
drag, startPoint x: 414, startPoint y: 119, endPoint x: 429, endPoint y: 121, distance: 15.4
click at [414, 119] on link "Medical" at bounding box center [409, 112] width 39 height 25
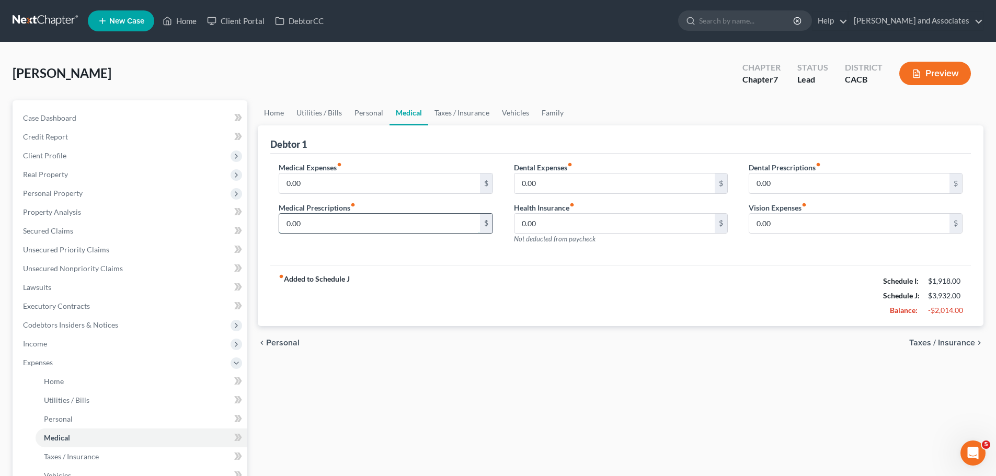
click at [361, 226] on input "0.00" at bounding box center [379, 224] width 200 height 20
click at [585, 220] on input "0.00" at bounding box center [615, 224] width 200 height 20
drag, startPoint x: 355, startPoint y: 232, endPoint x: 378, endPoint y: 226, distance: 23.6
click at [356, 232] on input "0.00" at bounding box center [379, 224] width 200 height 20
type input "10"
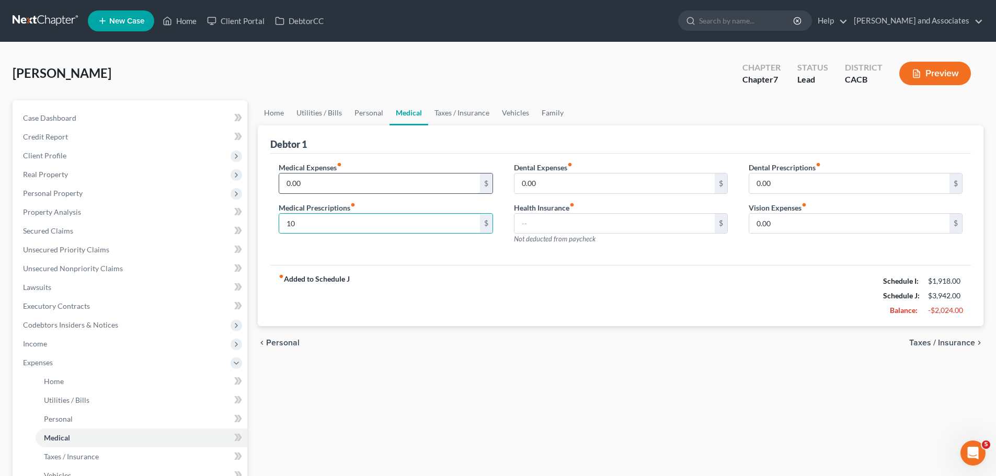
click at [358, 183] on input "0.00" at bounding box center [379, 184] width 200 height 20
type input "40"
click at [463, 107] on link "Taxes / Insurance" at bounding box center [461, 112] width 67 height 25
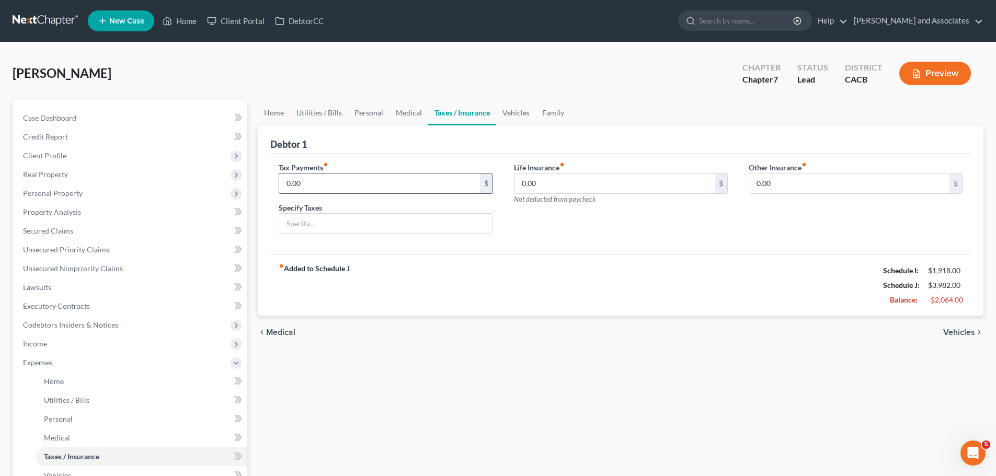
click at [365, 192] on input "0.00" at bounding box center [379, 184] width 200 height 20
click at [523, 116] on link "Vehicles" at bounding box center [516, 112] width 40 height 25
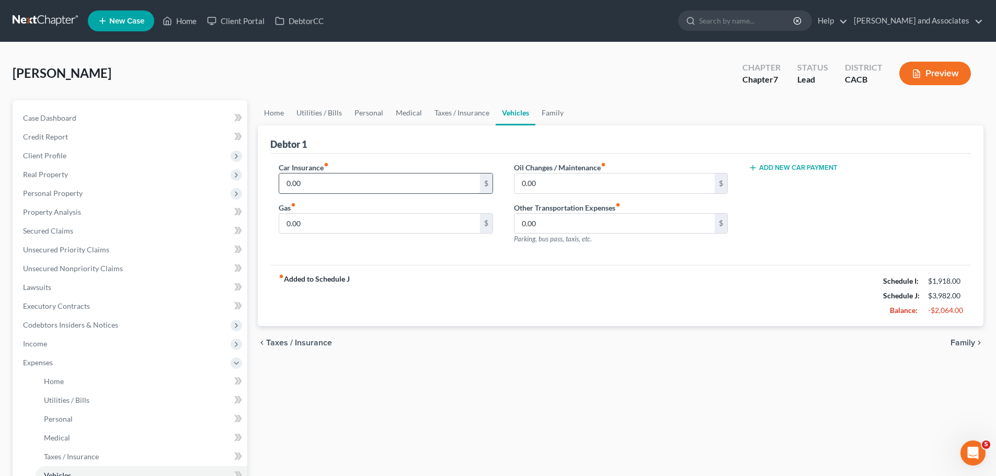
click at [352, 174] on input "0.00" at bounding box center [379, 184] width 200 height 20
click at [348, 224] on input "0.00" at bounding box center [379, 224] width 200 height 20
type input "200"
click at [363, 187] on input "0.00" at bounding box center [379, 184] width 200 height 20
type input "175"
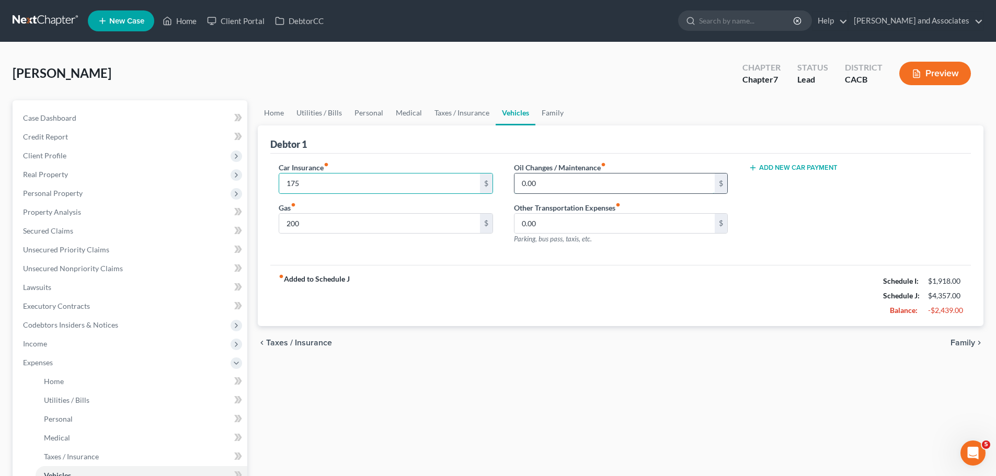
click at [591, 192] on input "0.00" at bounding box center [615, 184] width 200 height 20
type input "80"
drag, startPoint x: 563, startPoint y: 110, endPoint x: 554, endPoint y: 114, distance: 9.6
click at [562, 111] on link "Family" at bounding box center [553, 112] width 35 height 25
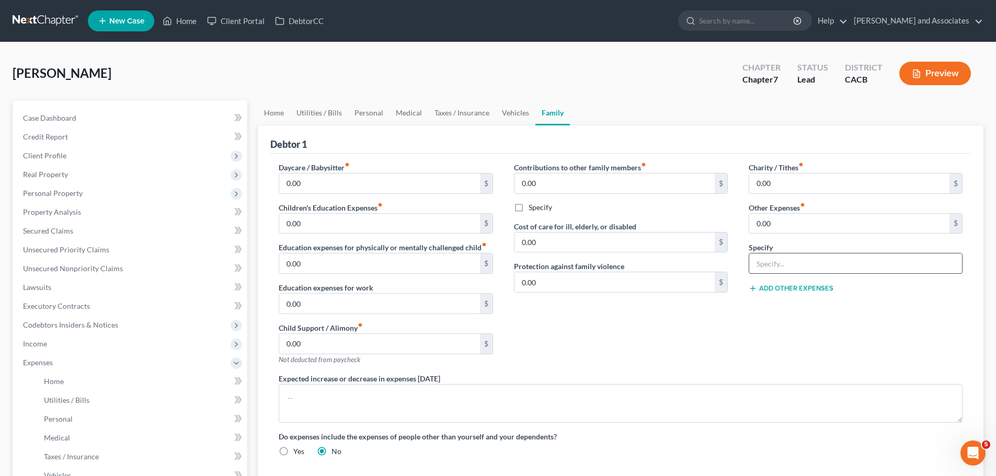
click at [810, 260] on input "text" at bounding box center [855, 264] width 213 height 20
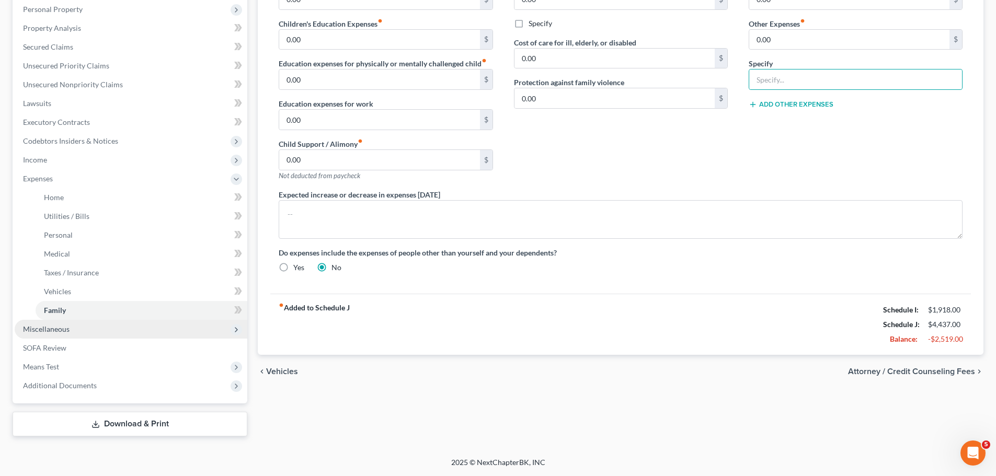
drag, startPoint x: 58, startPoint y: 327, endPoint x: 122, endPoint y: 321, distance: 64.1
click at [58, 326] on span "Miscellaneous" at bounding box center [46, 329] width 47 height 9
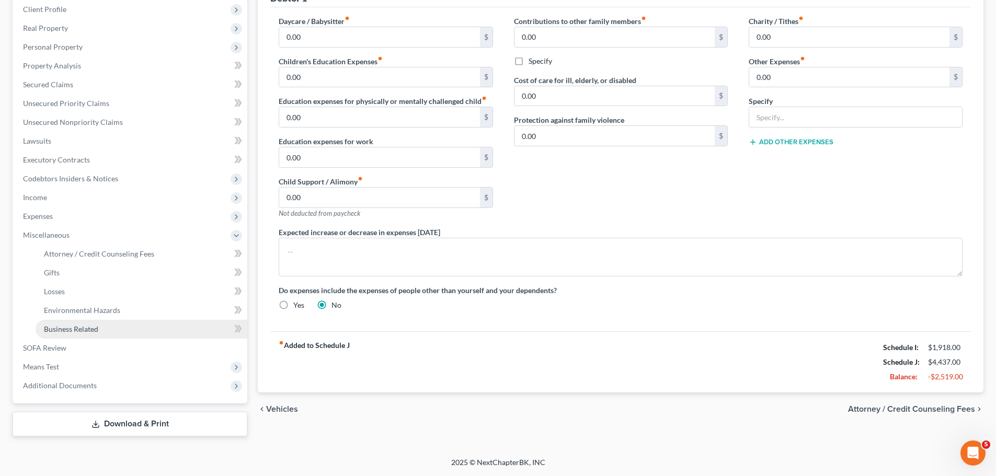
scroll to position [146, 0]
click at [104, 258] on link "Attorney / Credit Counseling Fees" at bounding box center [142, 254] width 212 height 19
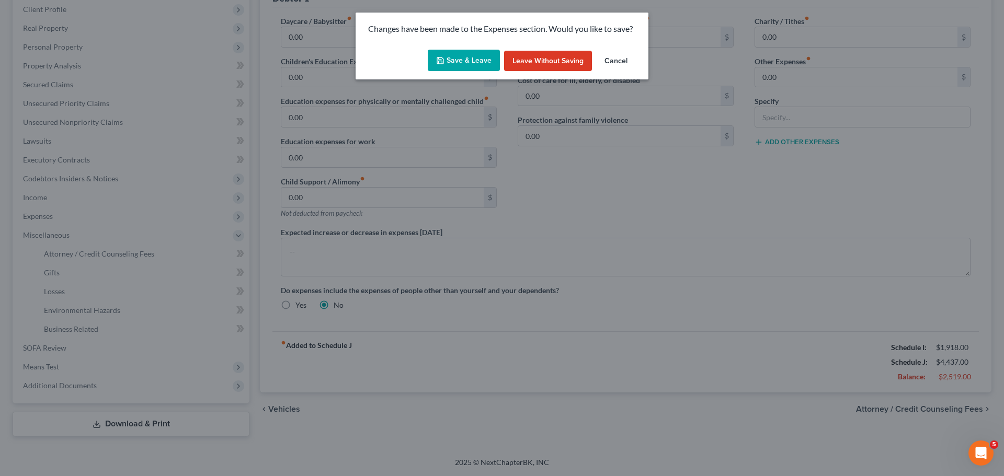
click at [465, 63] on button "Save & Leave" at bounding box center [464, 61] width 72 height 22
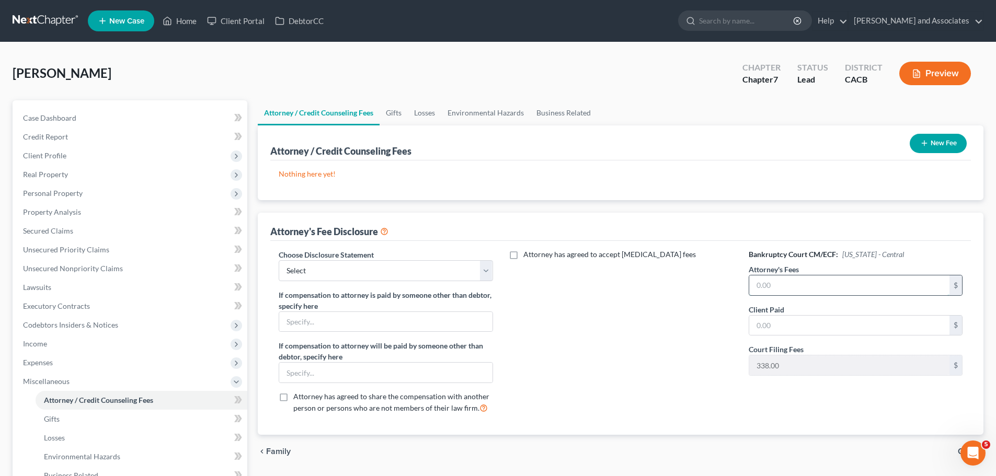
click at [805, 291] on input "text" at bounding box center [849, 286] width 200 height 20
type input "2,000"
click at [863, 329] on input "text" at bounding box center [849, 326] width 200 height 20
type input "2,000"
click at [447, 269] on select "Select Disclosure" at bounding box center [386, 270] width 214 height 21
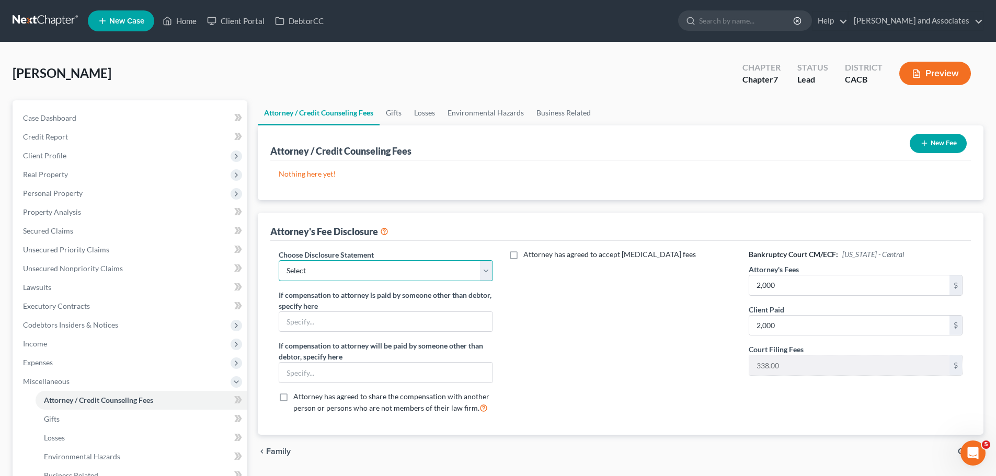
select select "0"
click at [279, 260] on select "Select Disclosure" at bounding box center [386, 270] width 214 height 21
click at [927, 142] on icon "button" at bounding box center [924, 143] width 8 height 8
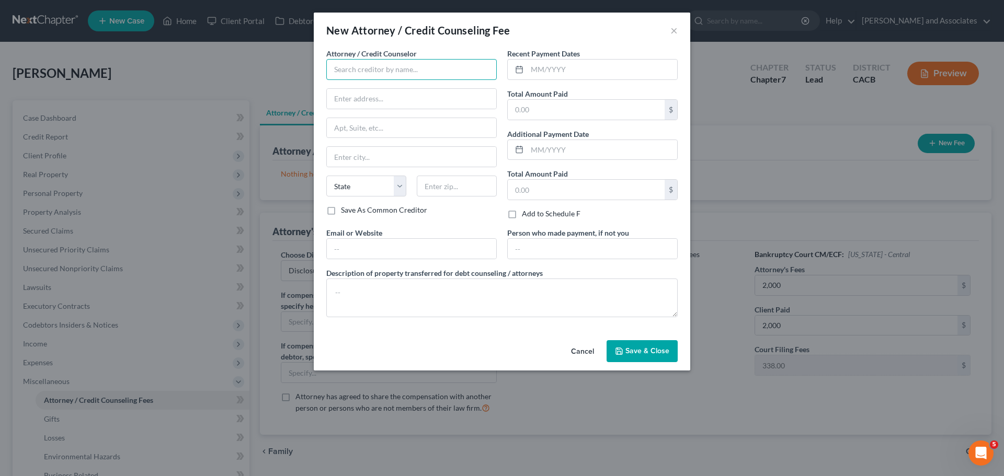
click at [457, 74] on input "text" at bounding box center [411, 69] width 170 height 21
type input "m"
type input "[PERSON_NAME] and Associates"
click at [450, 96] on input "text" at bounding box center [411, 99] width 169 height 20
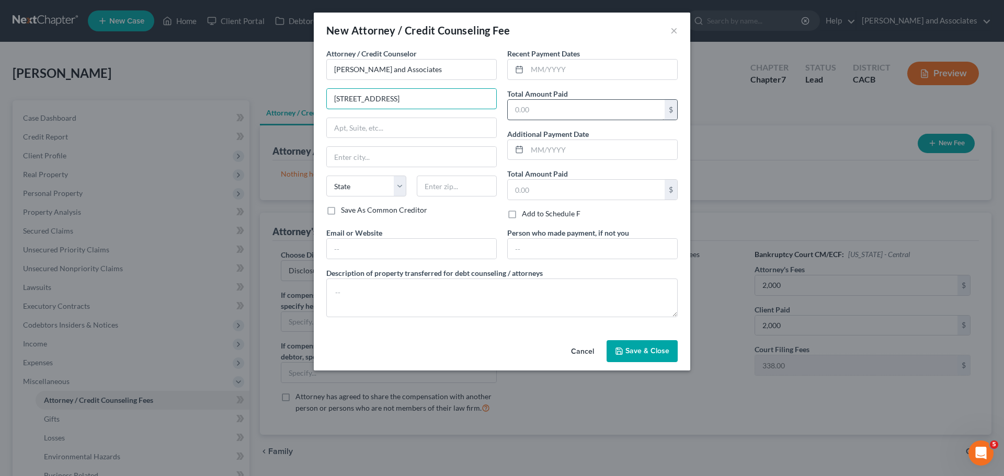
type input "[STREET_ADDRESS]"
click at [577, 113] on input "text" at bounding box center [586, 110] width 157 height 20
type input "2,000"
click at [448, 189] on input "text" at bounding box center [457, 186] width 80 height 21
type input "93454"
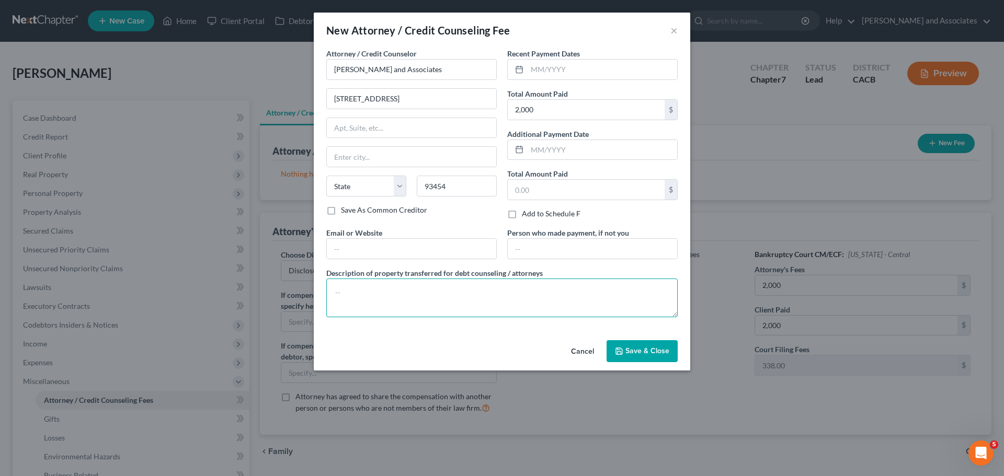
click at [408, 293] on textarea at bounding box center [501, 298] width 351 height 39
type input "Santa [PERSON_NAME]"
select select "4"
type textarea "Attorney Fees"
click at [624, 338] on div "Cancel Save & Close" at bounding box center [502, 353] width 377 height 35
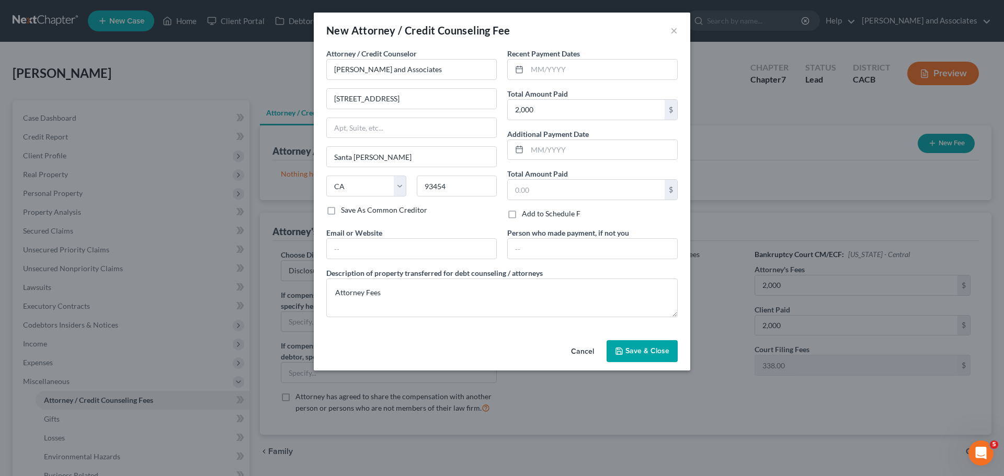
click at [630, 347] on span "Save & Close" at bounding box center [647, 351] width 44 height 9
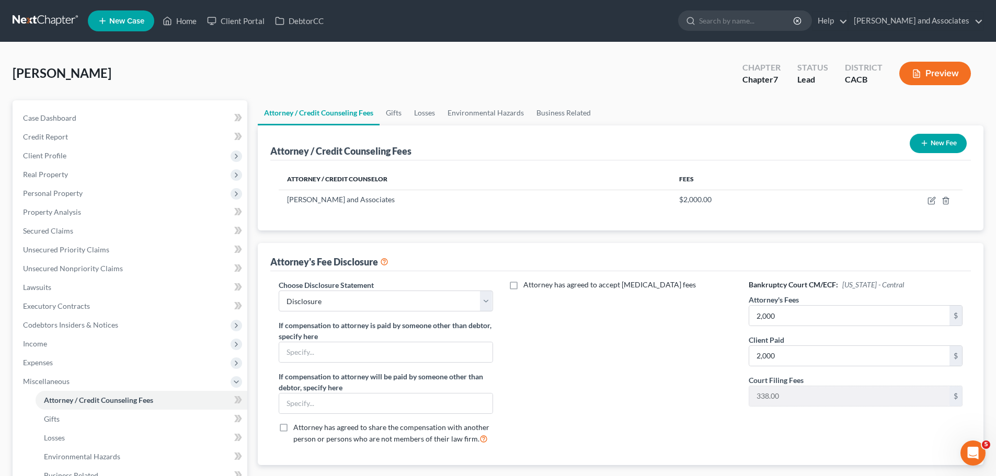
click at [940, 142] on button "New Fee" at bounding box center [938, 143] width 57 height 19
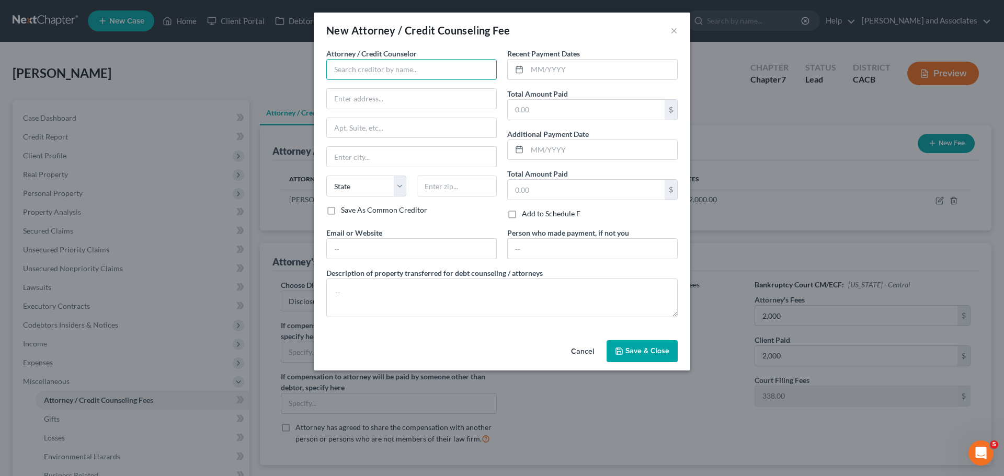
click at [417, 77] on input "text" at bounding box center [411, 69] width 170 height 21
type input "Access Counseling"
click at [571, 107] on input "text" at bounding box center [586, 110] width 157 height 20
type input "30"
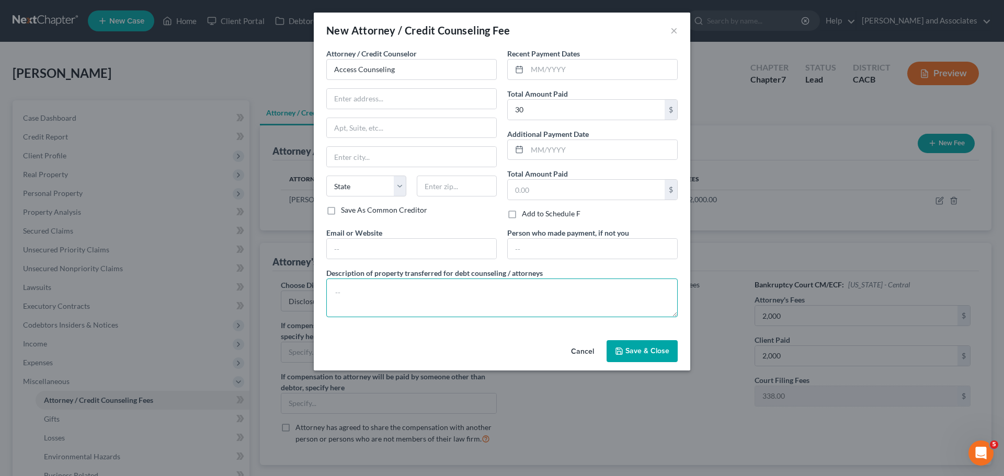
click at [448, 303] on textarea at bounding box center [501, 298] width 351 height 39
click at [368, 297] on textarea "Credit COunseling" at bounding box center [501, 298] width 351 height 39
type textarea "Credit Counseling"
click at [344, 249] on input "text" at bounding box center [411, 249] width 169 height 20
paste input "[URL][DOMAIN_NAME]"
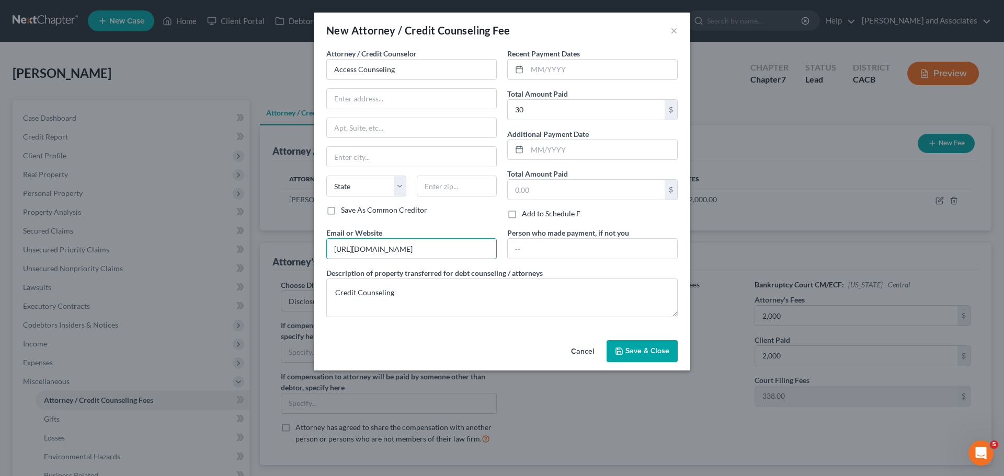
type input "[URL][DOMAIN_NAME]"
click at [654, 350] on span "Save & Close" at bounding box center [647, 351] width 44 height 9
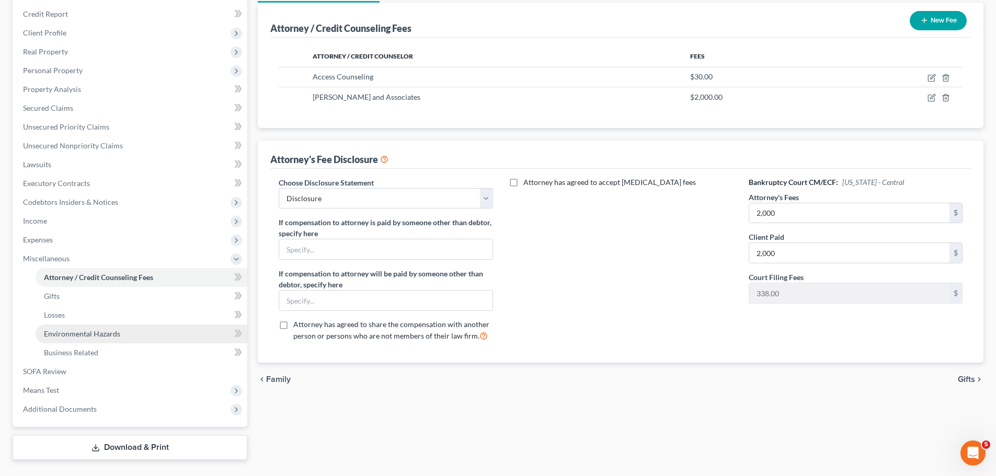
scroll to position [146, 0]
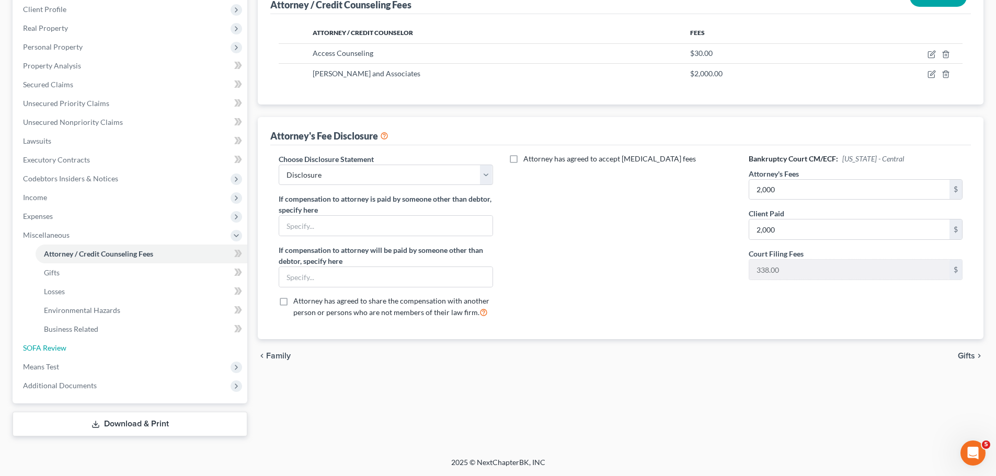
click at [73, 349] on link "SOFA Review" at bounding box center [131, 348] width 233 height 19
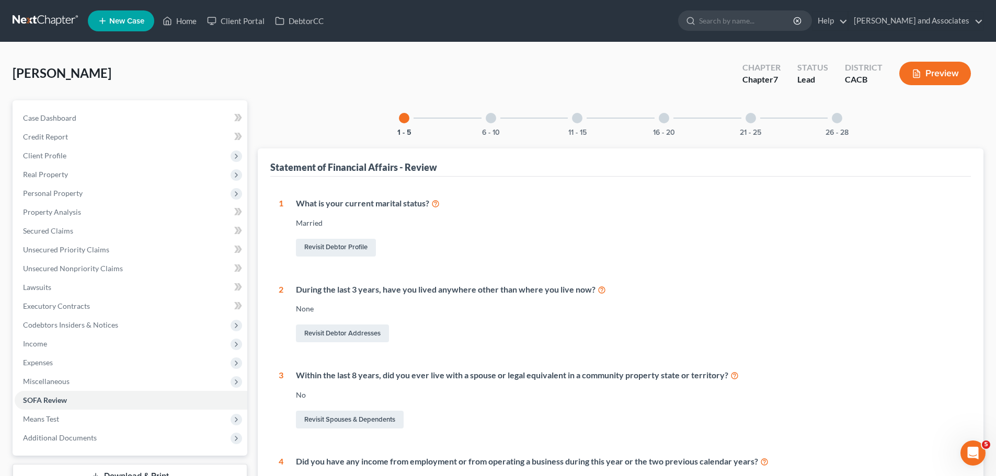
click at [493, 126] on div "6 - 10" at bounding box center [491, 118] width 36 height 36
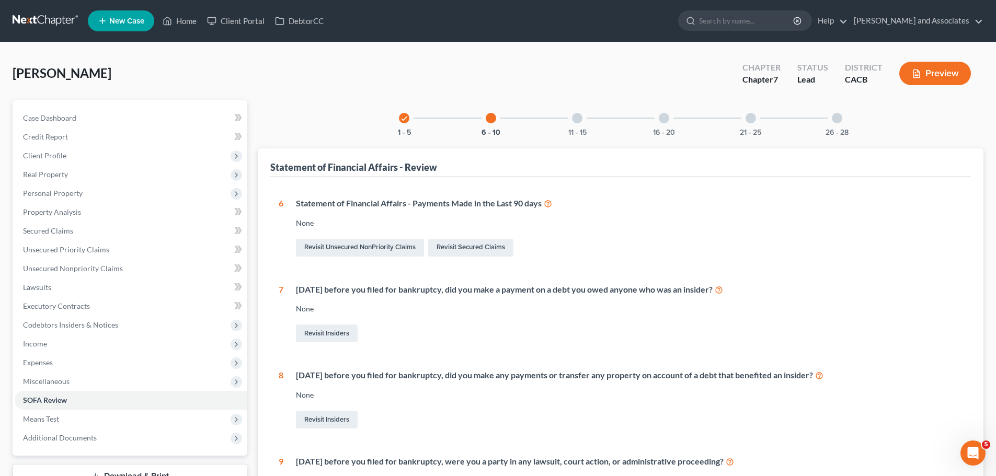
click at [582, 118] on div at bounding box center [577, 118] width 10 height 10
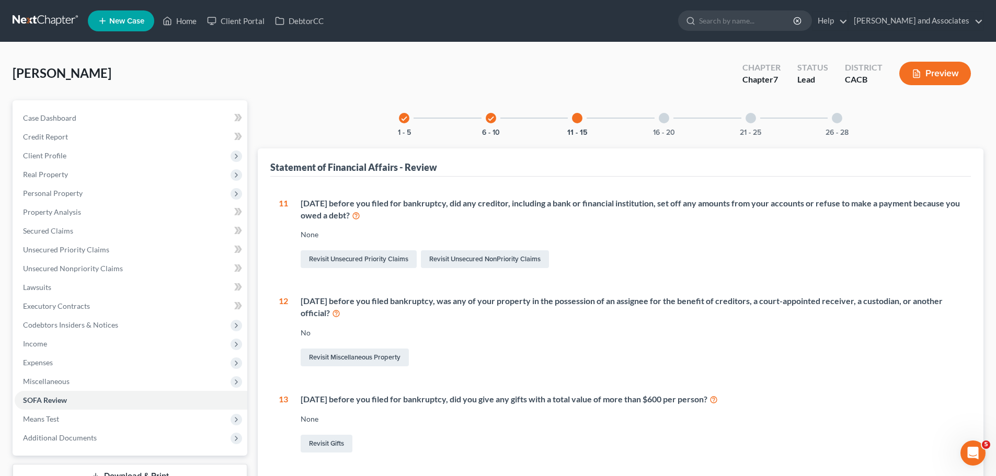
click at [665, 122] on div at bounding box center [664, 118] width 10 height 10
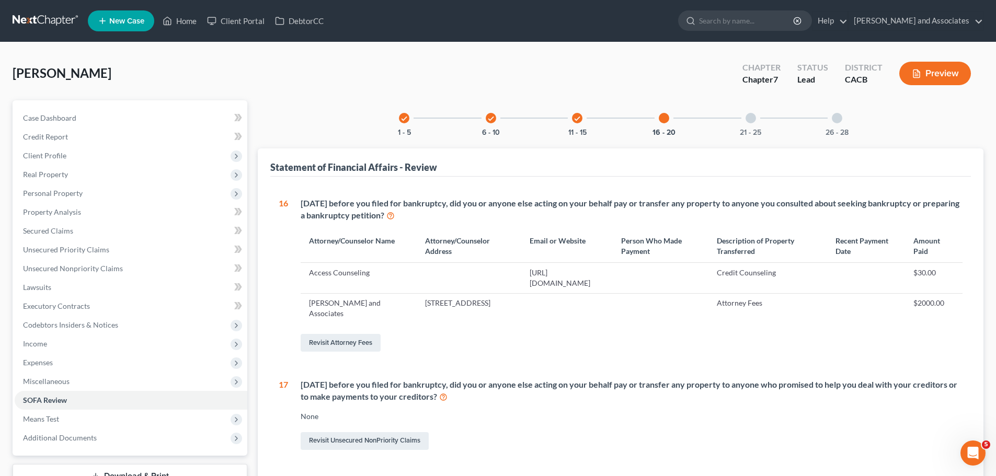
click at [751, 112] on div "21 - 25" at bounding box center [751, 118] width 36 height 36
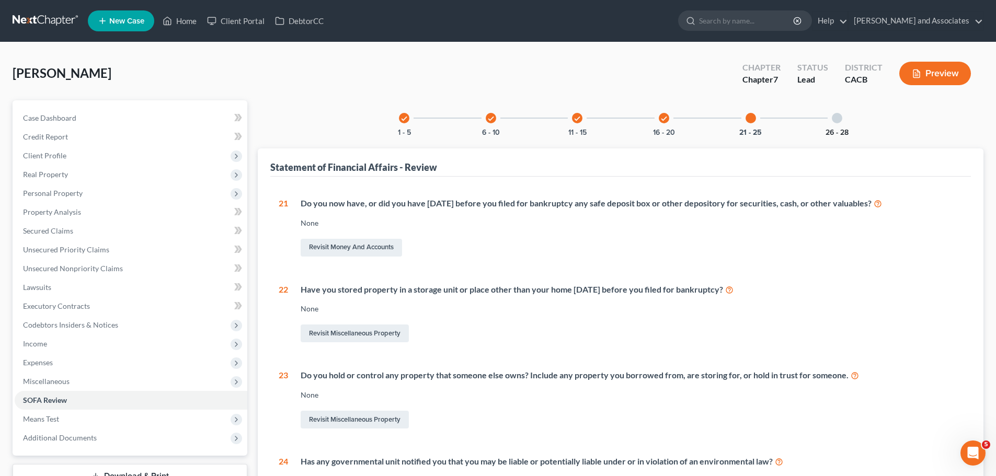
click at [842, 133] on button "26 - 28" at bounding box center [837, 132] width 23 height 7
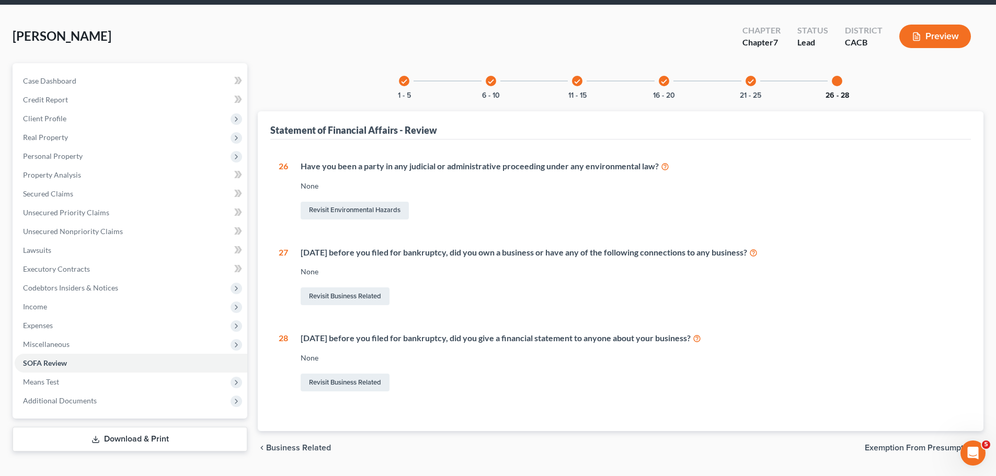
scroll to position [65, 0]
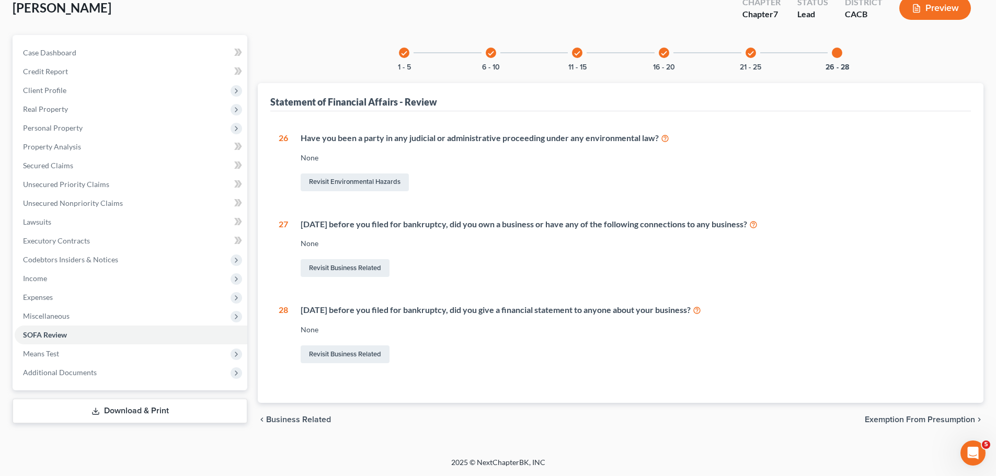
click at [141, 409] on link "Download & Print" at bounding box center [130, 411] width 235 height 25
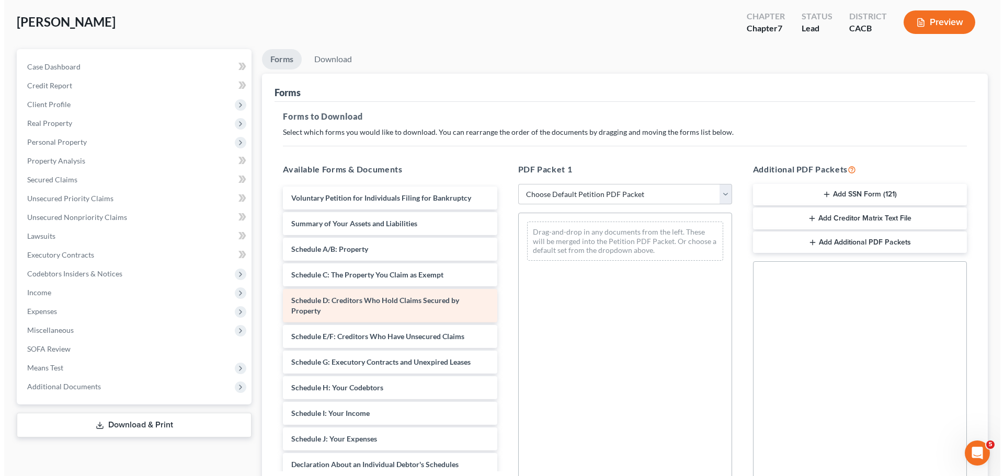
scroll to position [52, 0]
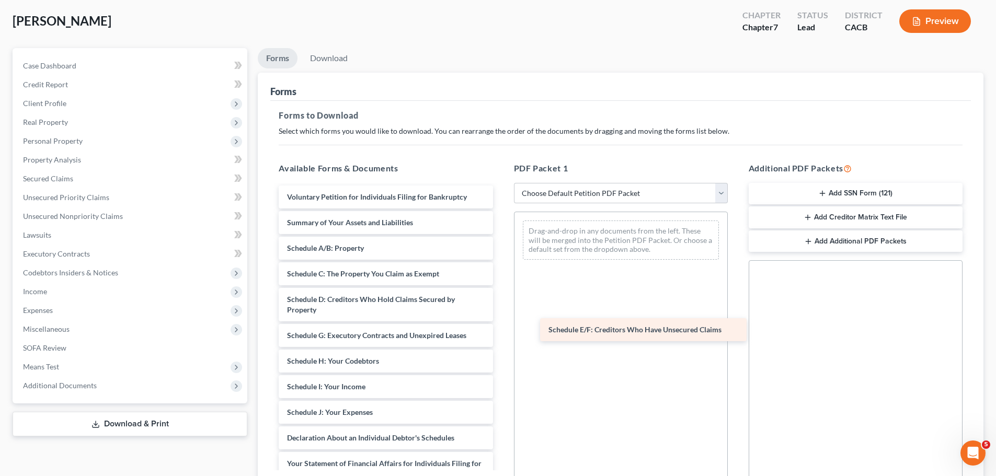
drag, startPoint x: 374, startPoint y: 337, endPoint x: 617, endPoint y: 327, distance: 242.9
click at [501, 331] on div "Schedule E/F: Creditors Who Have Unsecured Claims Voluntary Petition for Indivi…" at bounding box center [385, 423] width 231 height 475
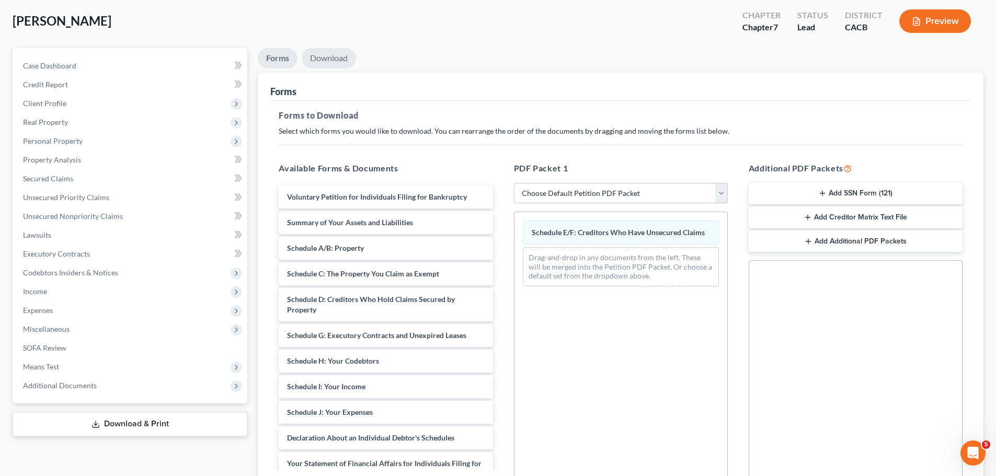
click at [327, 62] on link "Download" at bounding box center [329, 58] width 54 height 20
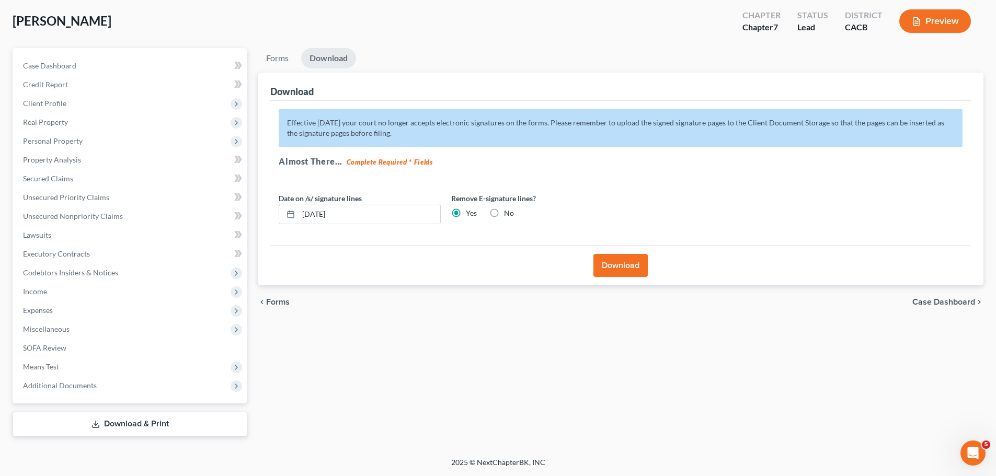
click at [612, 256] on button "Download" at bounding box center [621, 265] width 54 height 23
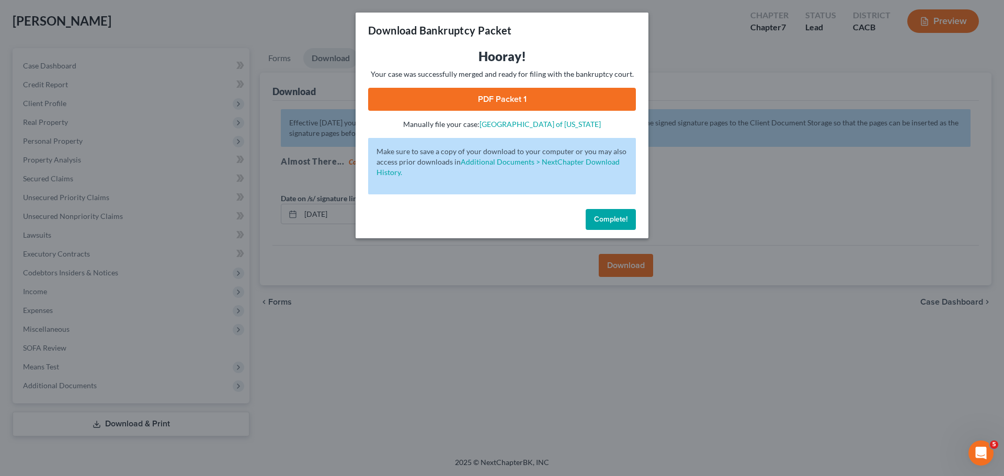
click at [492, 111] on div "Hooray! Your case was successfully merged and ready for filing with the bankrup…" at bounding box center [502, 89] width 268 height 82
click at [541, 100] on link "PDF Packet 1" at bounding box center [502, 99] width 268 height 23
